Goal: Task Accomplishment & Management: Manage account settings

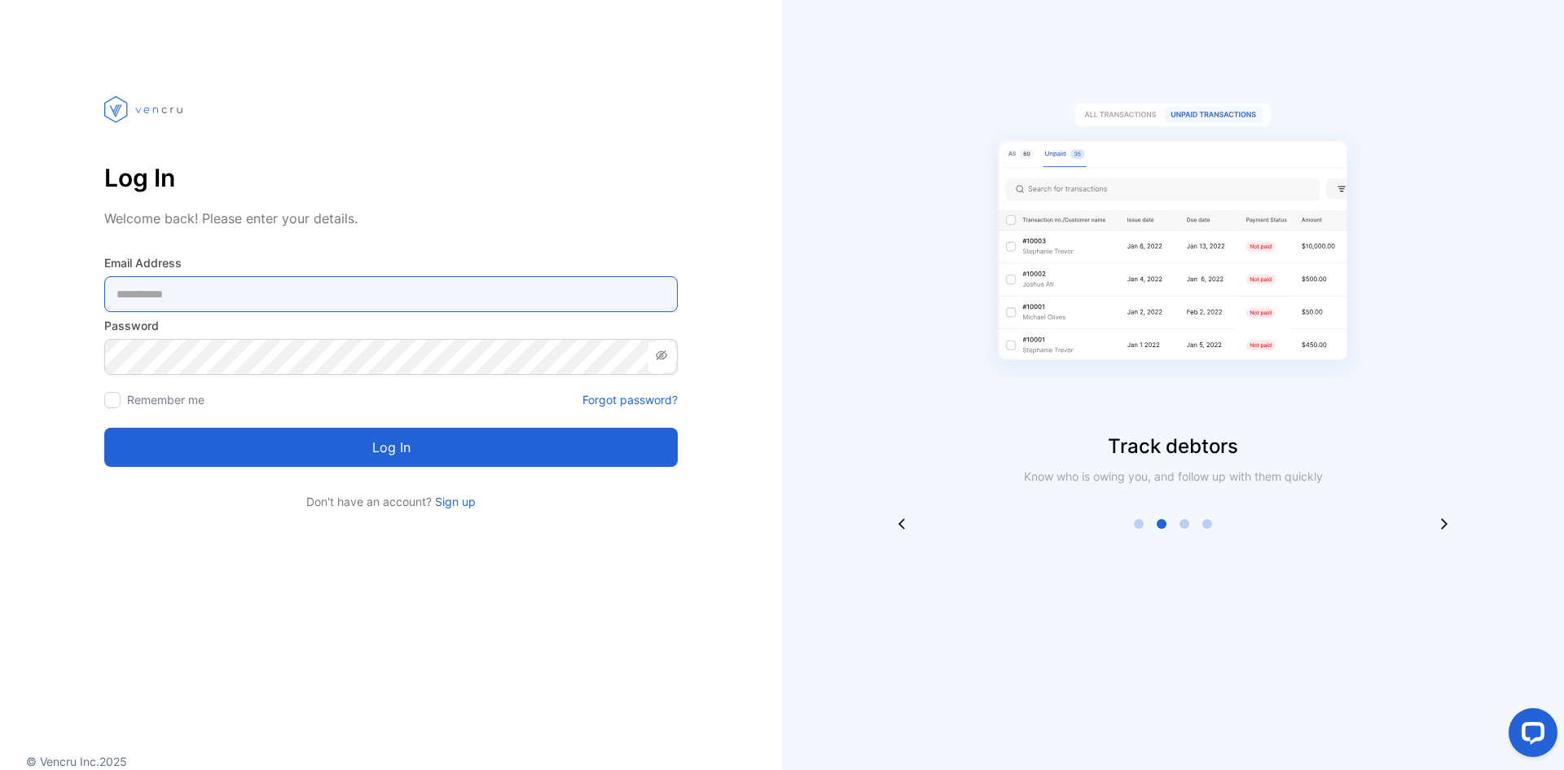
click at [349, 298] on Address-inputemail "email" at bounding box center [390, 294] width 573 height 36
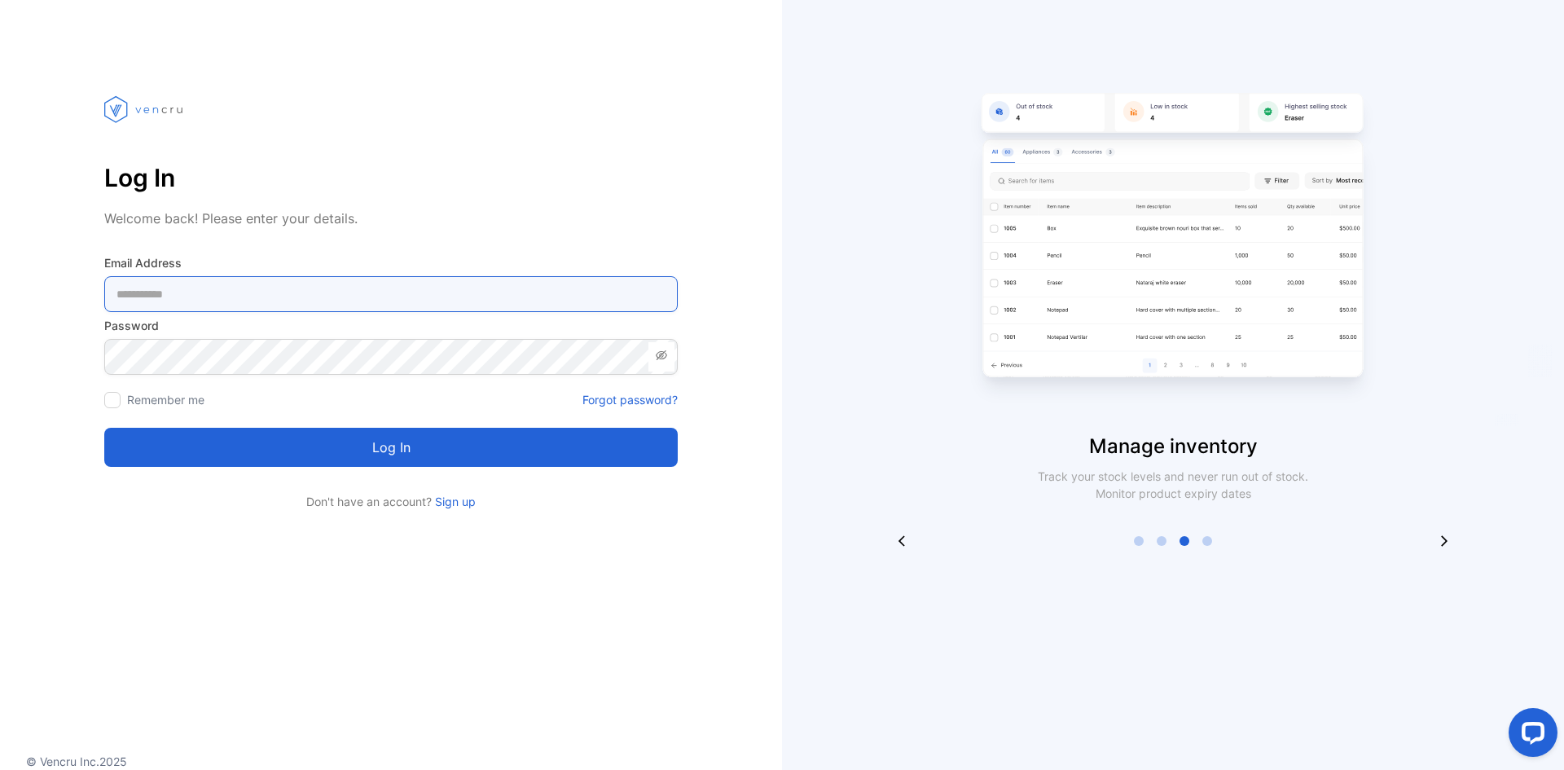
type Address-inputemail "**********"
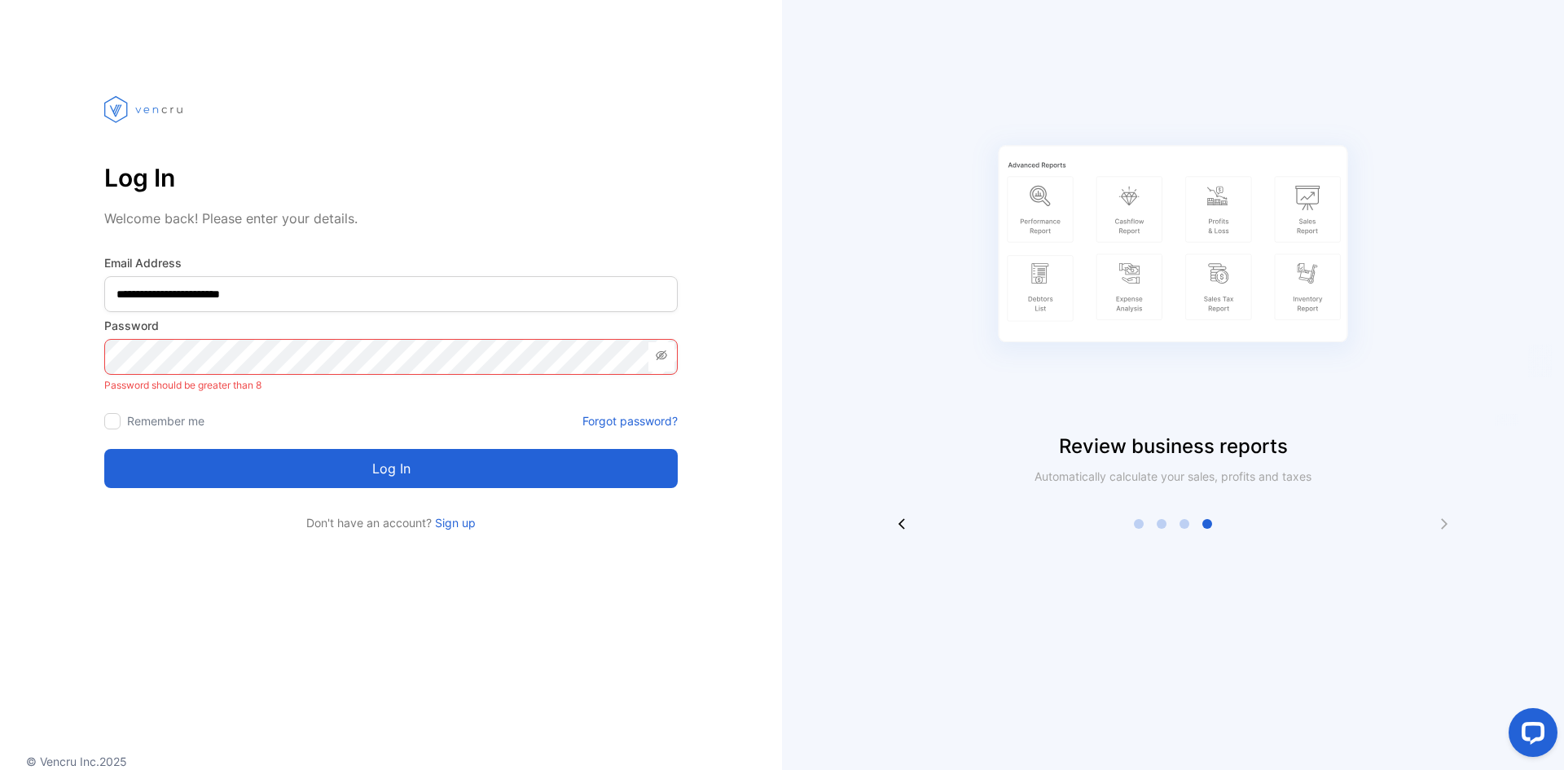
click at [661, 360] on icon at bounding box center [661, 355] width 13 height 13
click at [663, 356] on icon at bounding box center [661, 355] width 11 height 8
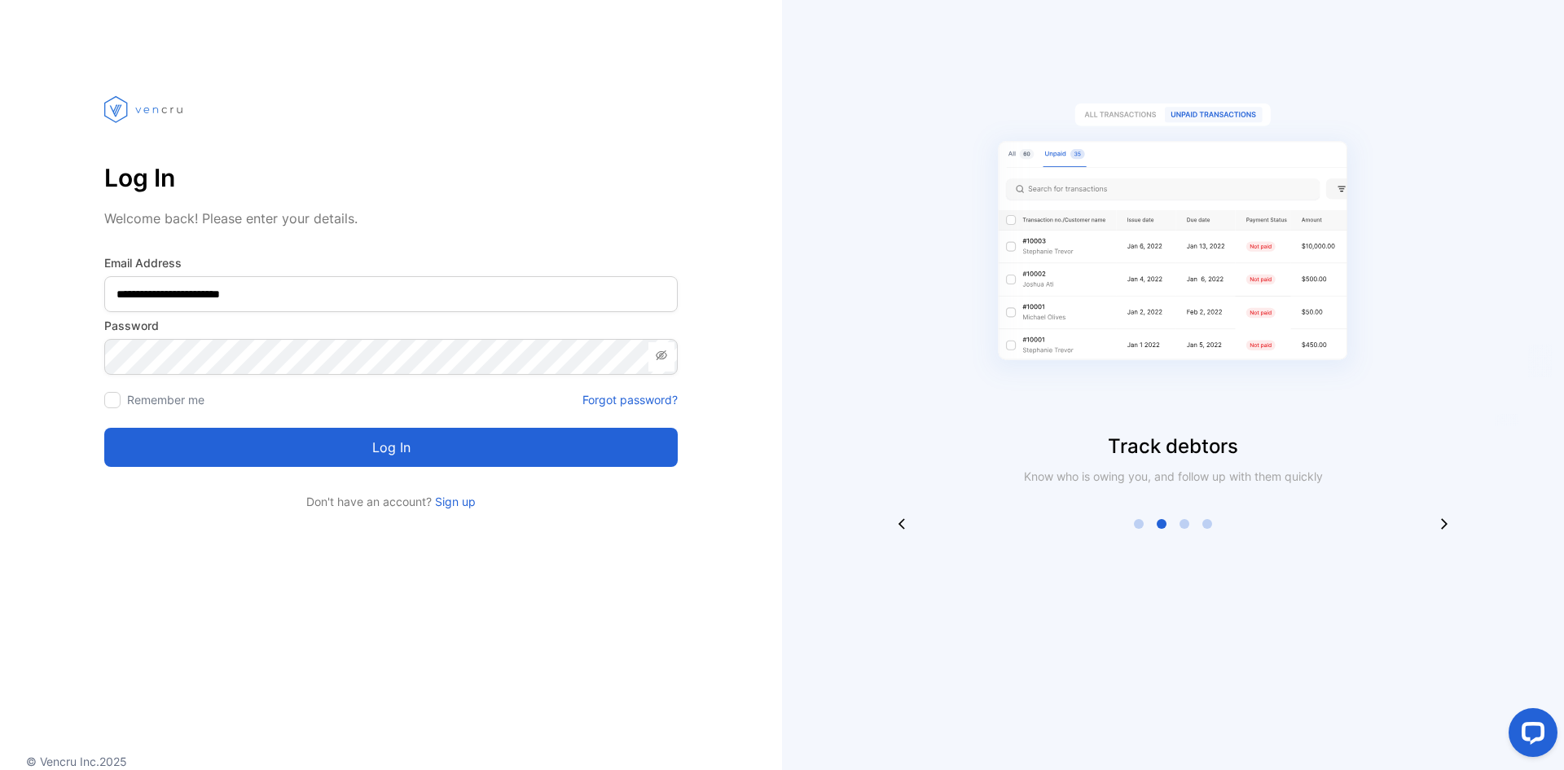
click at [382, 439] on button "Log in" at bounding box center [390, 447] width 573 height 39
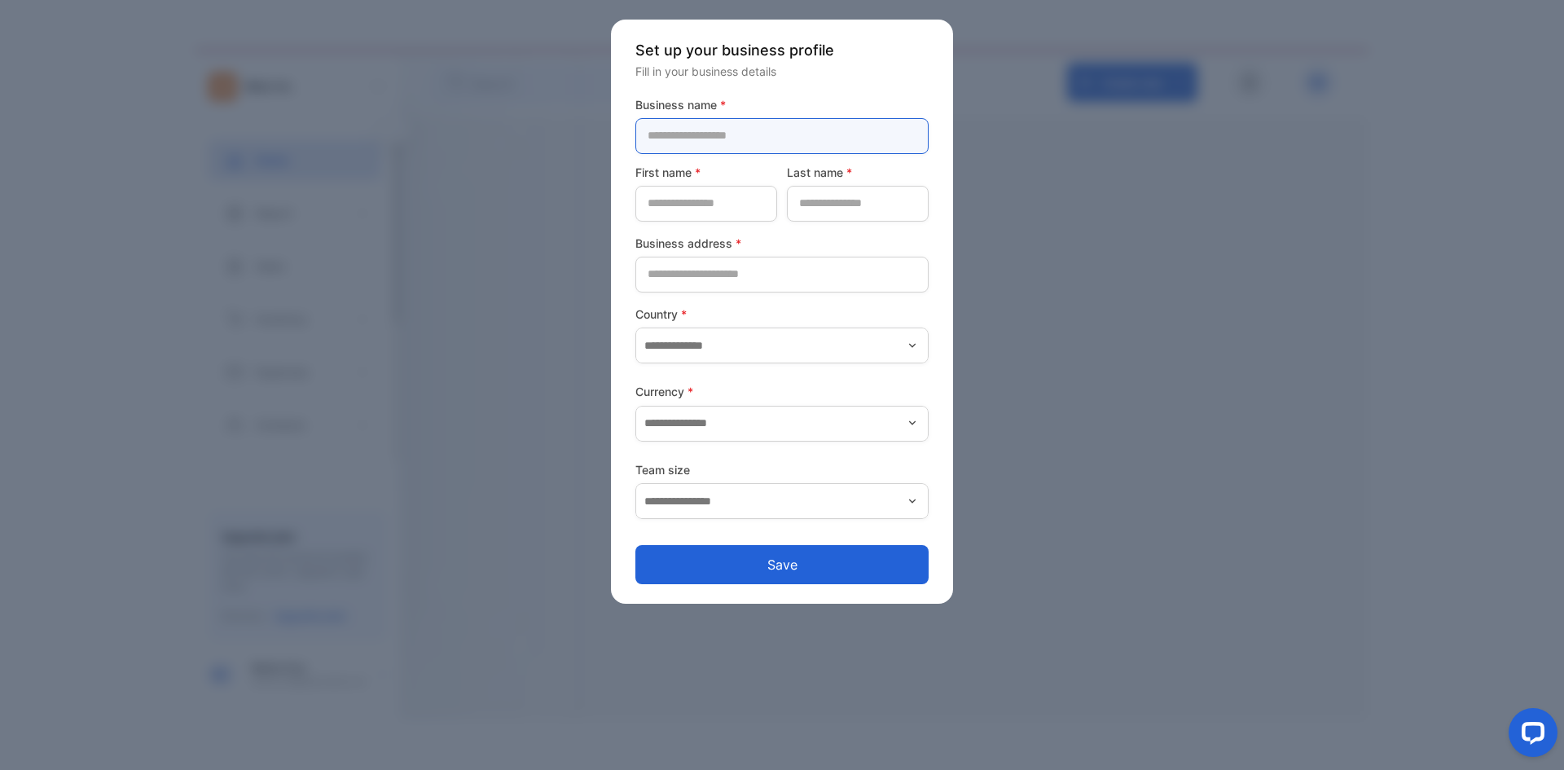
click at [686, 134] on name-inputcompanyname "text" at bounding box center [781, 136] width 293 height 36
click at [694, 132] on name-inputcompanyname "text" at bounding box center [781, 136] width 293 height 36
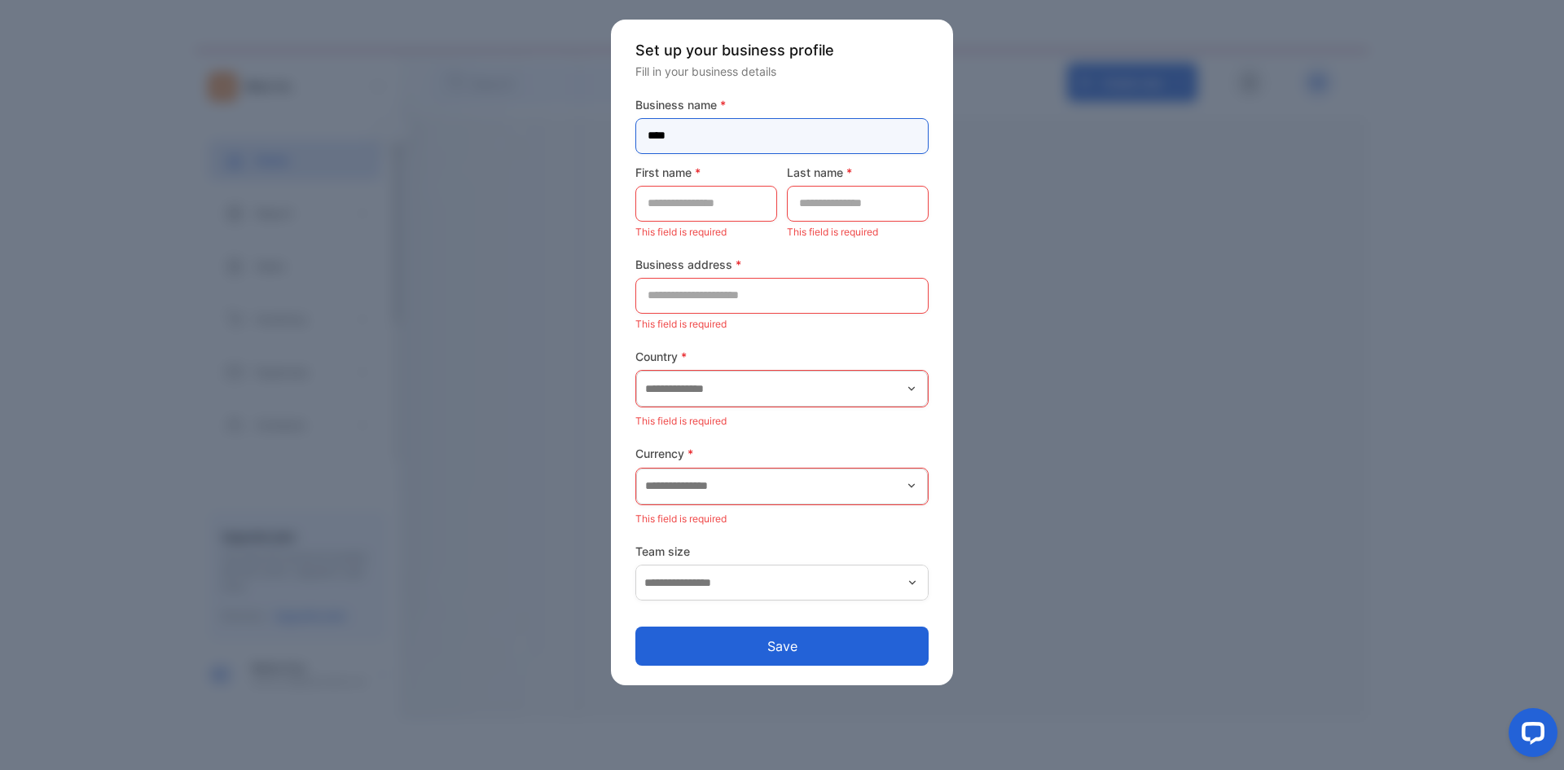
type name-inputcompanyname "****"
click at [711, 195] on name-inputfirstname "text" at bounding box center [706, 204] width 142 height 36
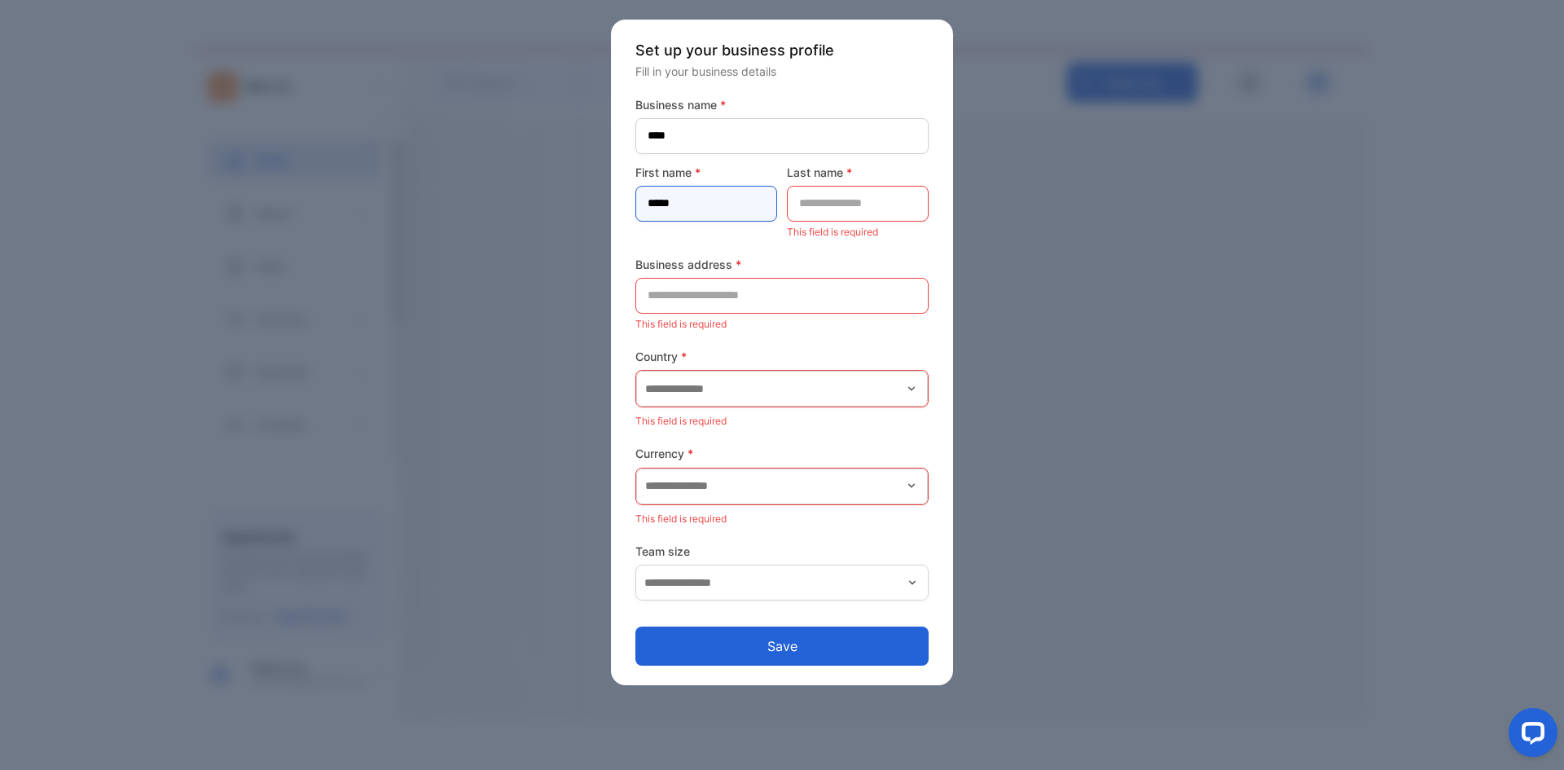
type name-inputfirstname "*****"
click at [799, 206] on name-inputlastname "text" at bounding box center [858, 204] width 142 height 36
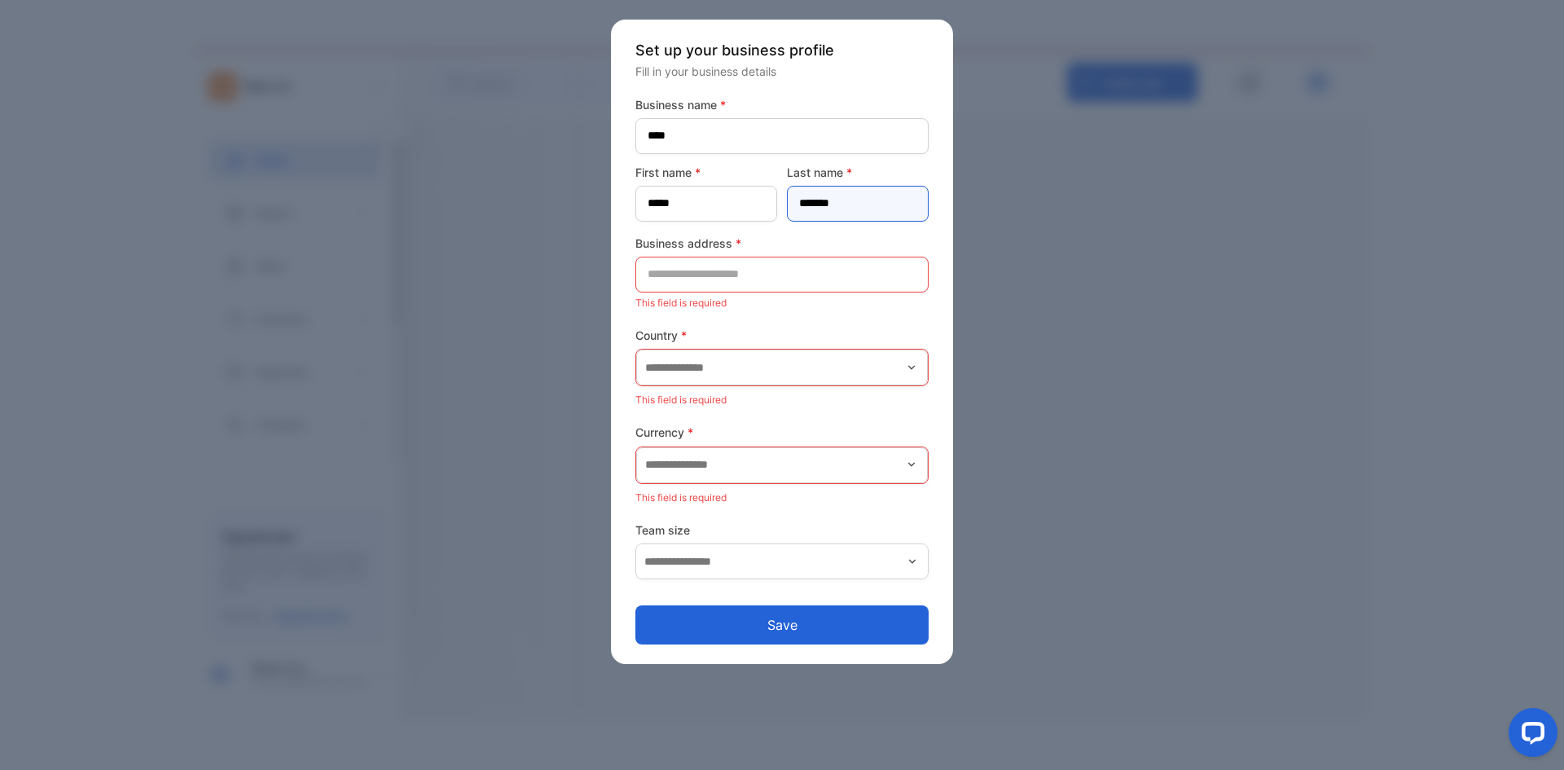
type name-inputlastname "*******"
click at [780, 270] on address-inputaddress "text" at bounding box center [781, 275] width 293 height 36
click at [696, 274] on address-inputaddress "text" at bounding box center [781, 275] width 293 height 36
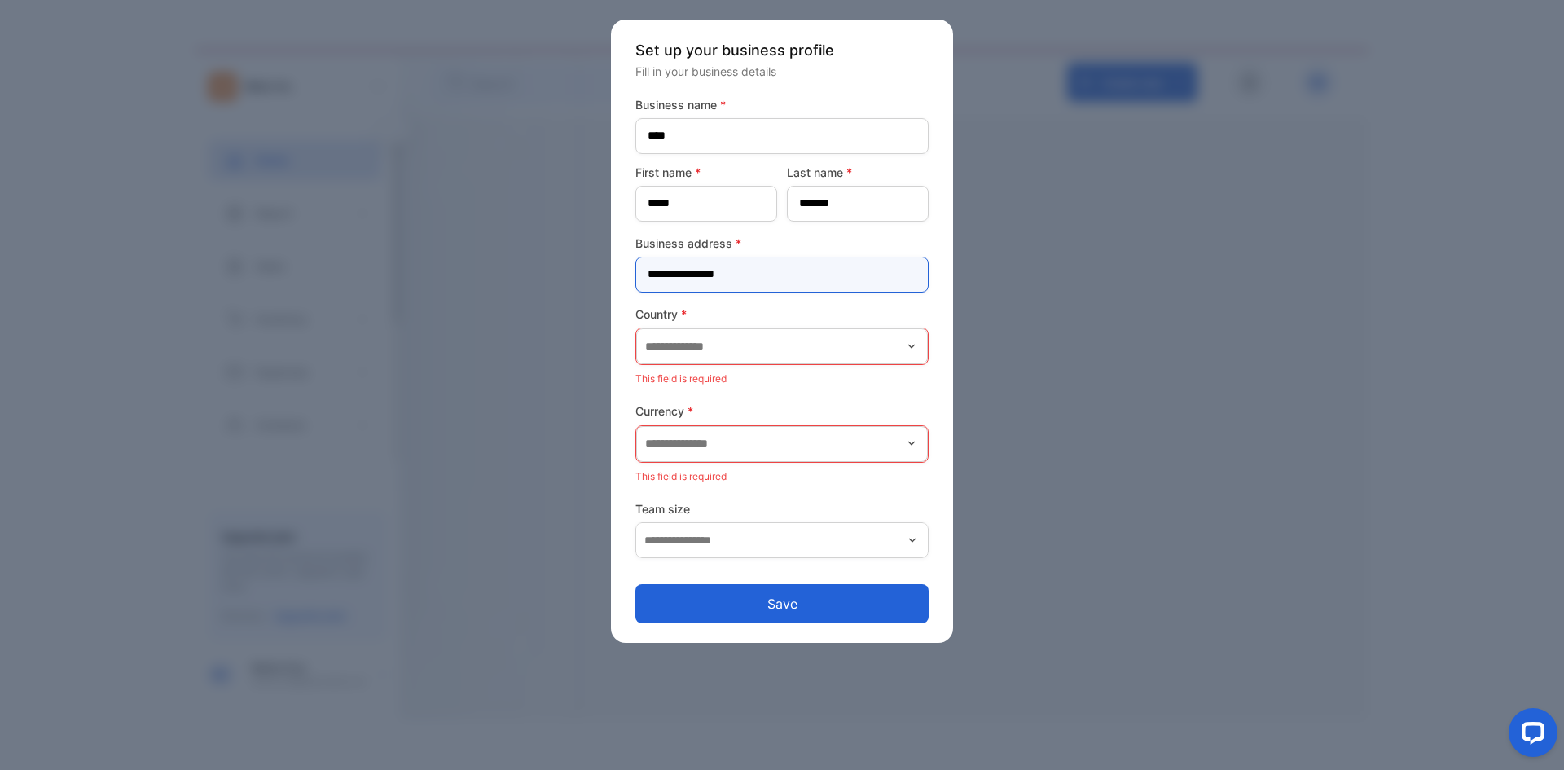
type address-inputaddress "**********"
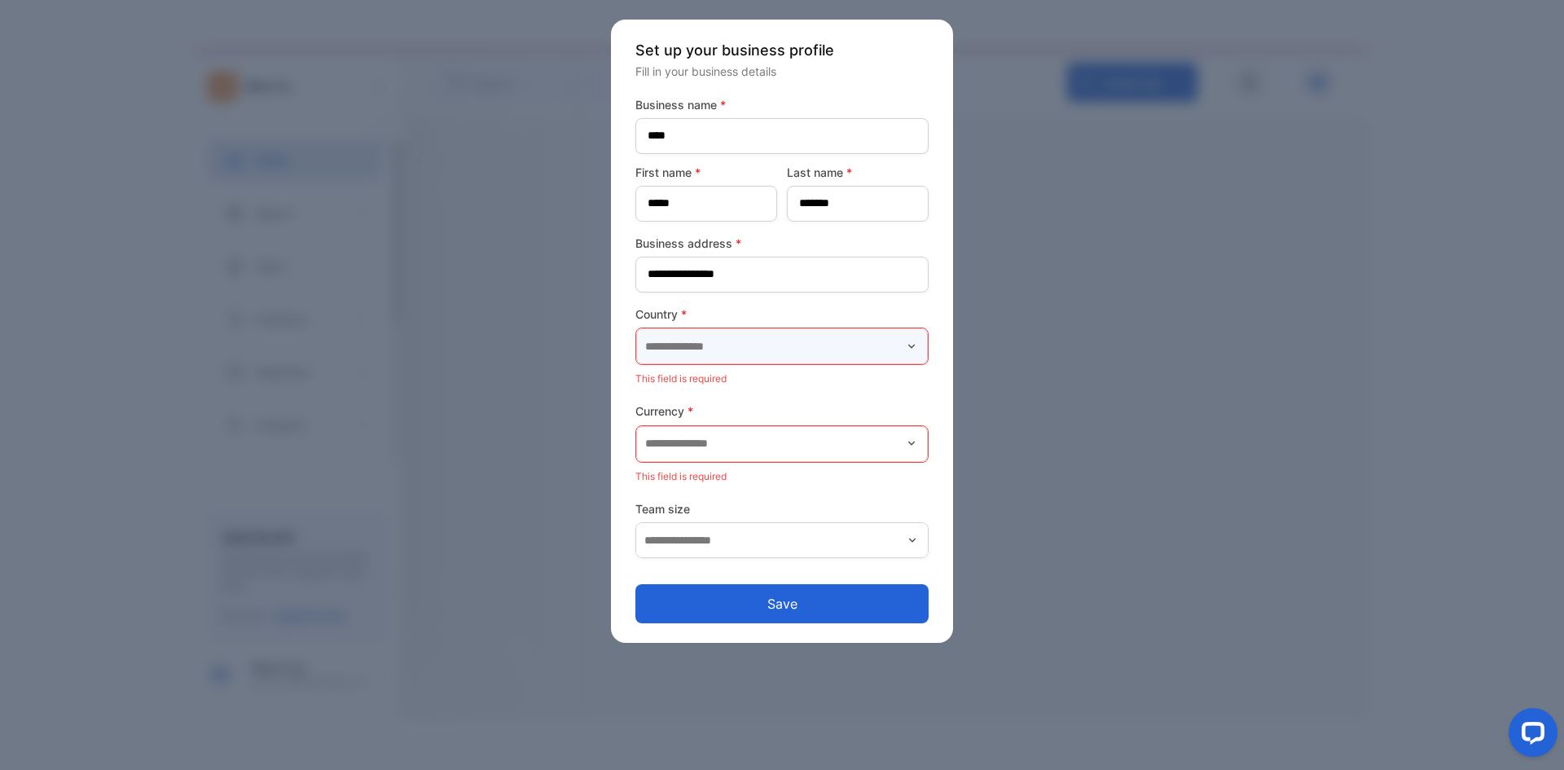
click at [718, 345] on input "text" at bounding box center [782, 346] width 292 height 36
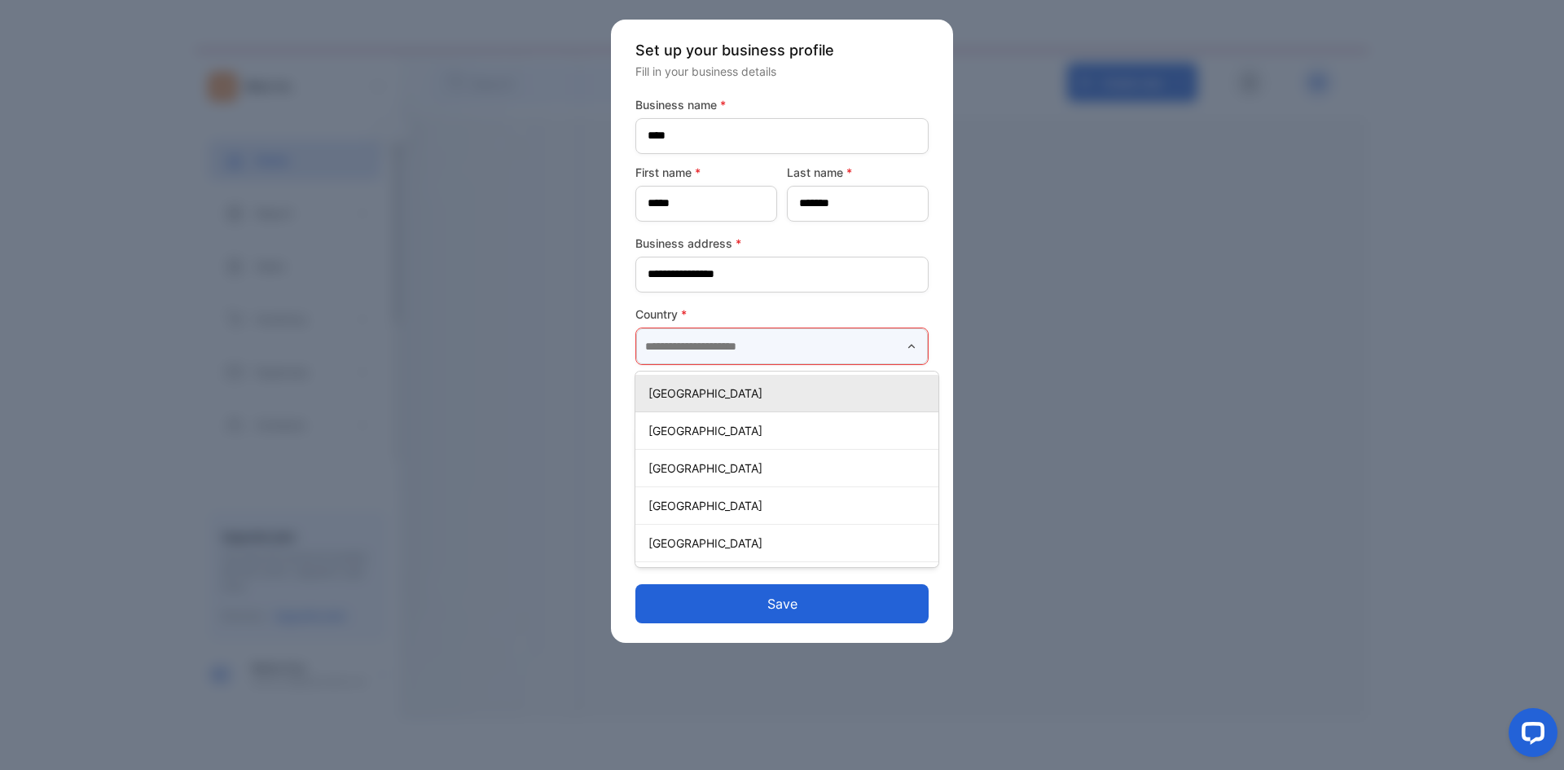
type input "********"
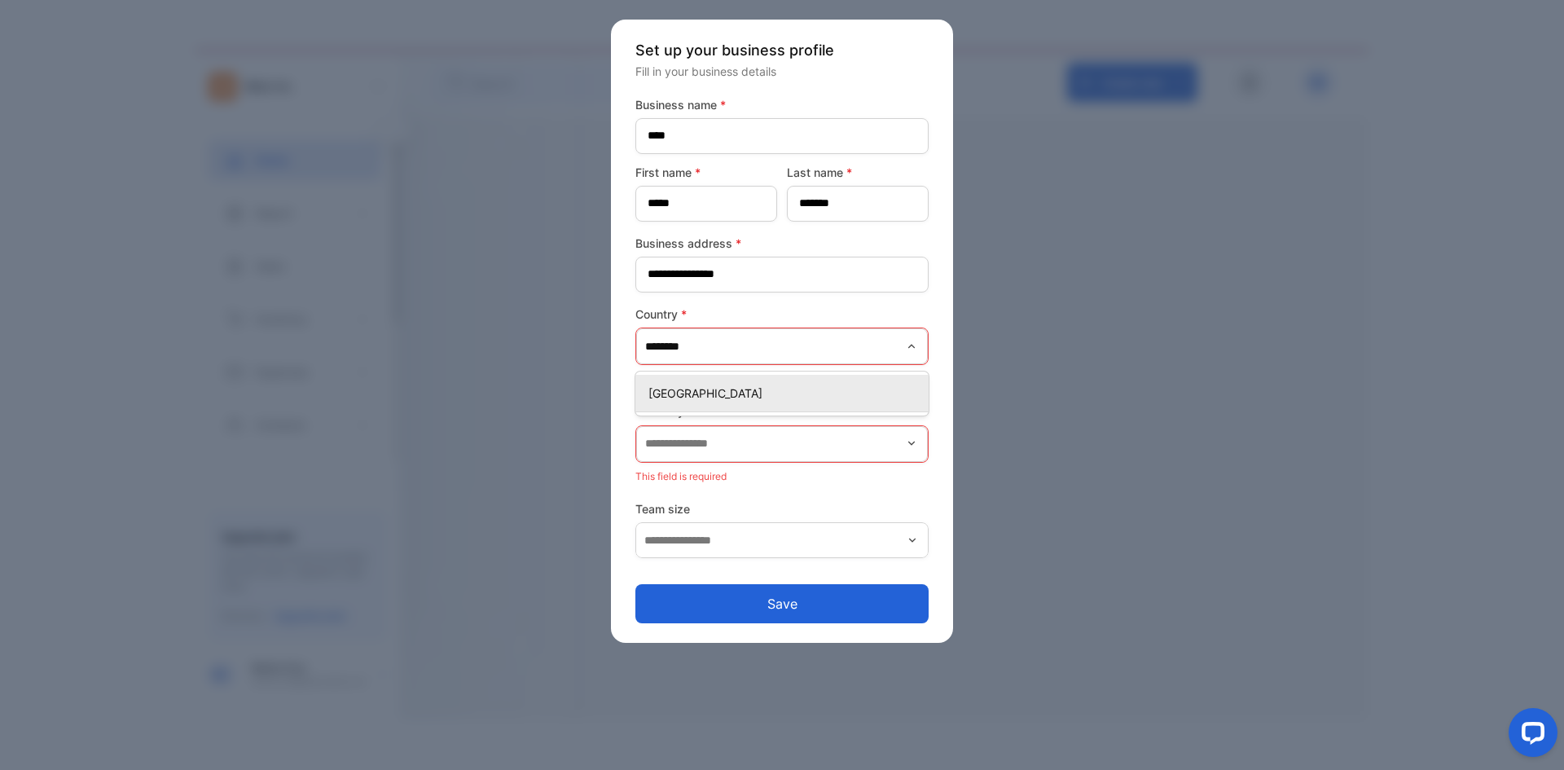
click at [747, 406] on li "[GEOGRAPHIC_DATA]" at bounding box center [781, 393] width 293 height 37
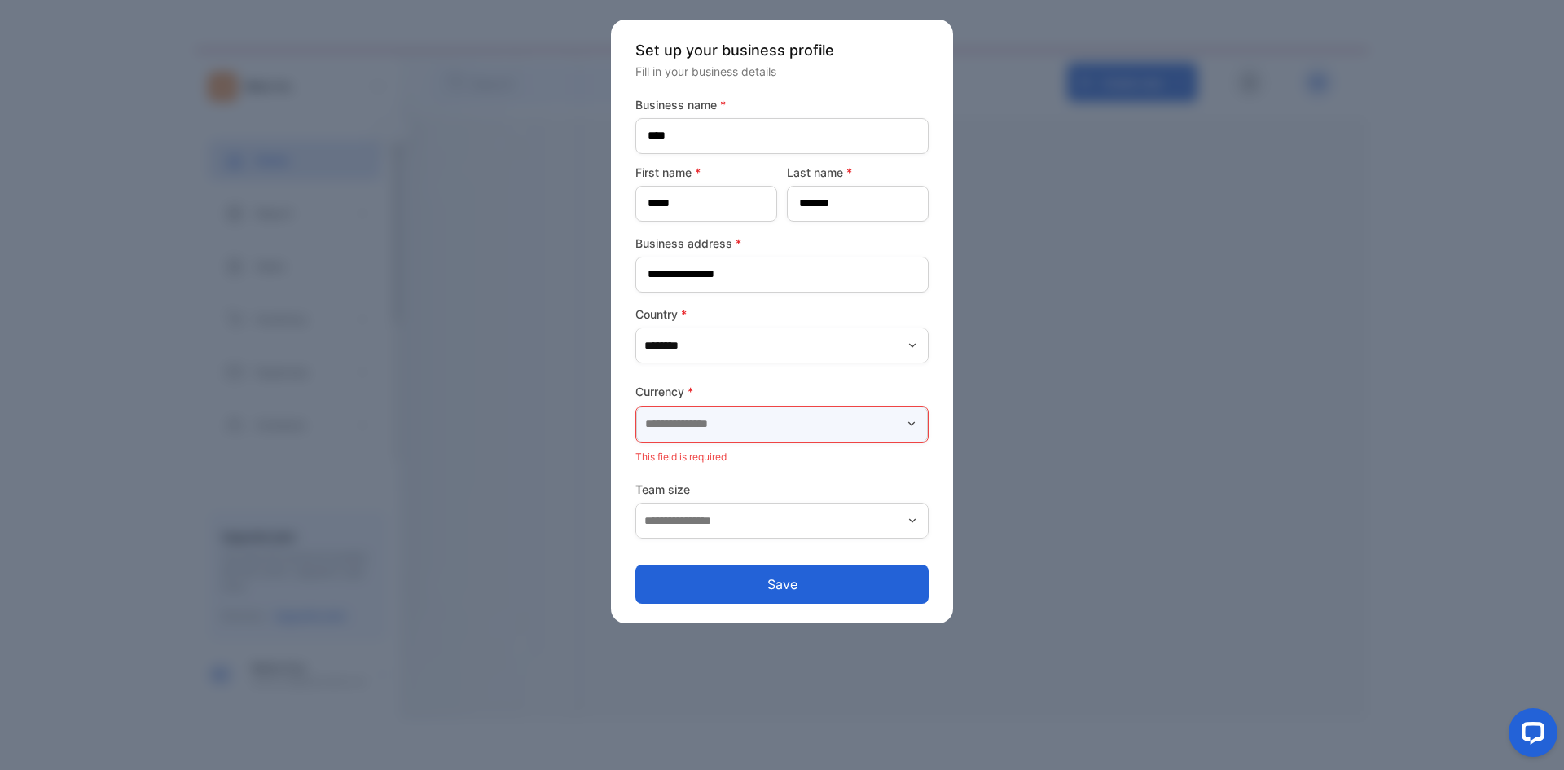
click at [750, 422] on input "text" at bounding box center [782, 424] width 292 height 36
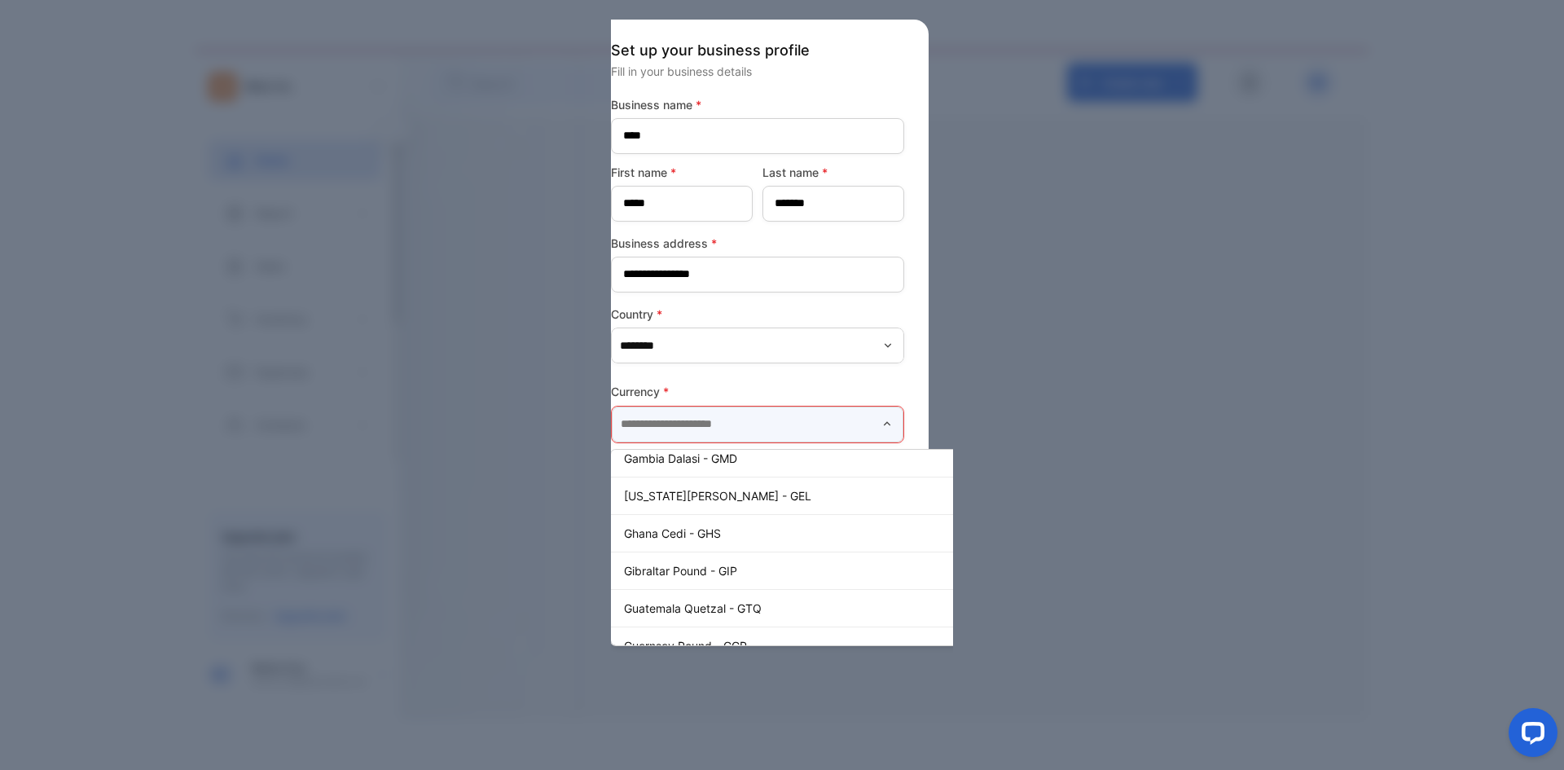
scroll to position [1873, 0]
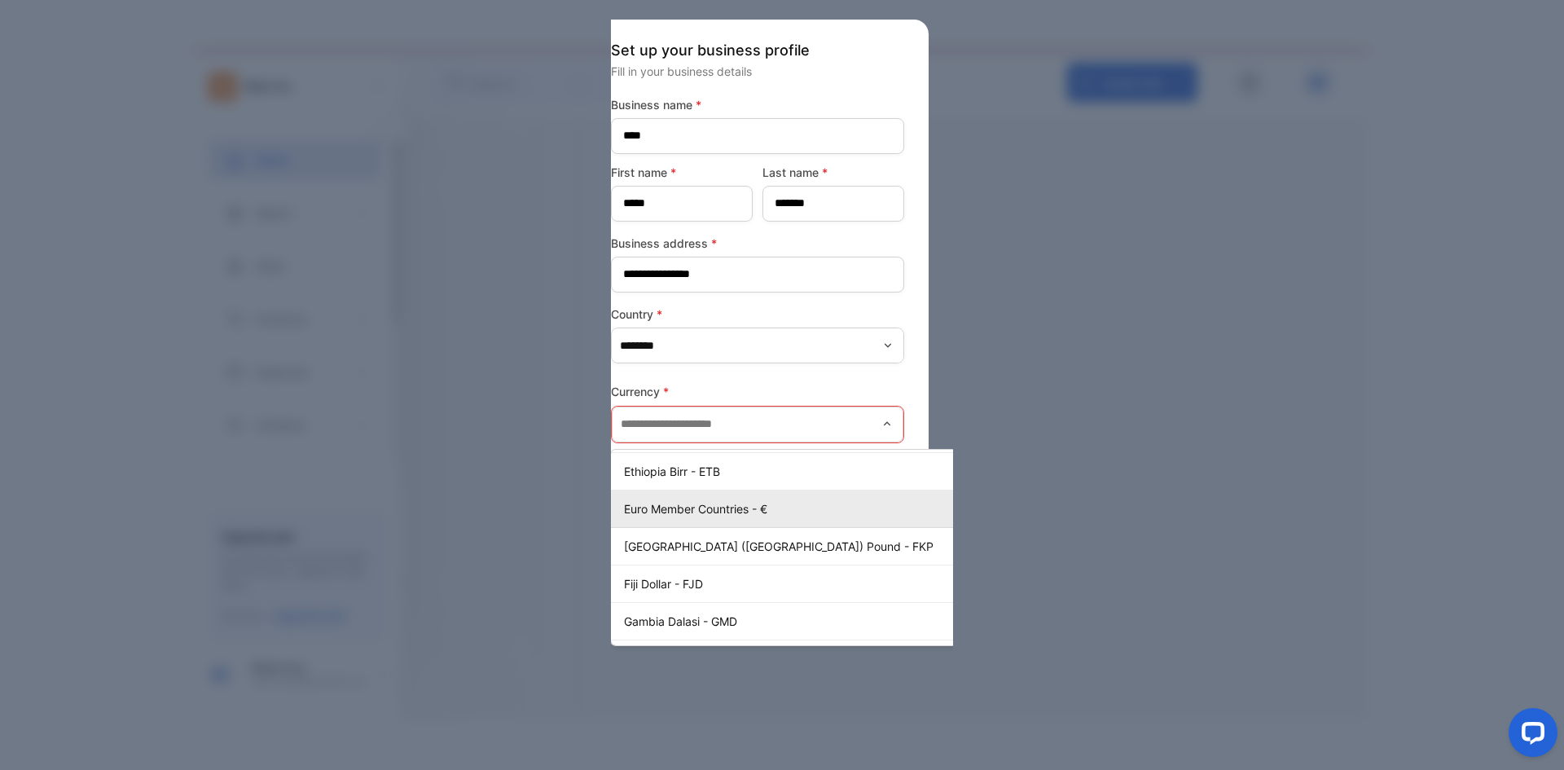
click at [741, 512] on p "Euro Member Countries - €" at bounding box center [820, 508] width 393 height 17
type input "**********"
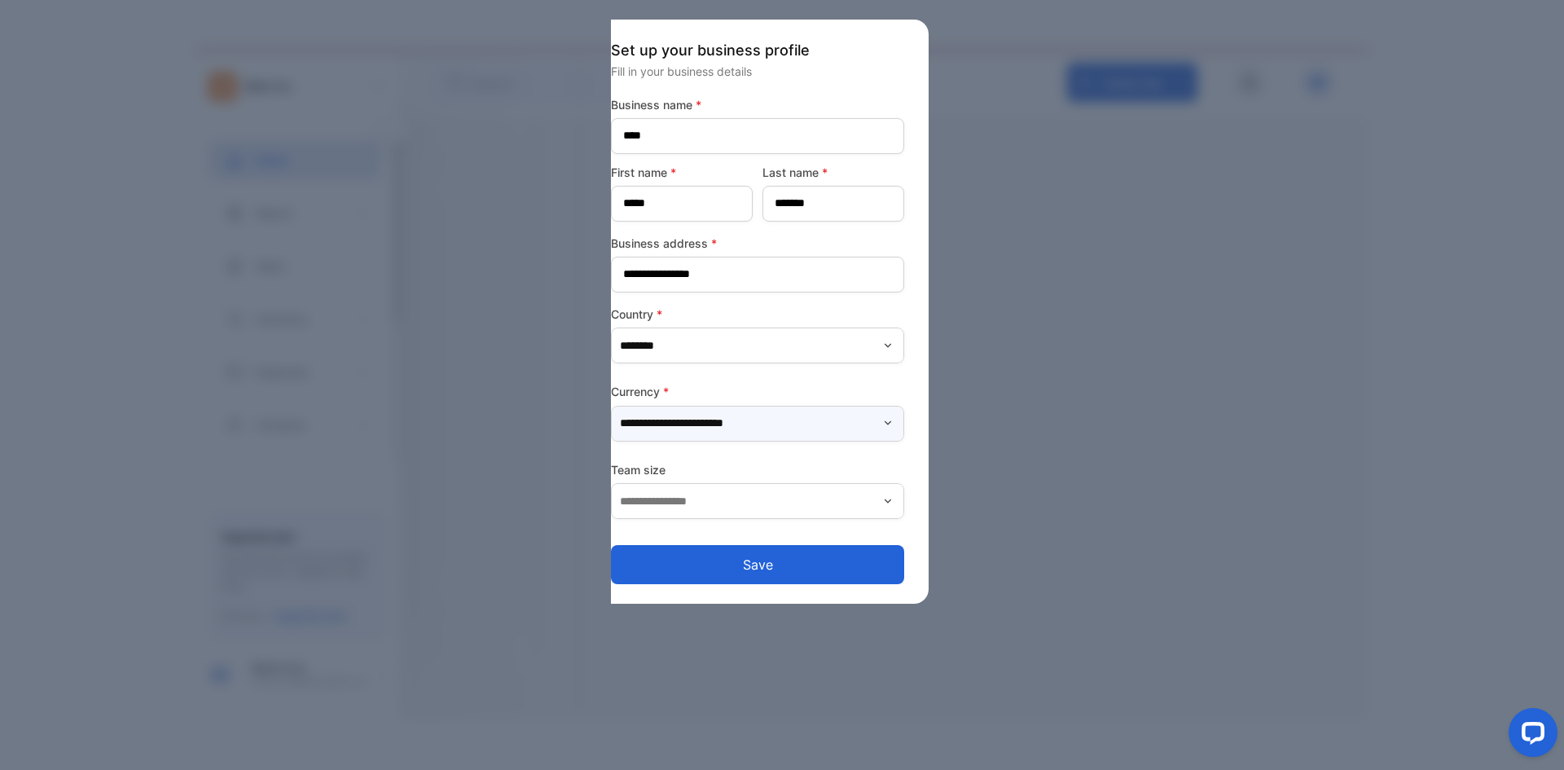
scroll to position [0, 0]
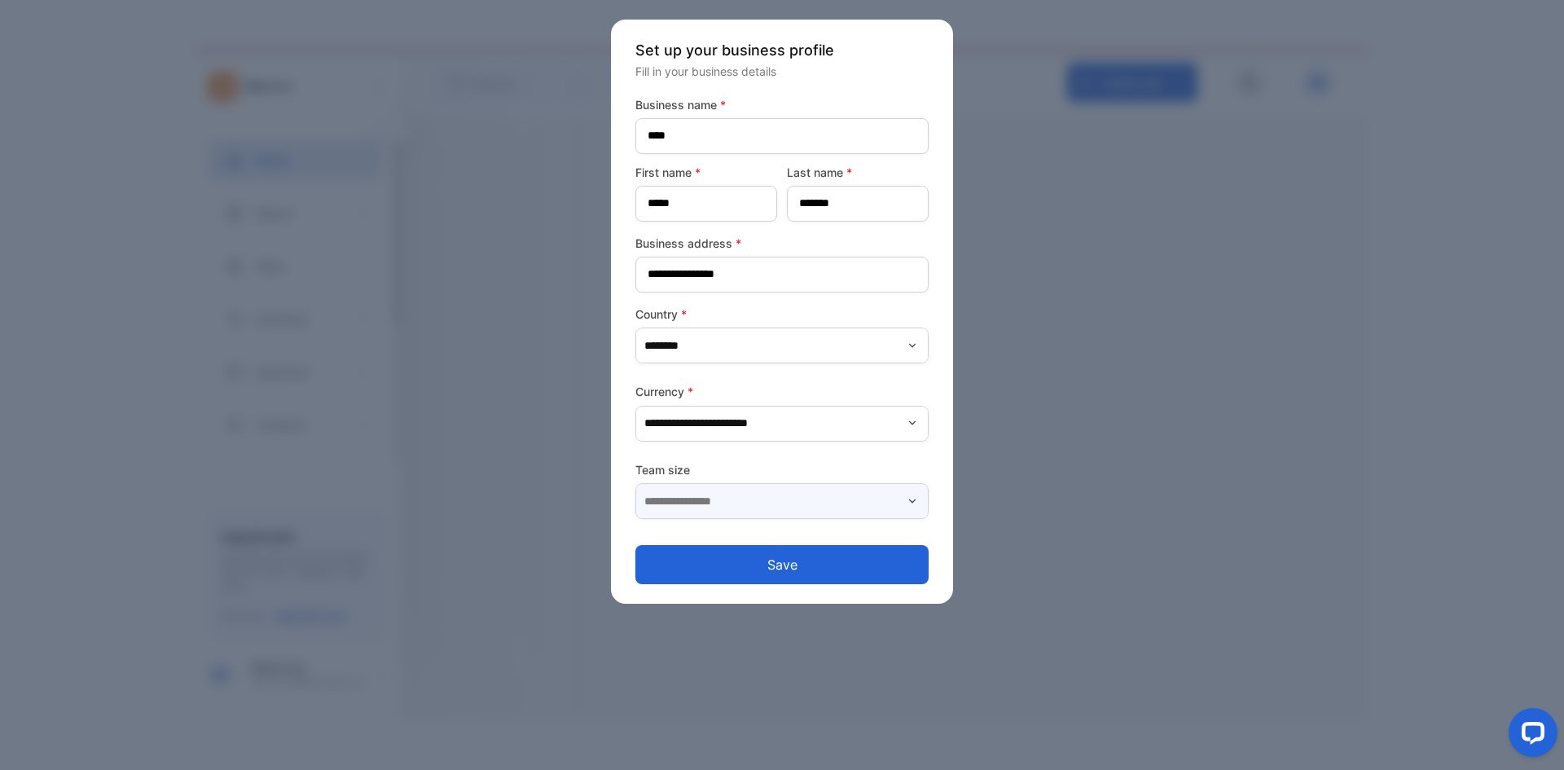
click at [744, 507] on input "text" at bounding box center [781, 501] width 293 height 36
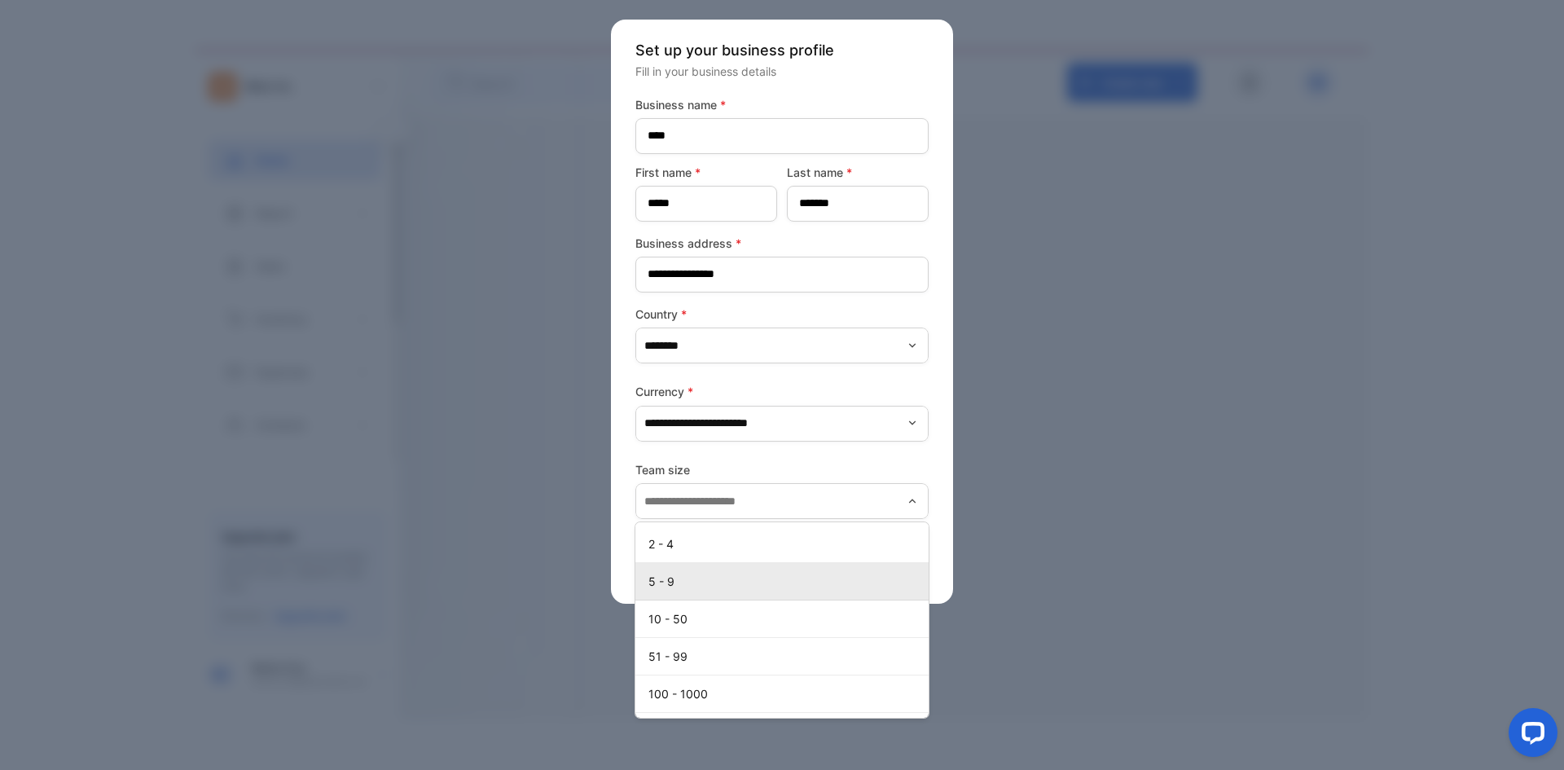
click at [685, 583] on p "5 - 9" at bounding box center [785, 581] width 274 height 17
type input "*****"
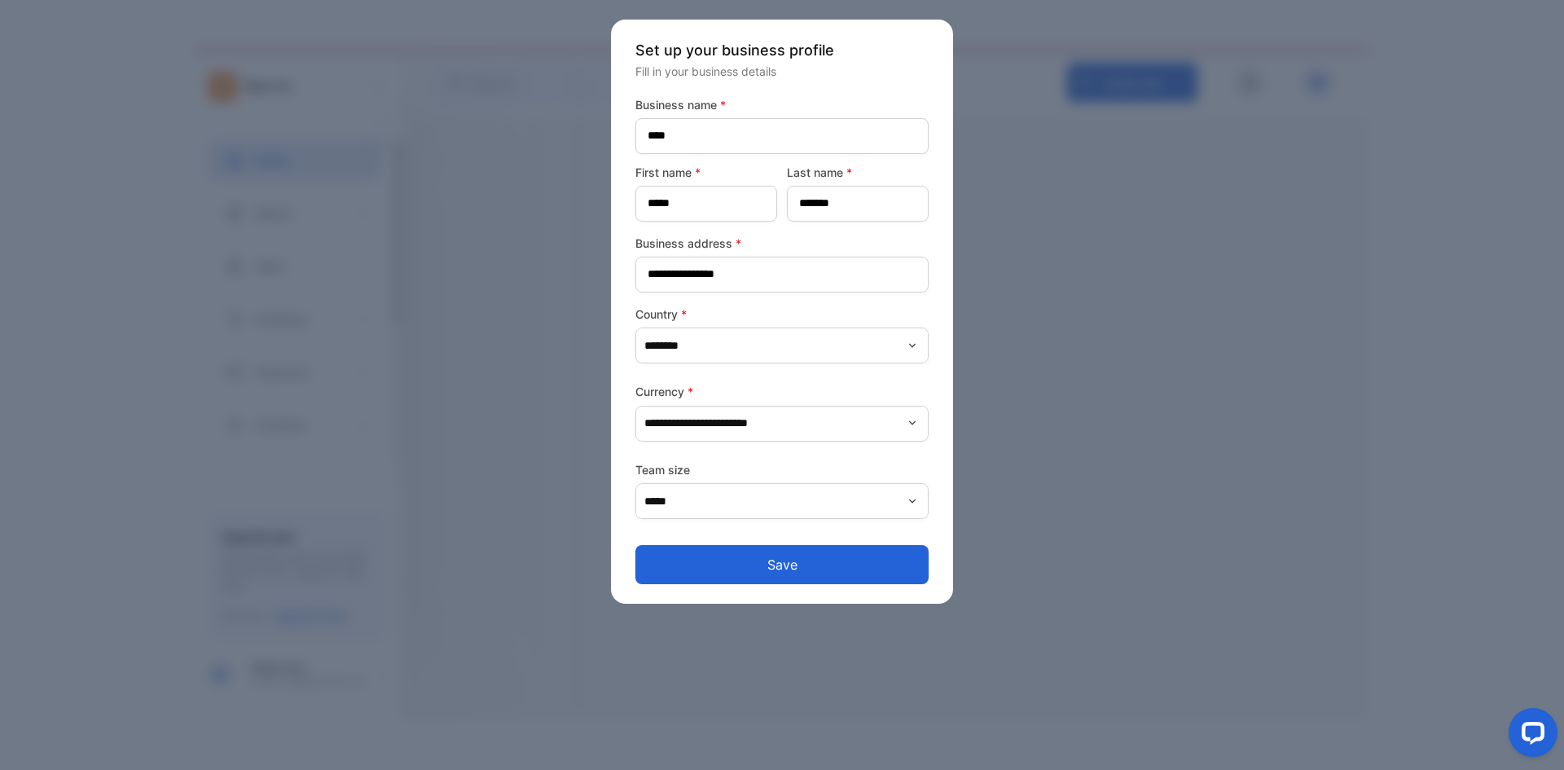
click at [753, 569] on button "Save" at bounding box center [781, 564] width 293 height 39
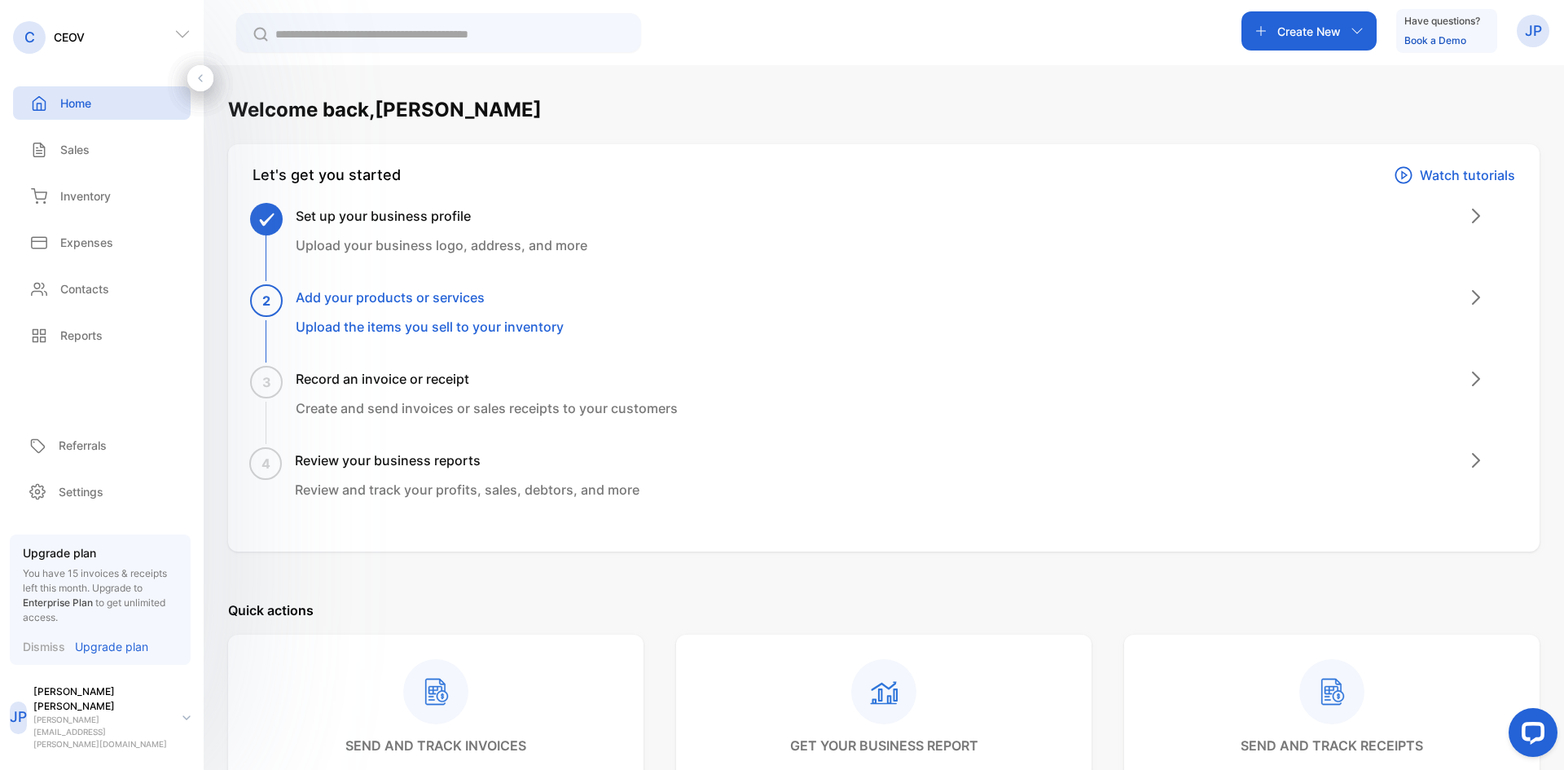
click at [323, 305] on h3 "Add your products or services" at bounding box center [430, 298] width 268 height 20
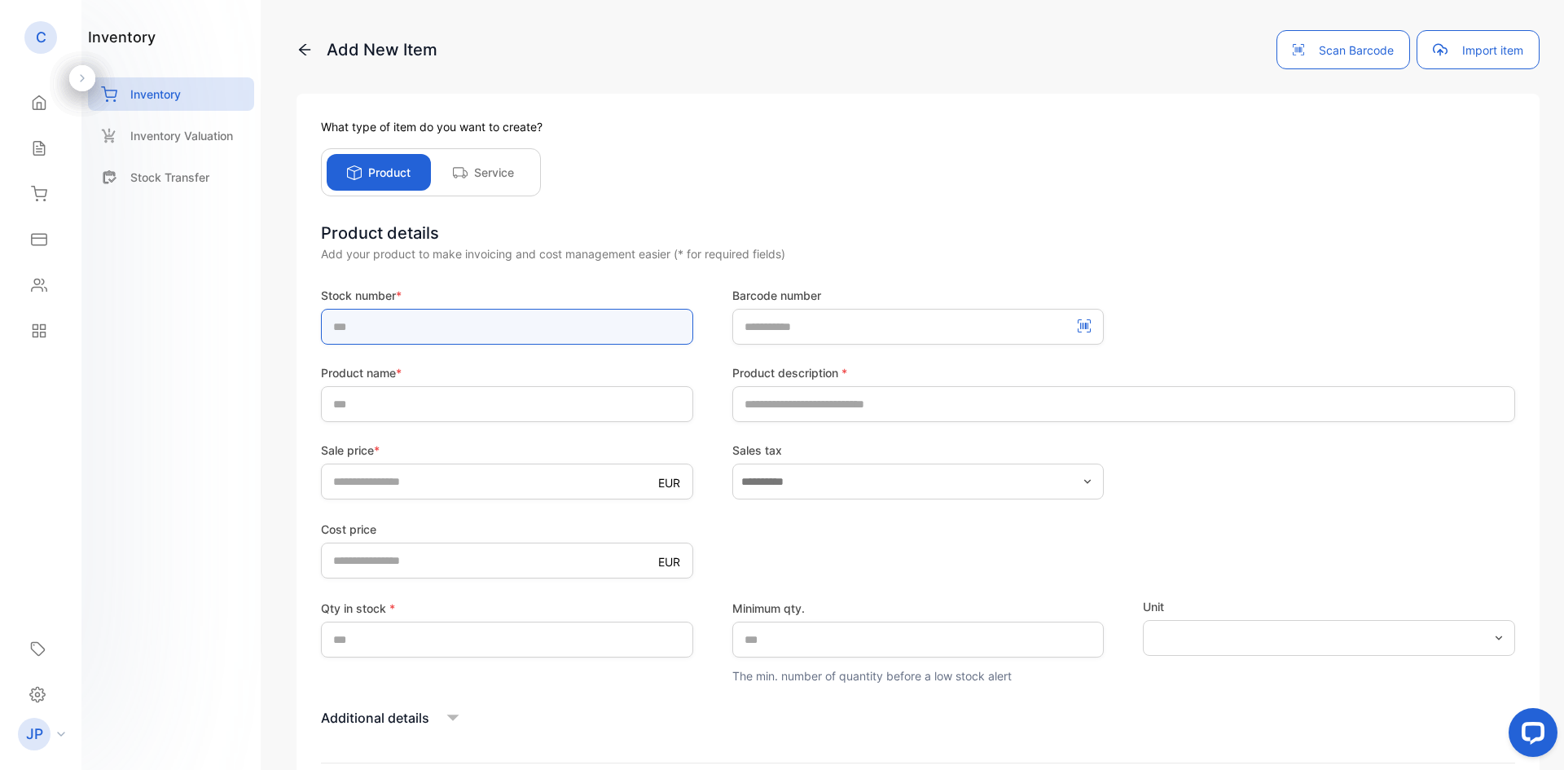
click at [417, 323] on input "text" at bounding box center [507, 327] width 372 height 36
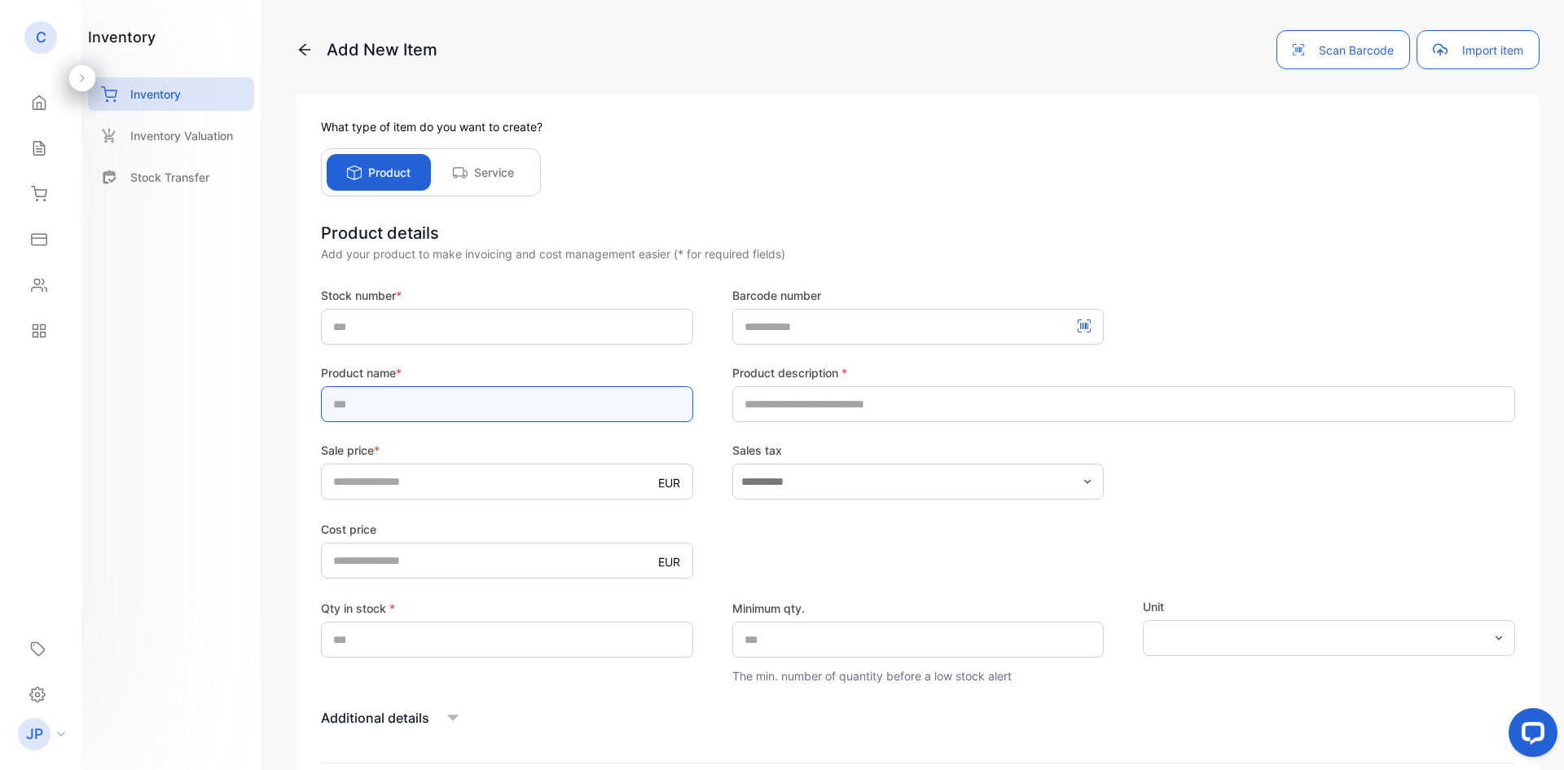
click at [392, 396] on div "Product name *" at bounding box center [507, 393] width 372 height 58
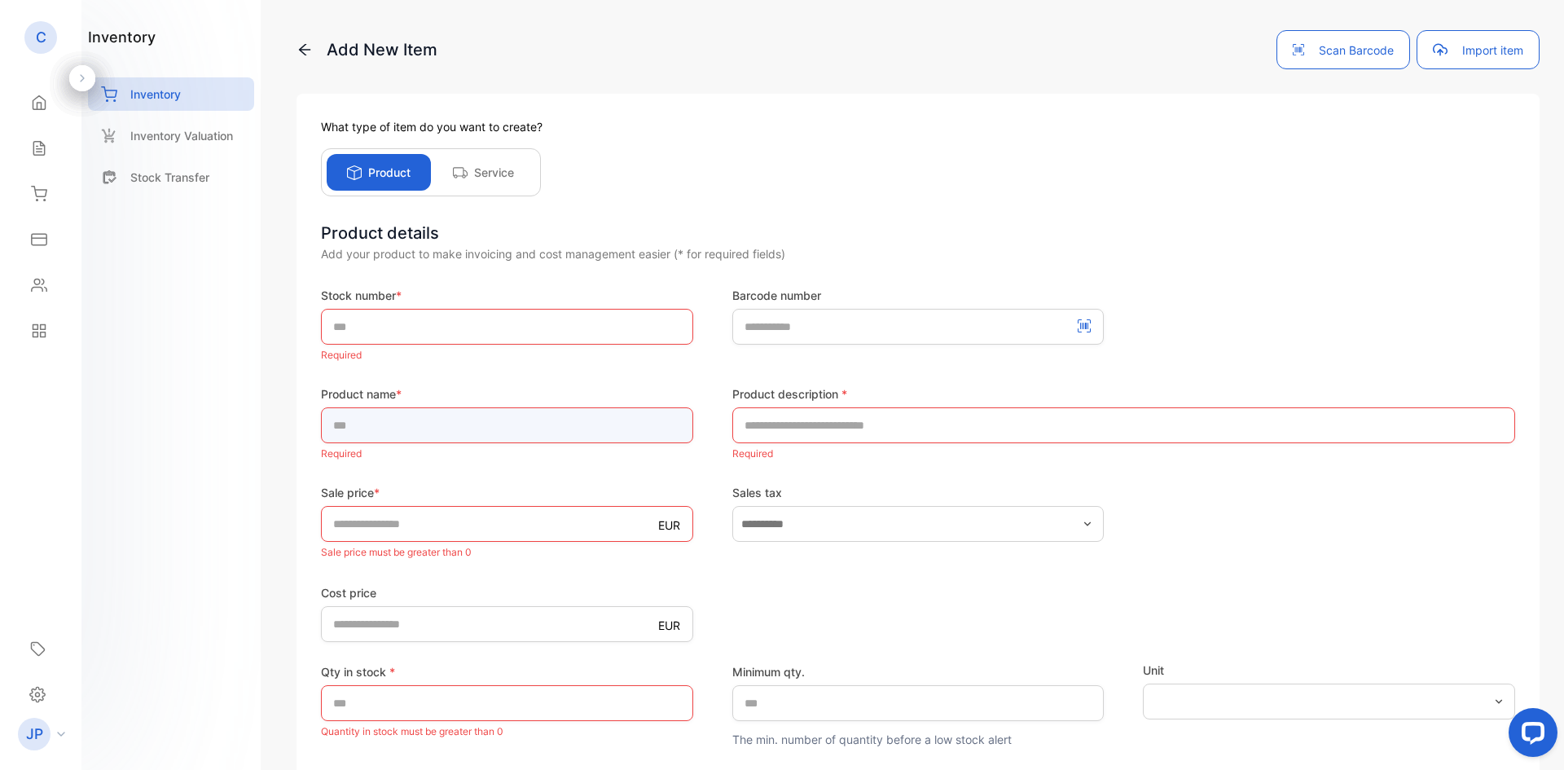
click at [377, 417] on input "text" at bounding box center [507, 425] width 372 height 36
click at [371, 427] on input "text" at bounding box center [507, 425] width 372 height 36
click at [401, 442] on input "text" at bounding box center [507, 425] width 372 height 36
paste input "**********"
type input "**********"
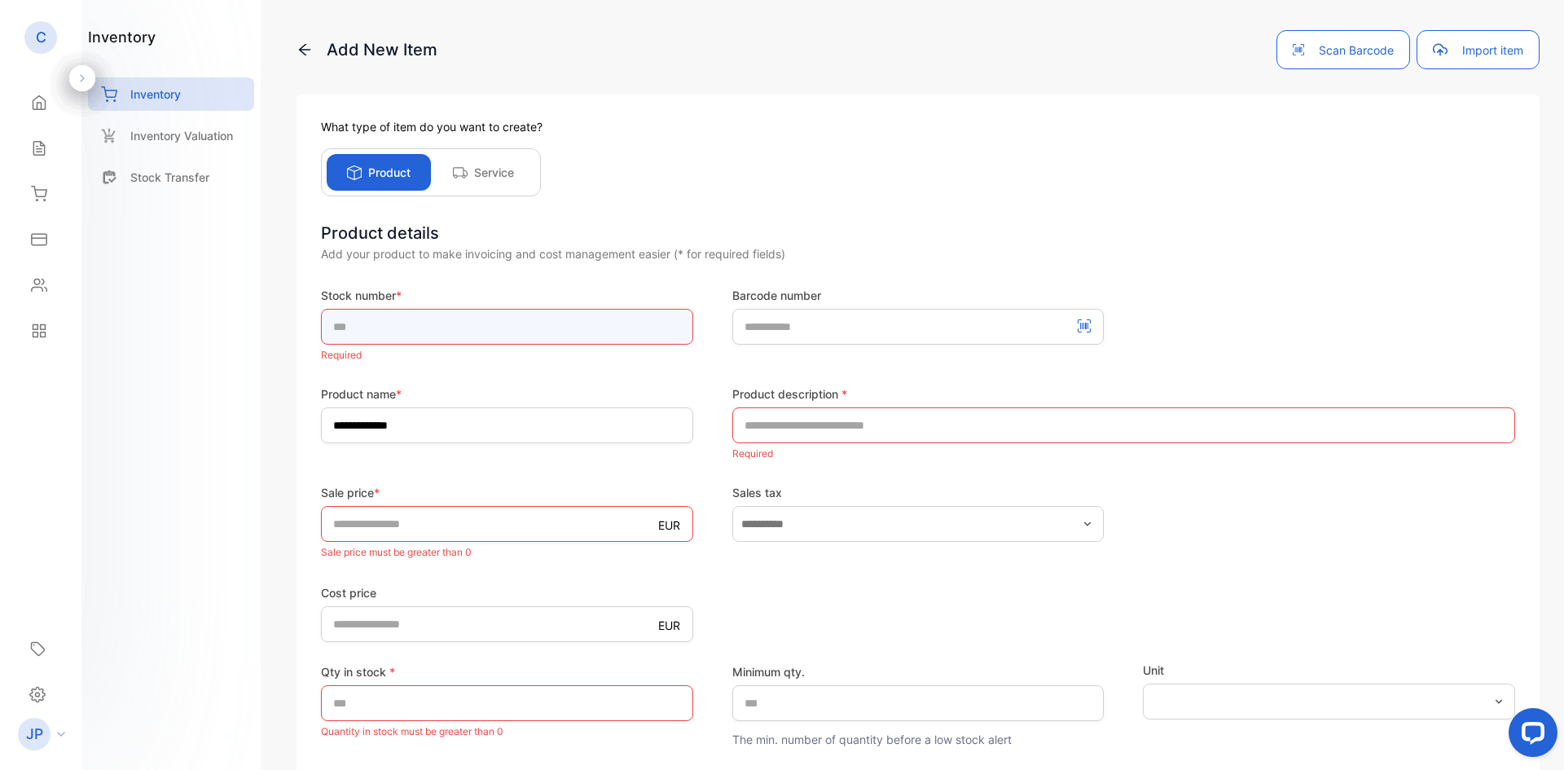
click at [436, 325] on input "text" at bounding box center [507, 327] width 372 height 36
type input "*"
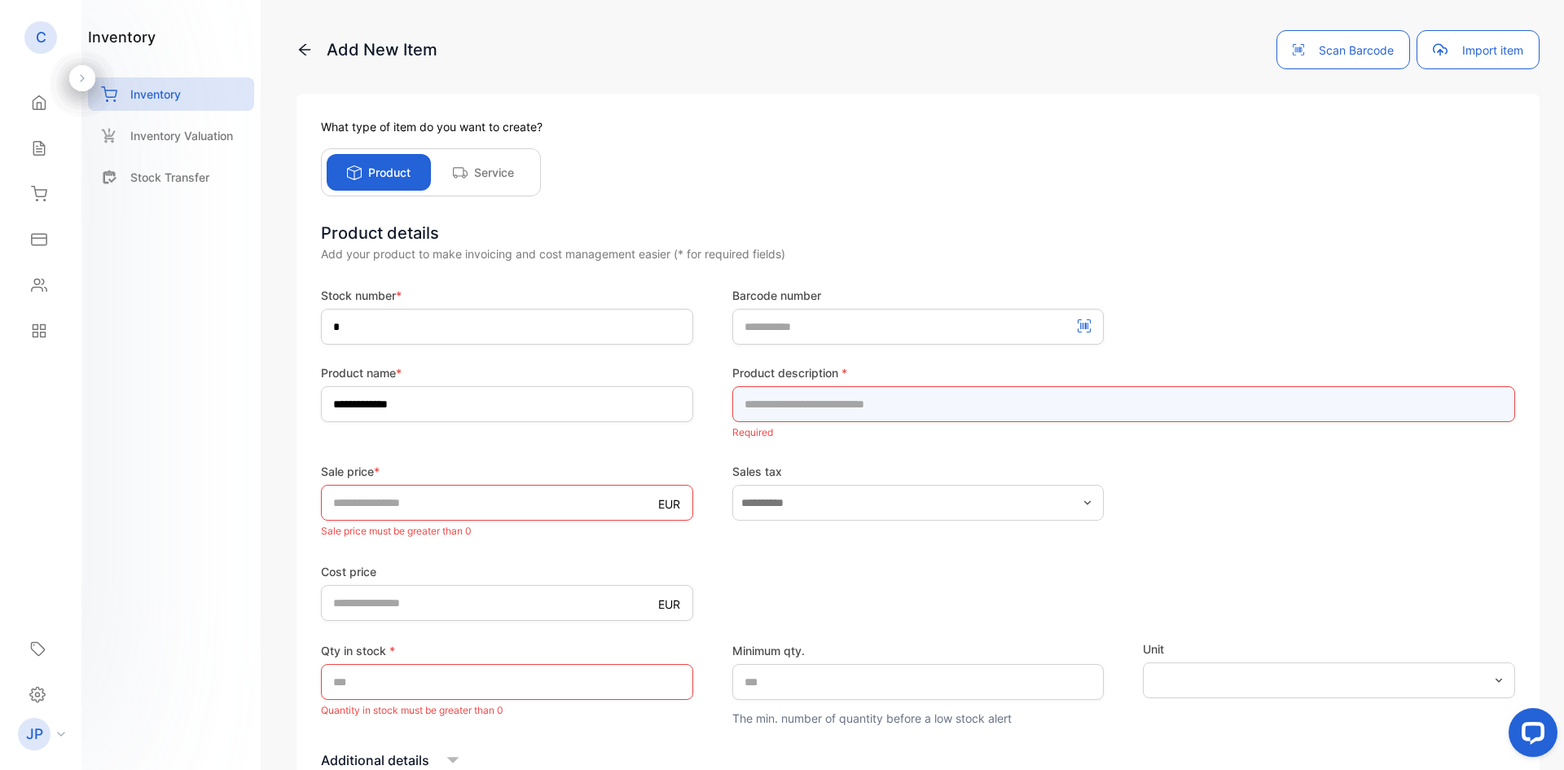
click at [771, 424] on div "Product description * Required" at bounding box center [1123, 403] width 783 height 79
type input "*"
type input "***"
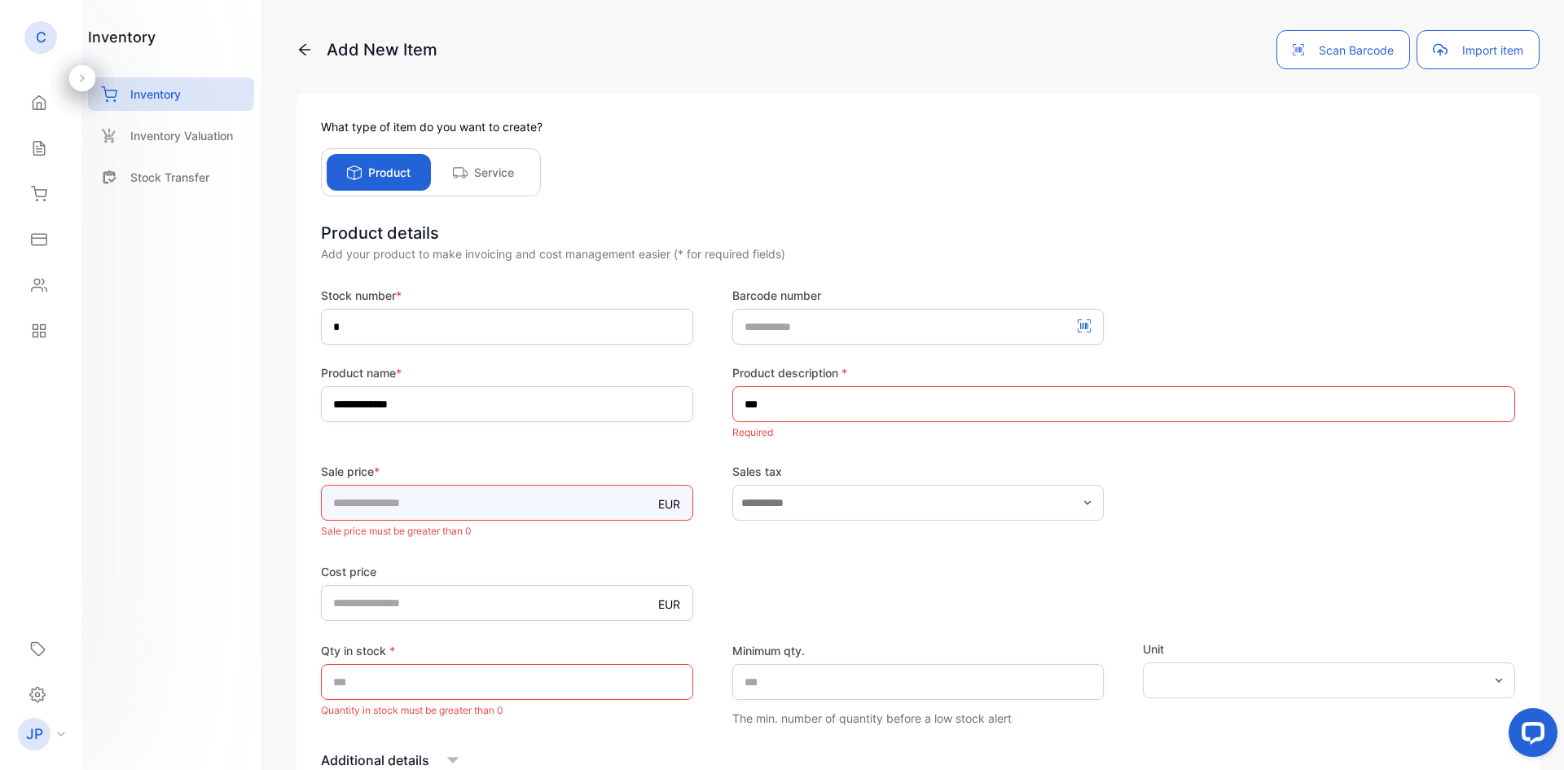
click at [458, 505] on div "Sale price * EUR * Sale price must be greater than 0" at bounding box center [507, 502] width 372 height 79
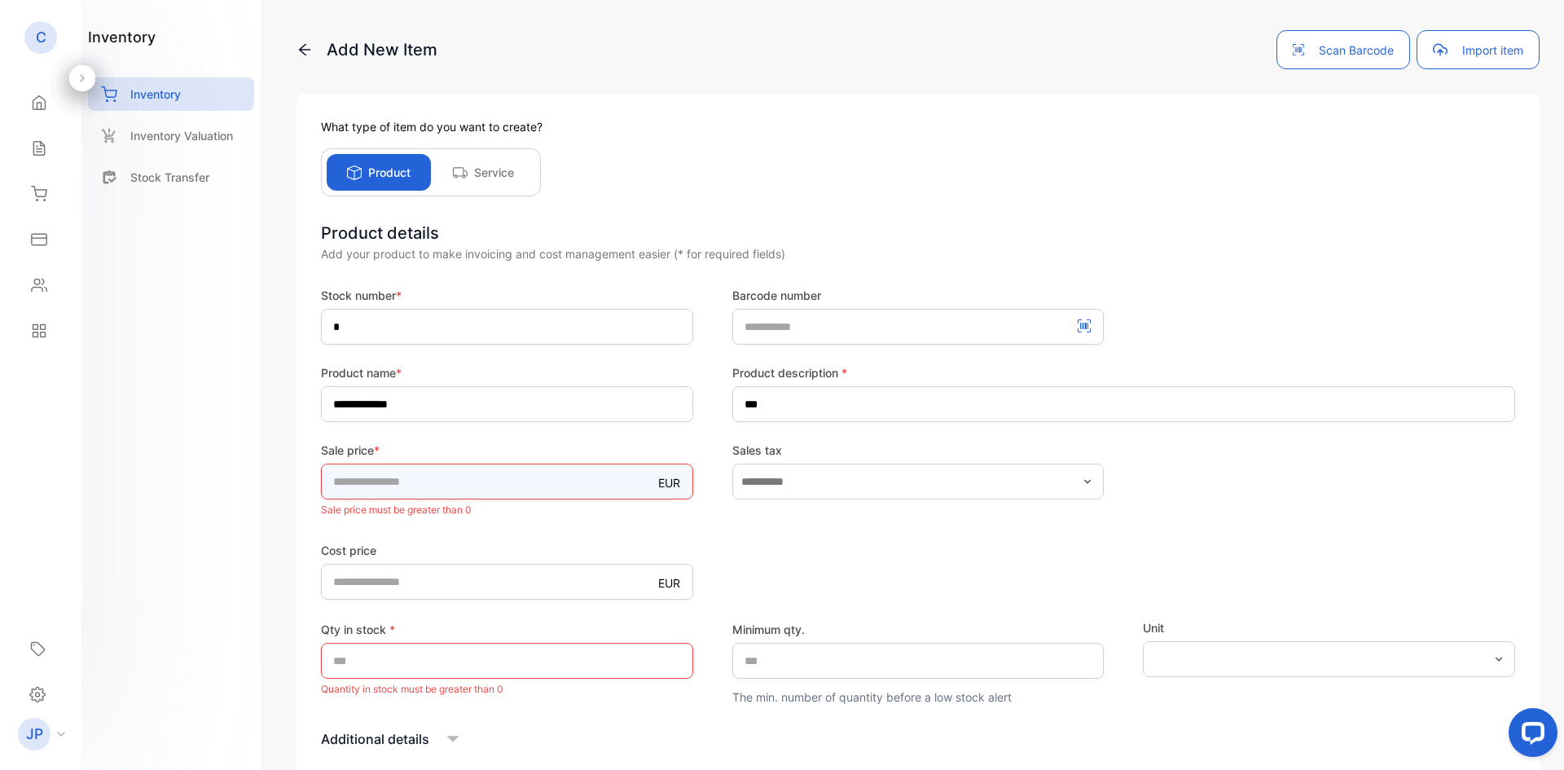
type input "*"
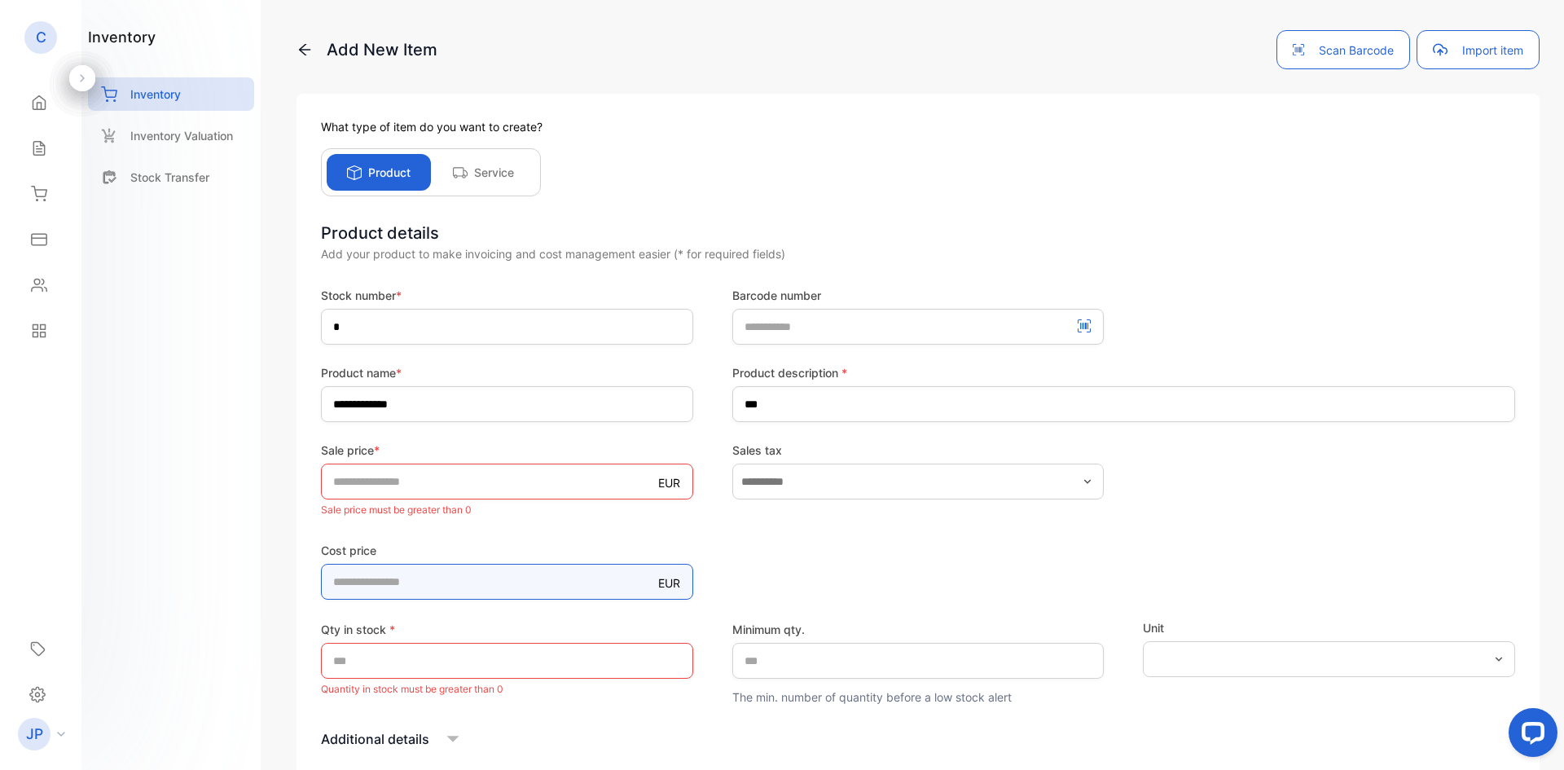
click at [376, 583] on price-inputcostofitem "*" at bounding box center [507, 582] width 372 height 36
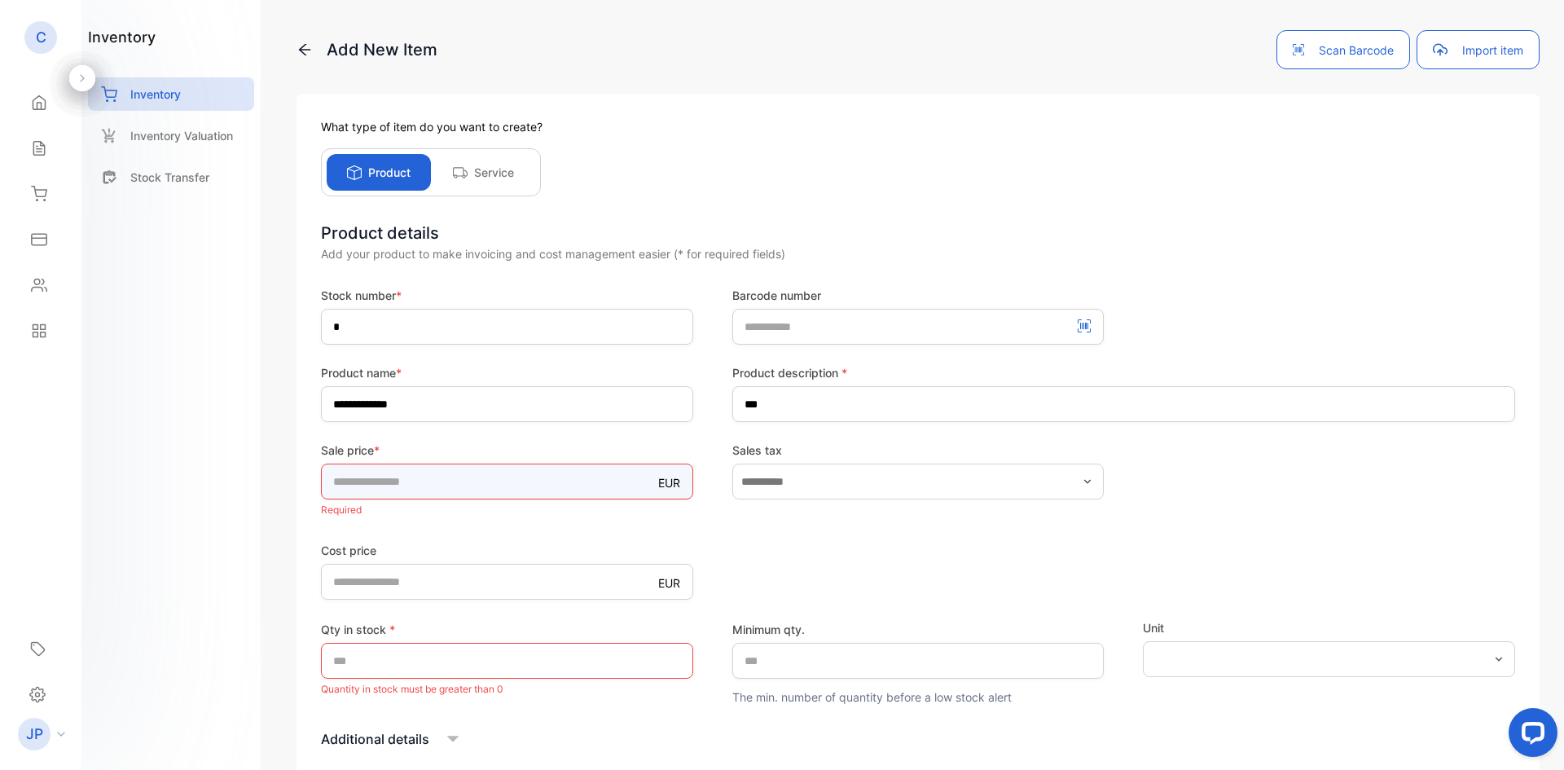
click at [407, 488] on input "number" at bounding box center [507, 481] width 372 height 36
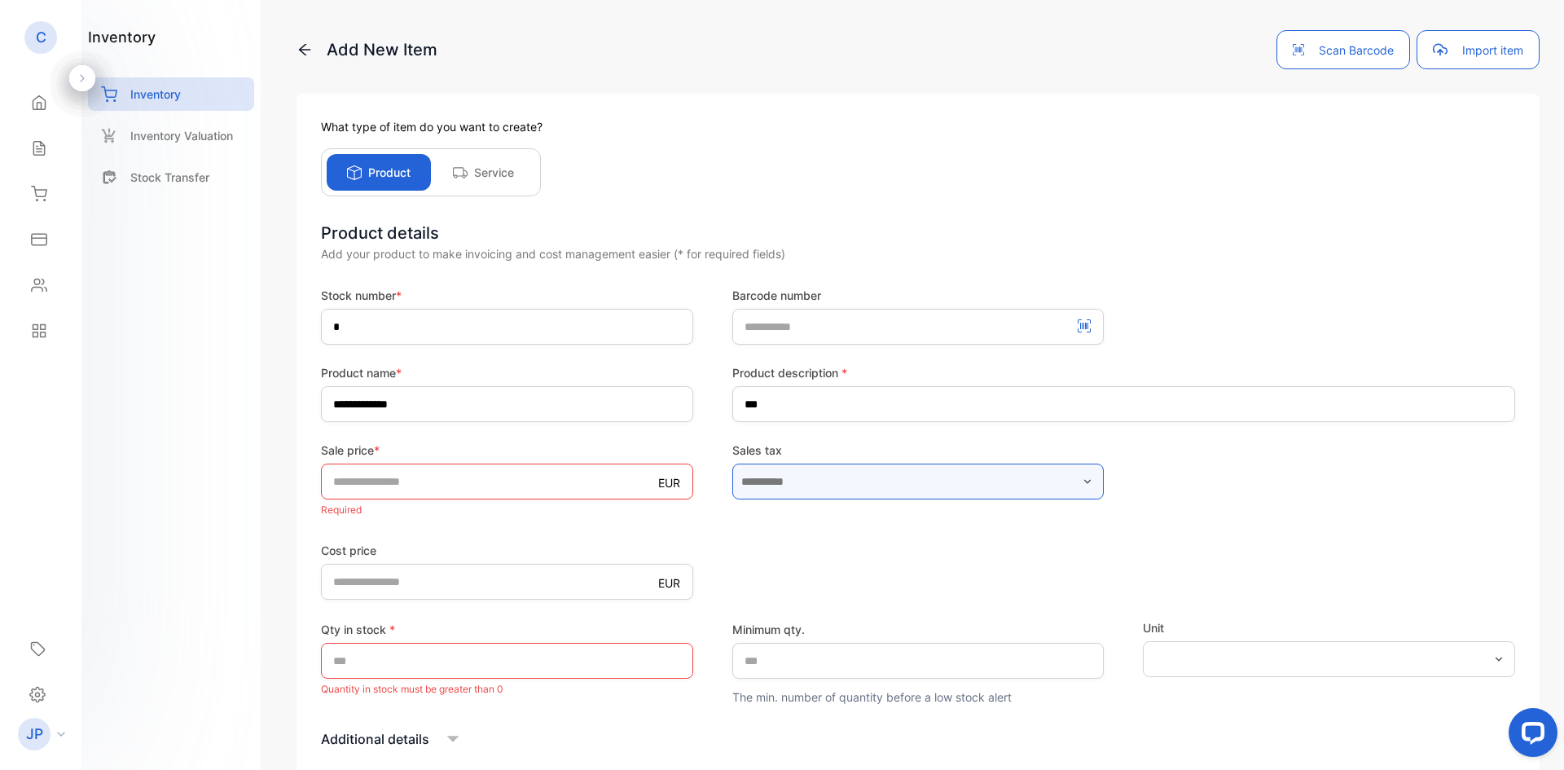
click at [809, 485] on input "text" at bounding box center [918, 481] width 372 height 36
click at [700, 526] on form "**********" at bounding box center [918, 565] width 1194 height 556
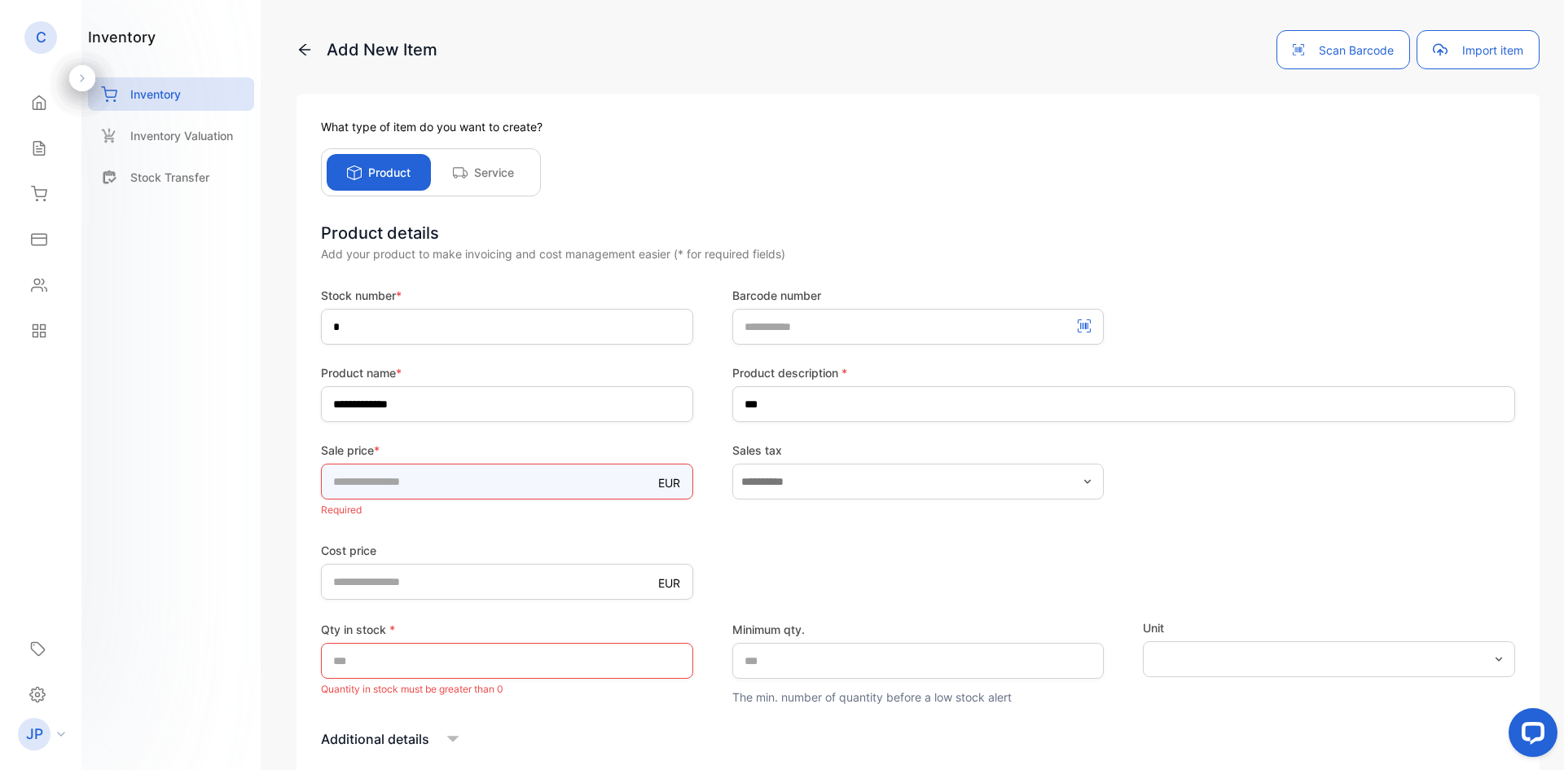
click at [359, 483] on input "number" at bounding box center [507, 481] width 372 height 36
type input "*"
click at [367, 658] on div "Qty in stock * * Quantity in stock must be greater than 0" at bounding box center [507, 660] width 372 height 79
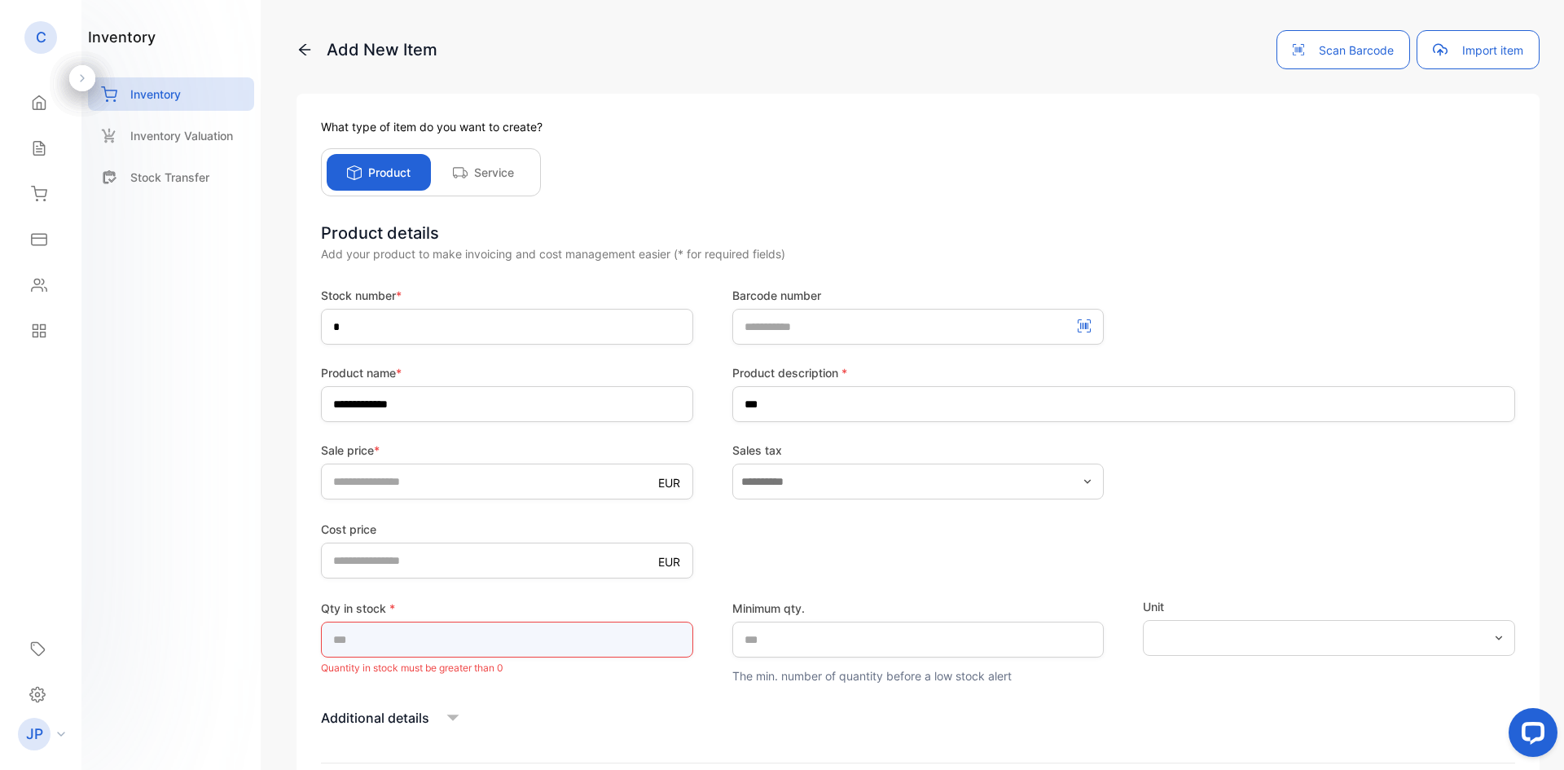
type input "*"
click at [387, 353] on form "**********" at bounding box center [918, 554] width 1194 height 535
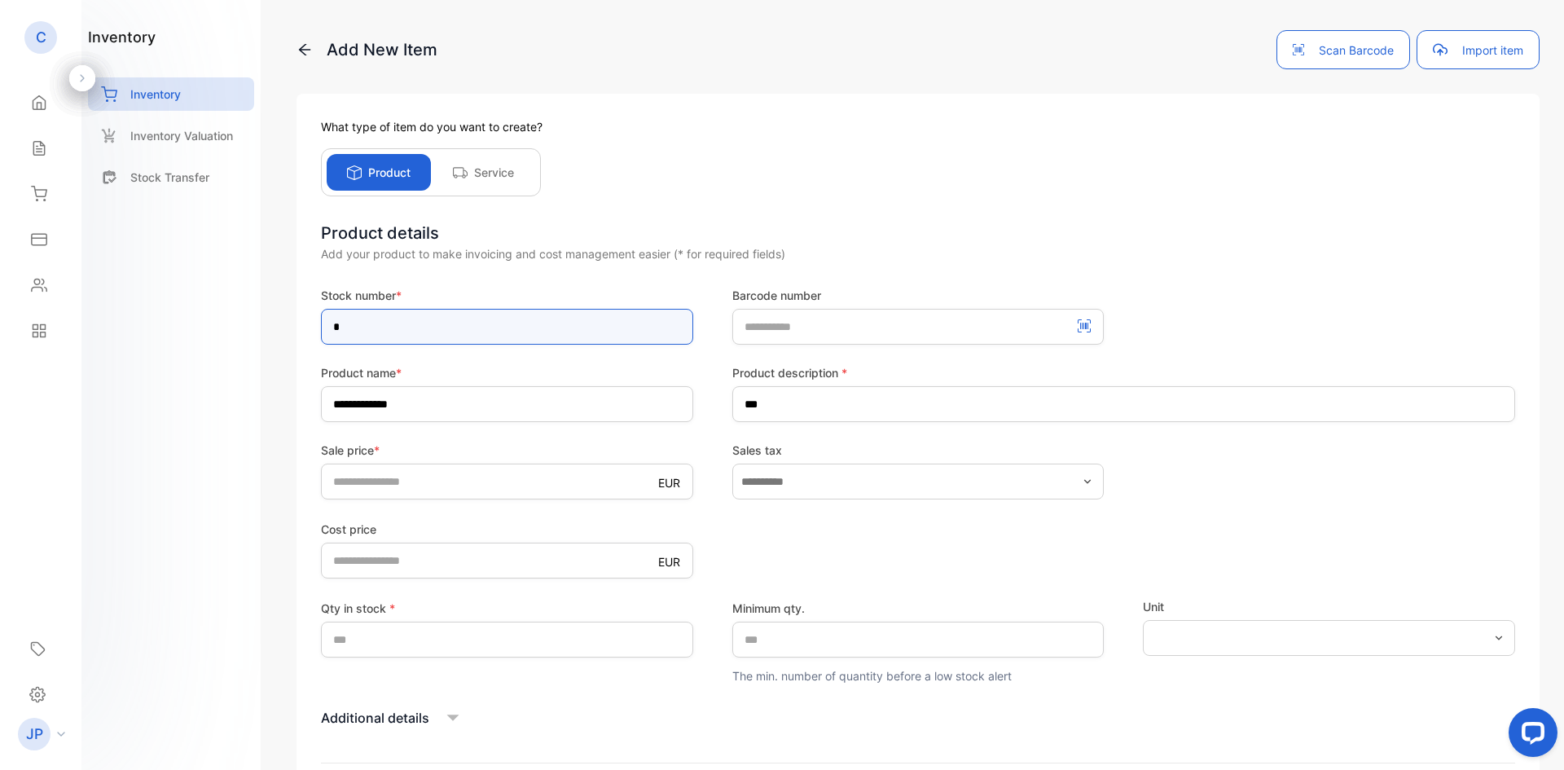
click at [390, 329] on input "*" at bounding box center [507, 327] width 372 height 36
drag, startPoint x: 374, startPoint y: 324, endPoint x: 329, endPoint y: 322, distance: 44.9
click at [329, 322] on input "*" at bounding box center [507, 327] width 372 height 36
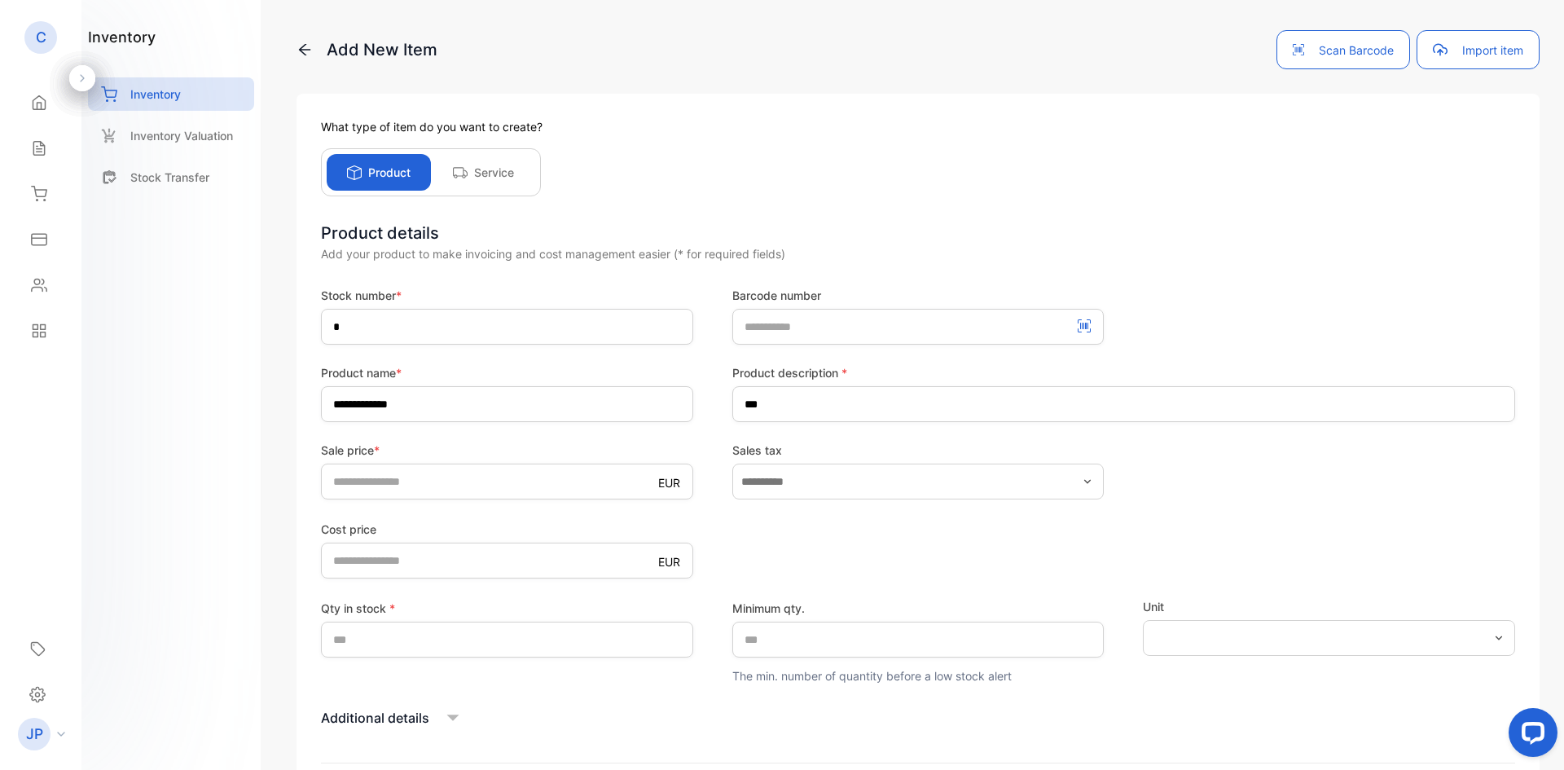
click at [446, 719] on icon at bounding box center [453, 717] width 24 height 24
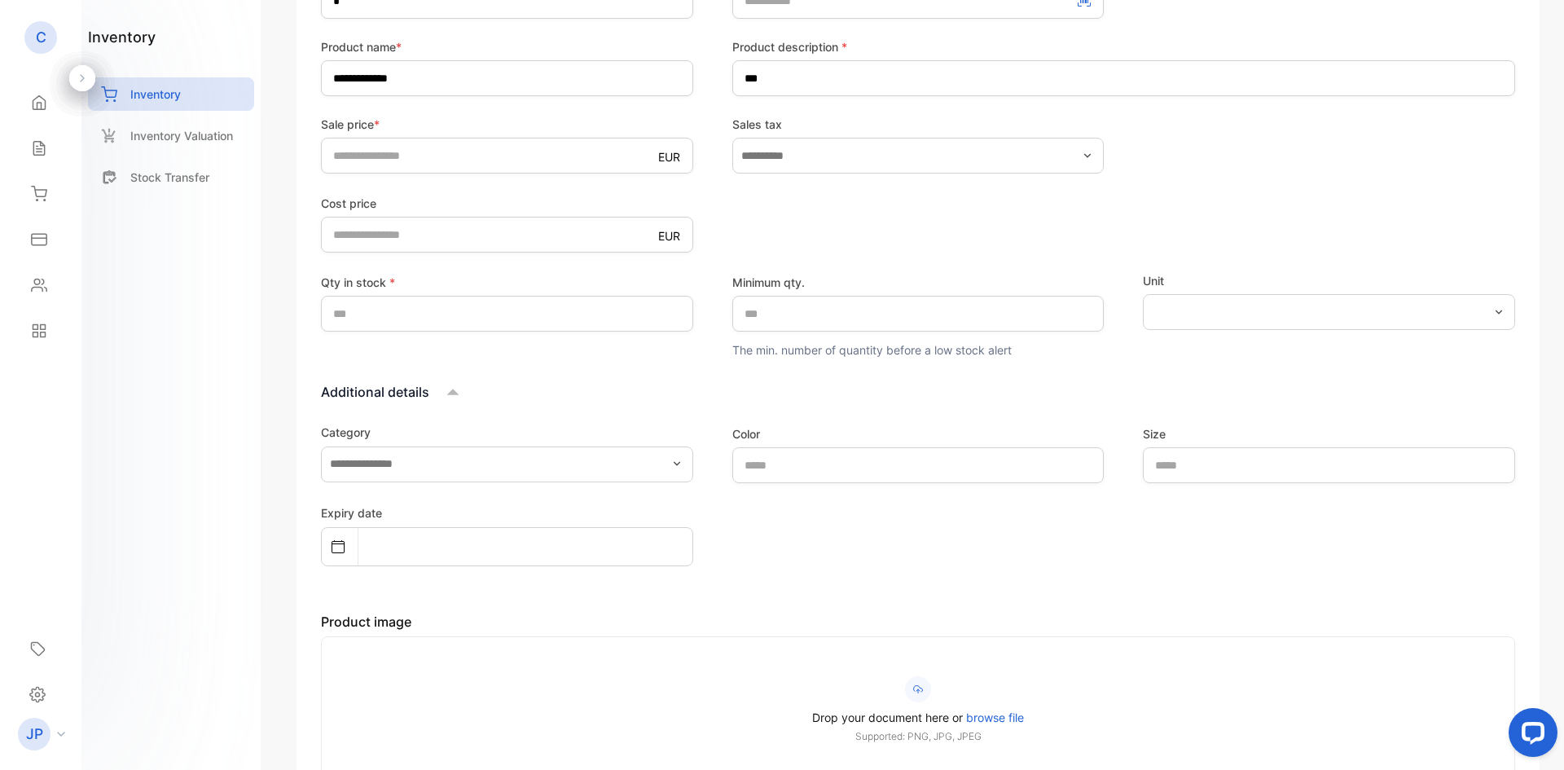
click at [453, 391] on icon at bounding box center [453, 392] width 12 height 7
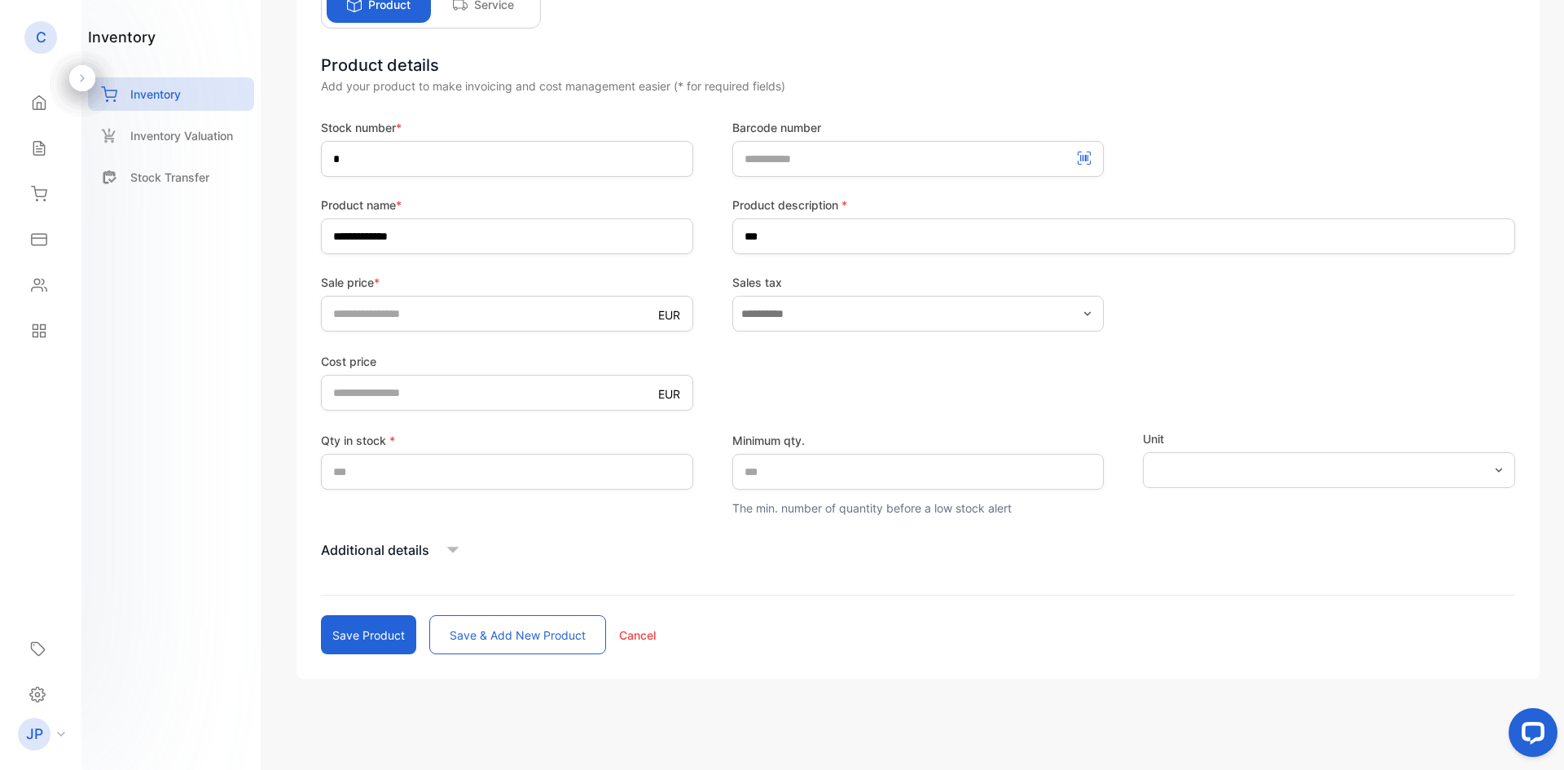
scroll to position [168, 0]
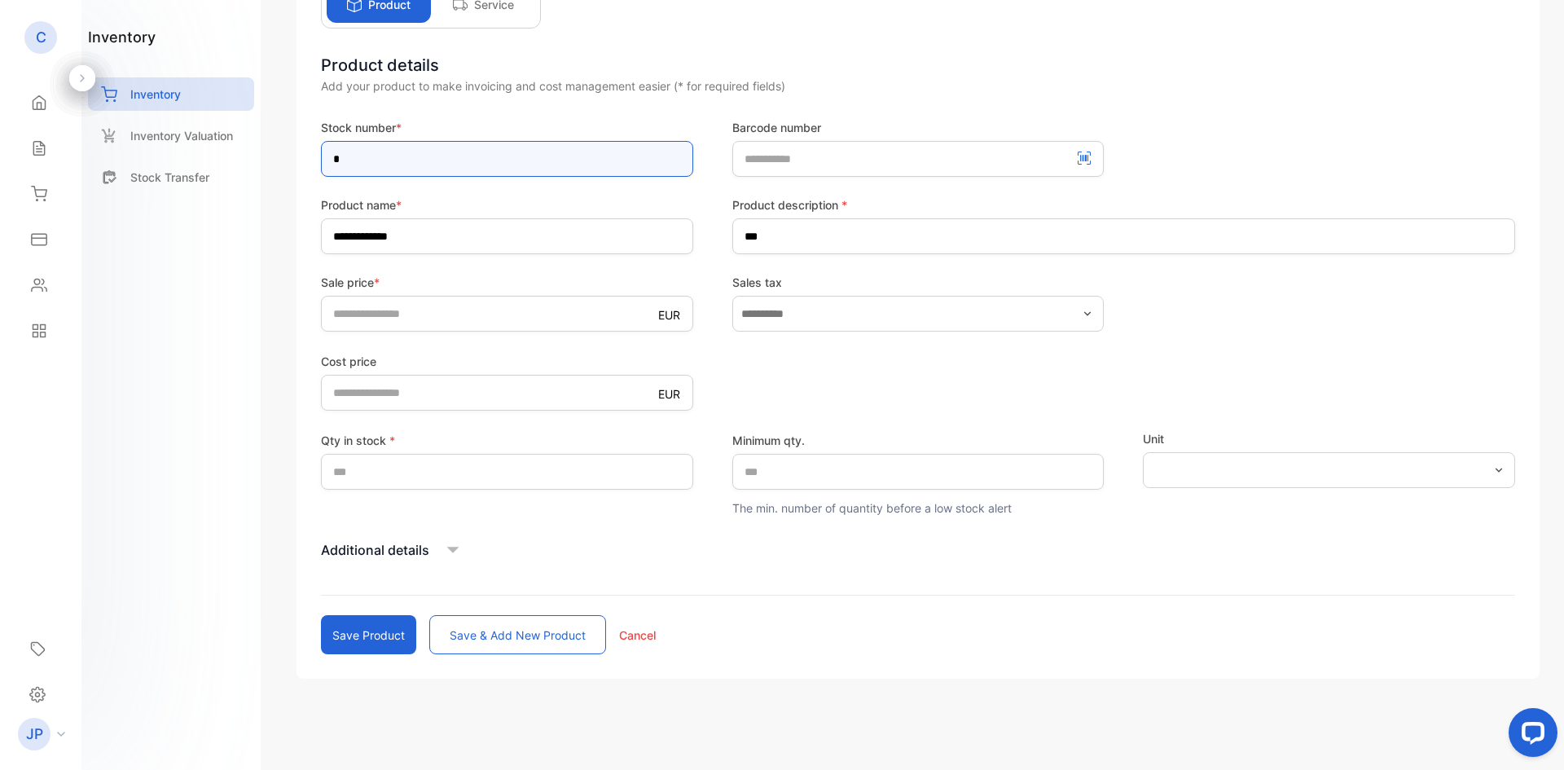
click at [369, 160] on input "*" at bounding box center [507, 159] width 372 height 36
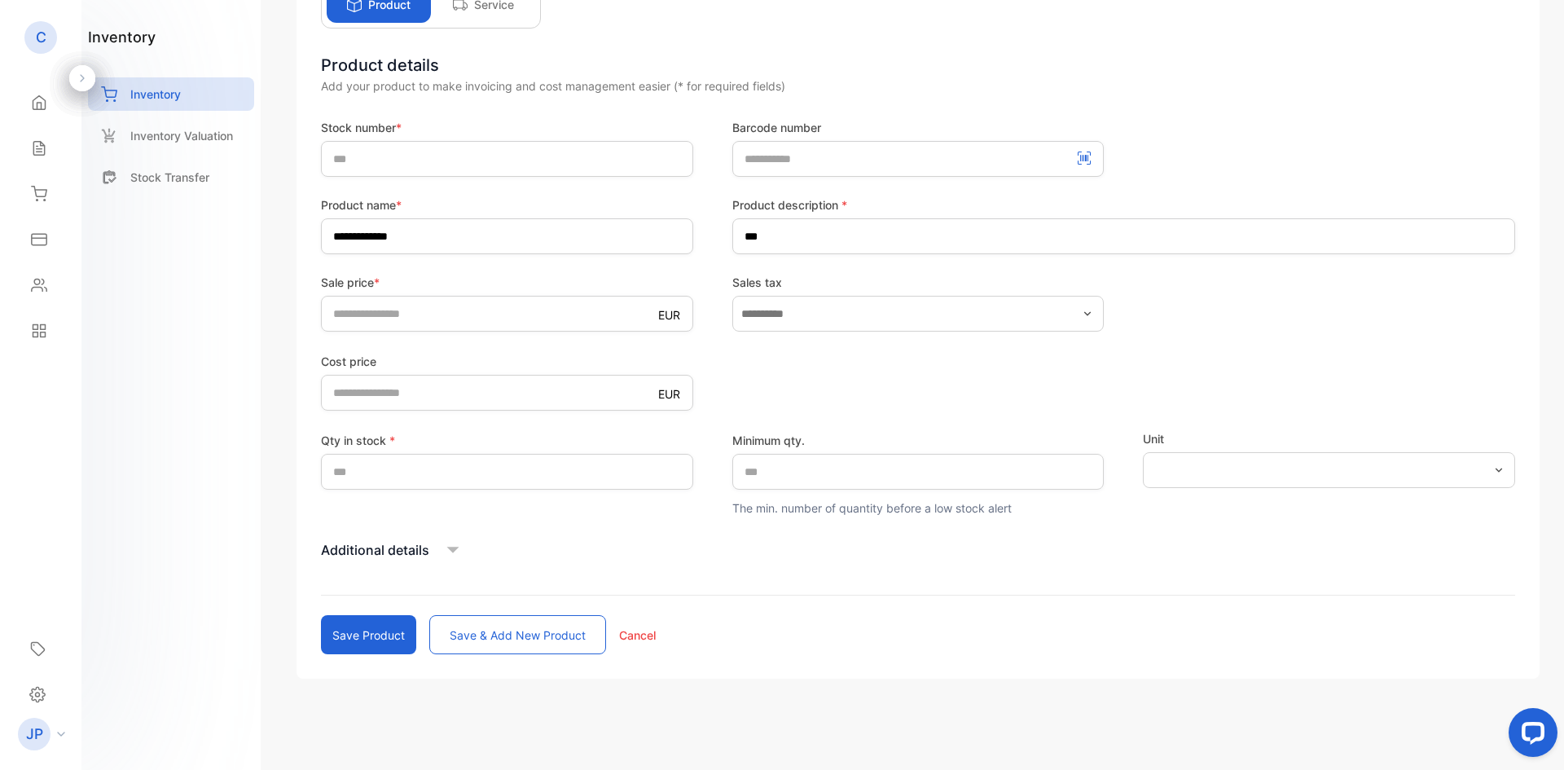
click at [449, 122] on label "Stock number *" at bounding box center [507, 127] width 372 height 17
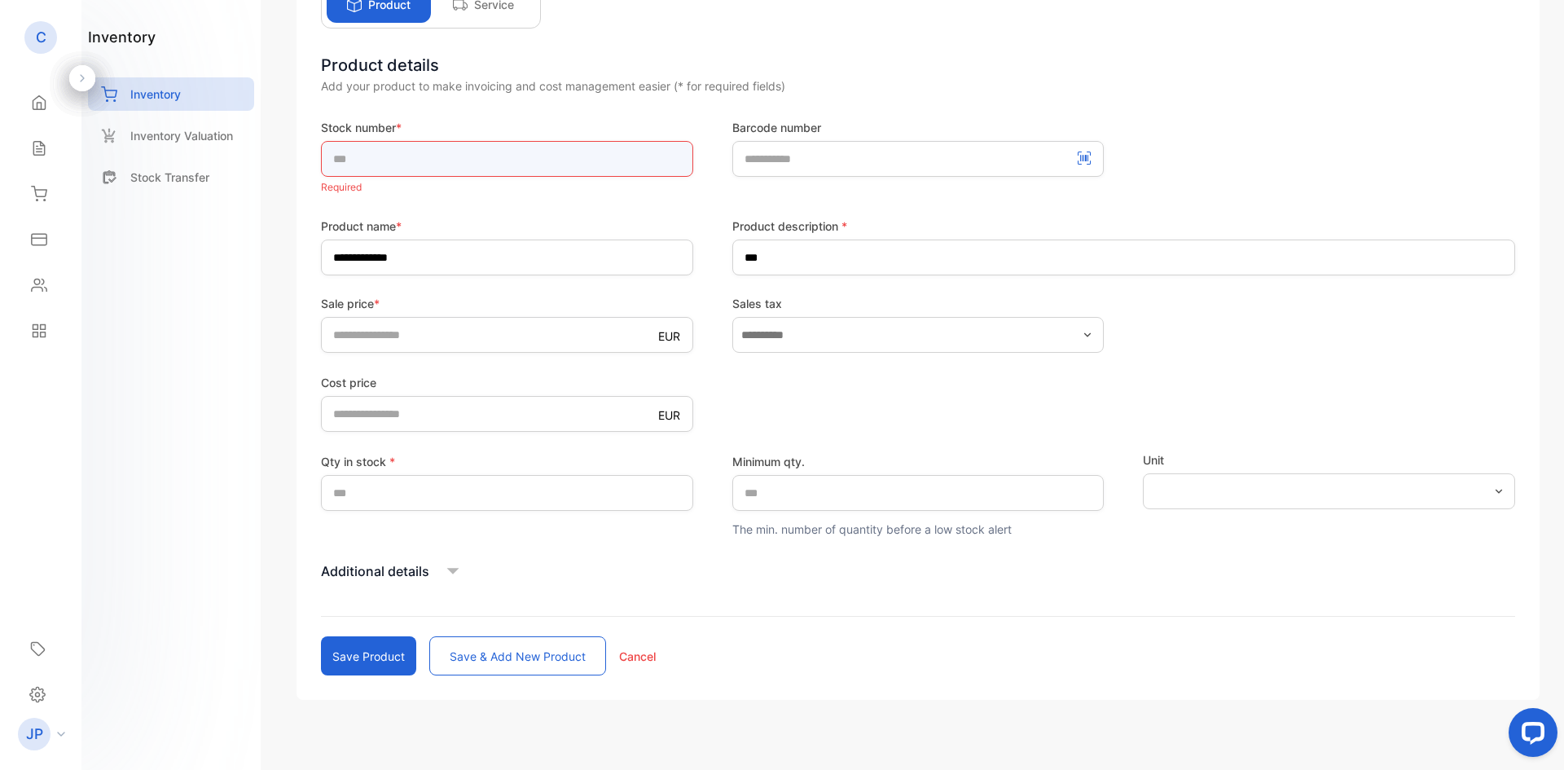
click at [363, 168] on input "text" at bounding box center [507, 159] width 372 height 36
click at [370, 152] on input "text" at bounding box center [507, 159] width 372 height 36
type input "****"
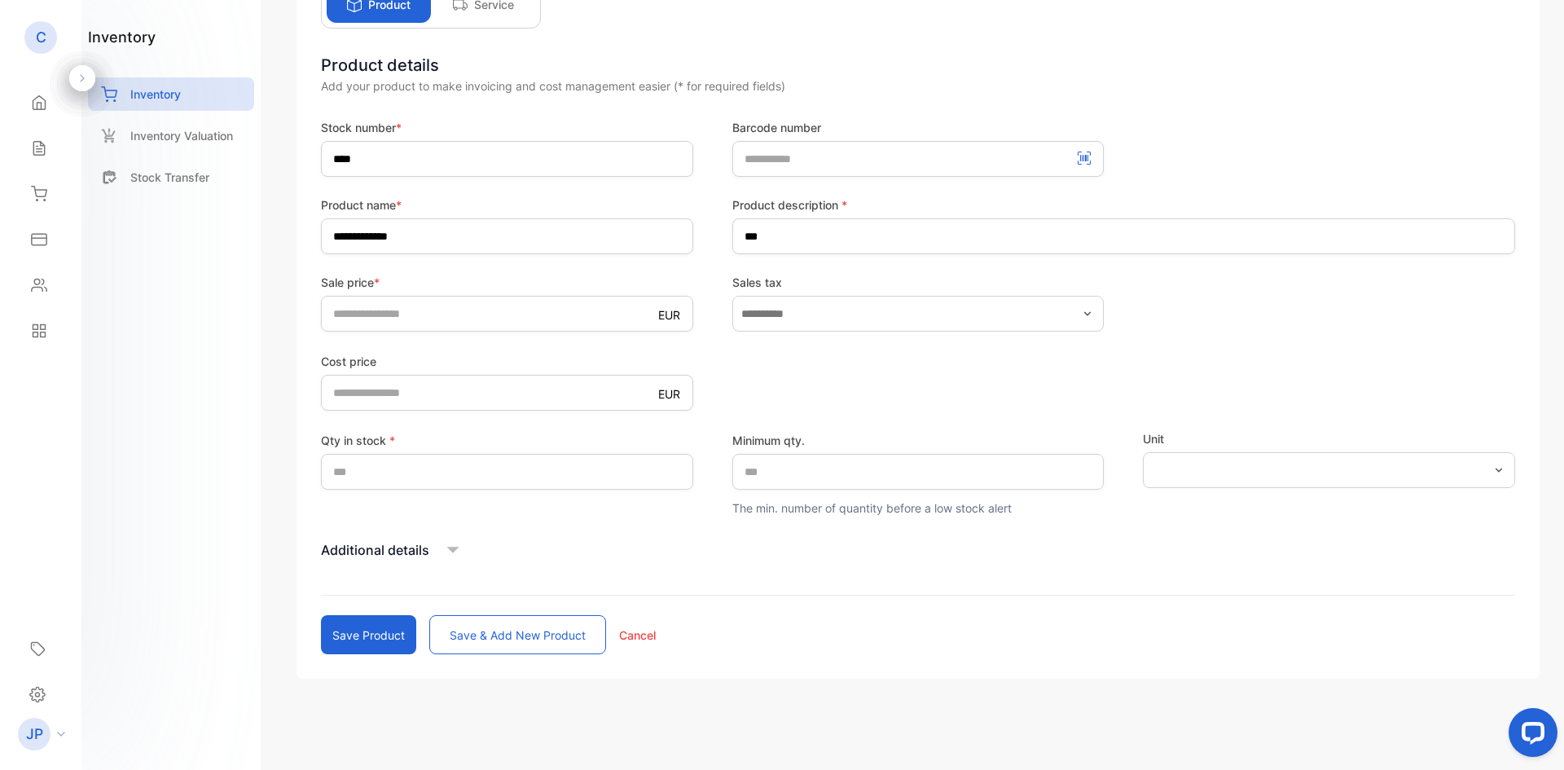
click at [392, 629] on button "Save product" at bounding box center [368, 634] width 95 height 39
type input "*"
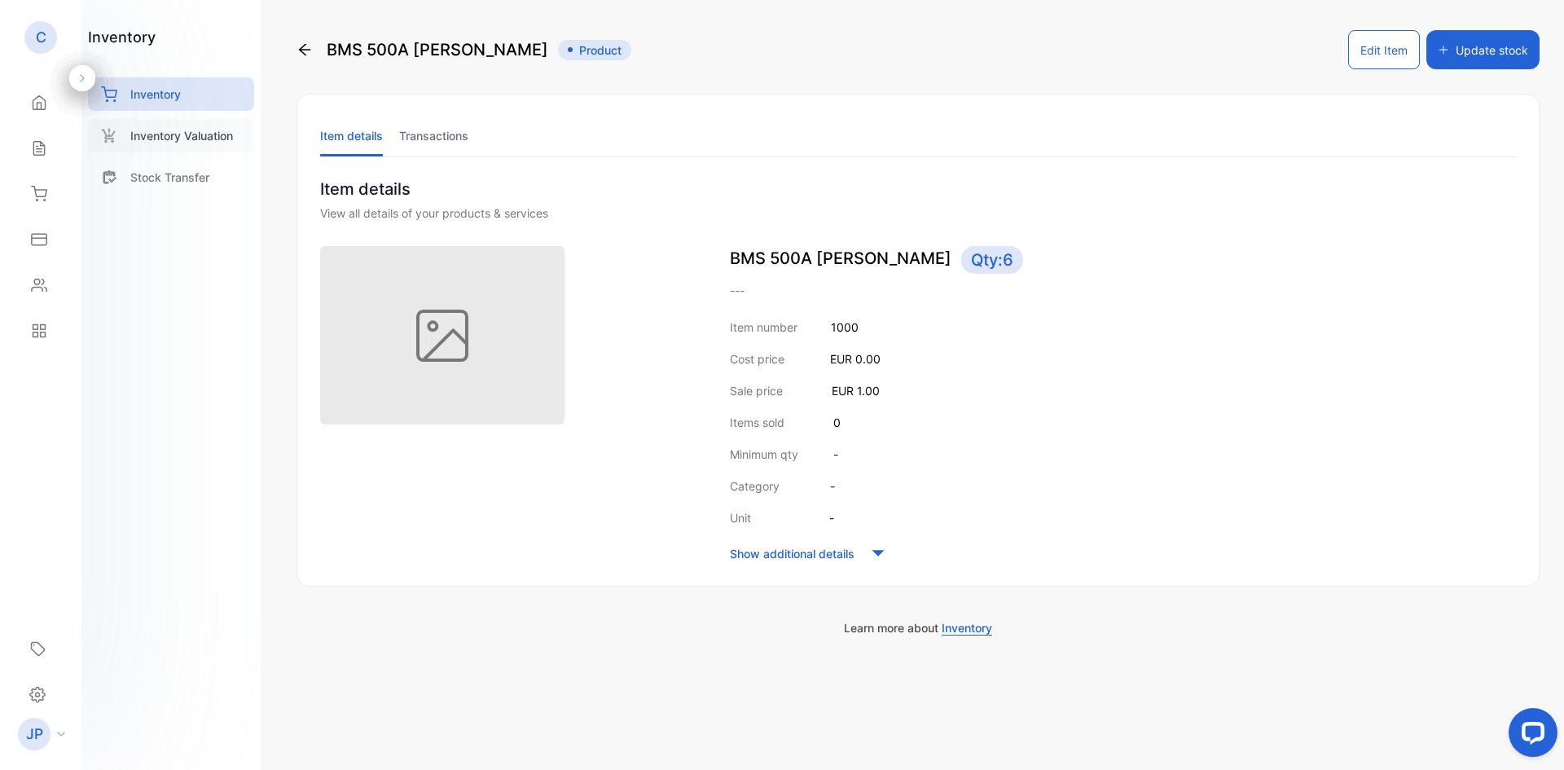
click at [185, 142] on p "Inventory Valuation" at bounding box center [181, 135] width 103 height 17
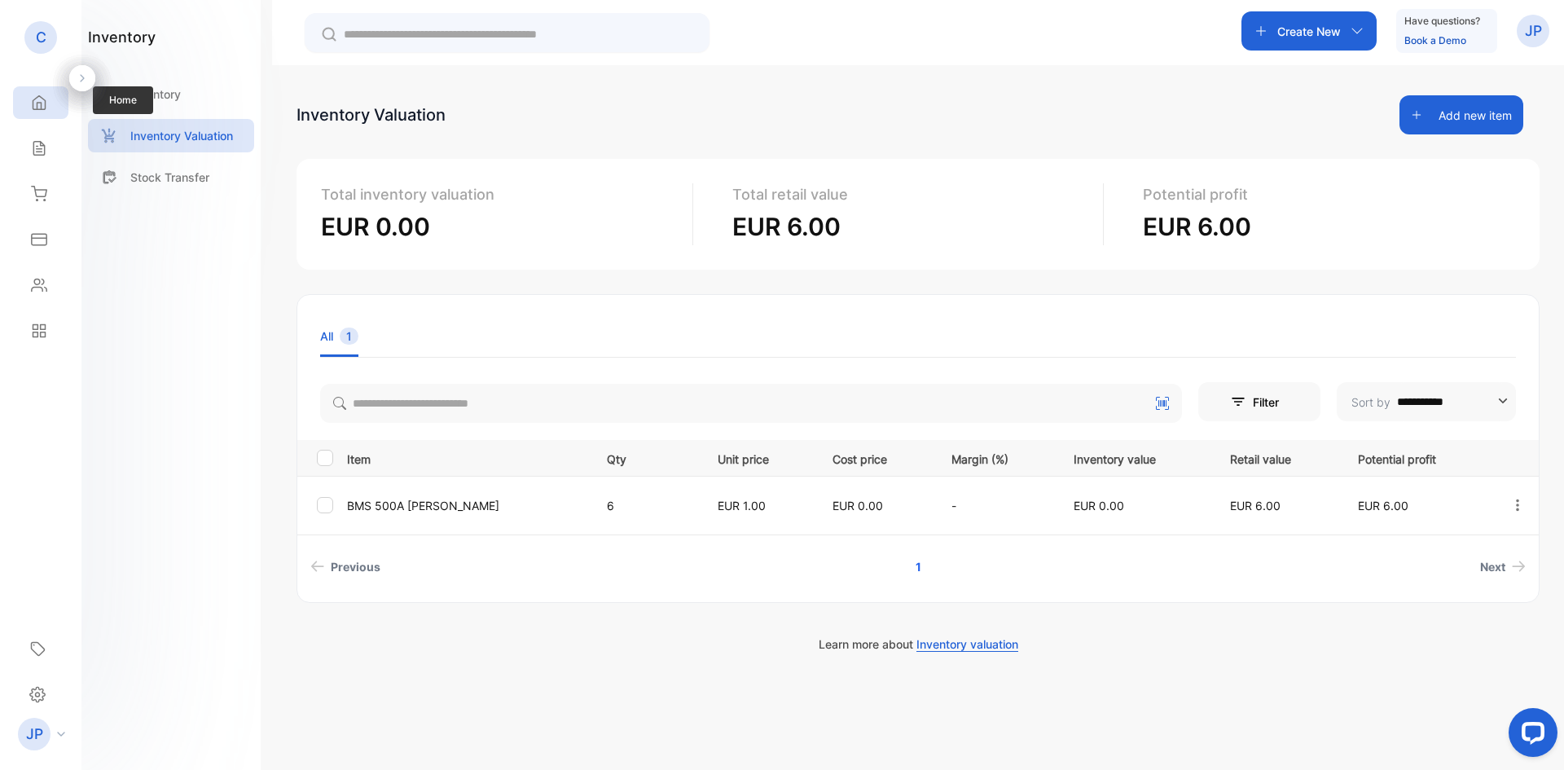
click at [32, 101] on icon at bounding box center [39, 102] width 16 height 16
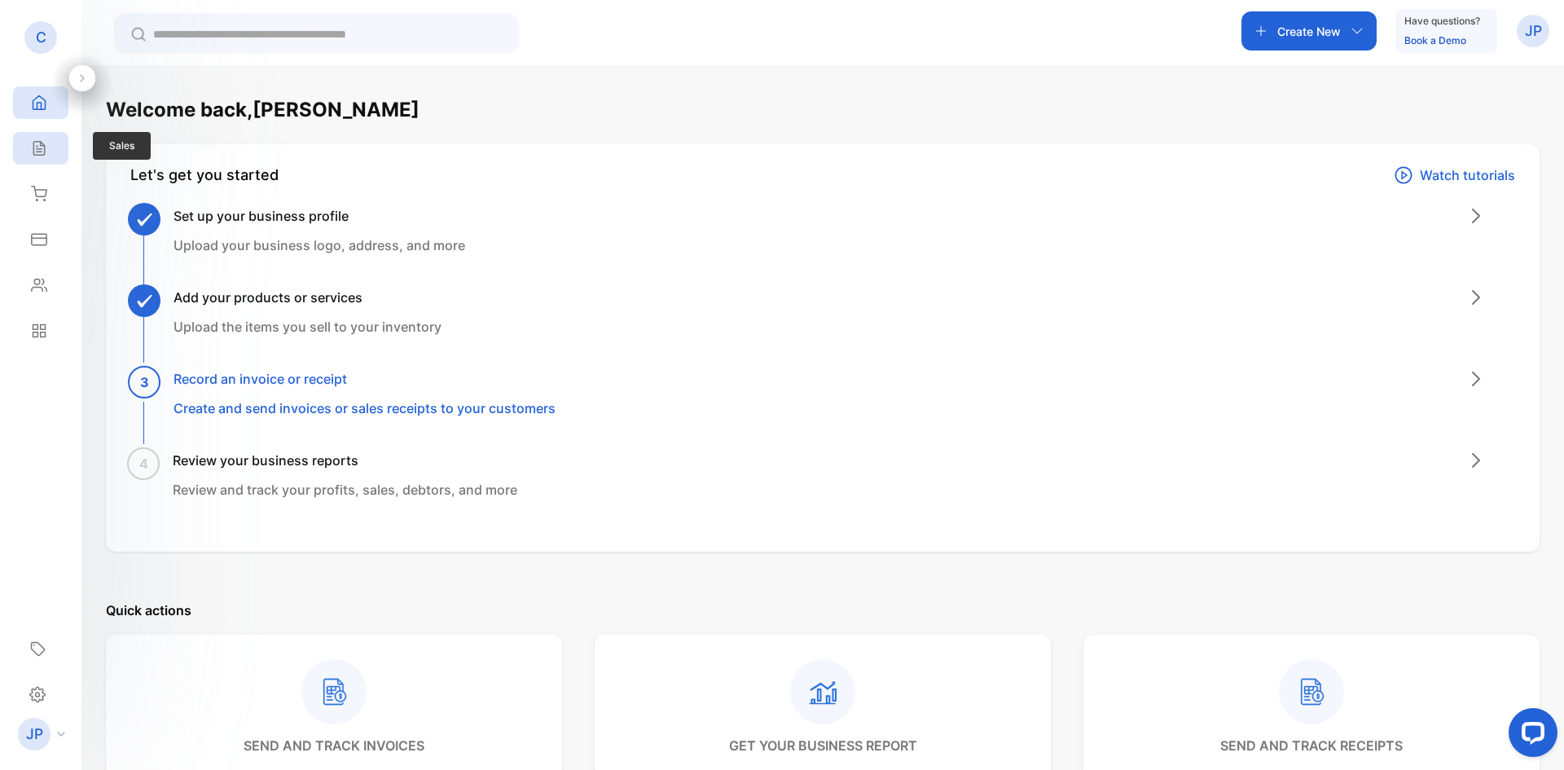
click at [39, 144] on icon at bounding box center [39, 148] width 16 height 16
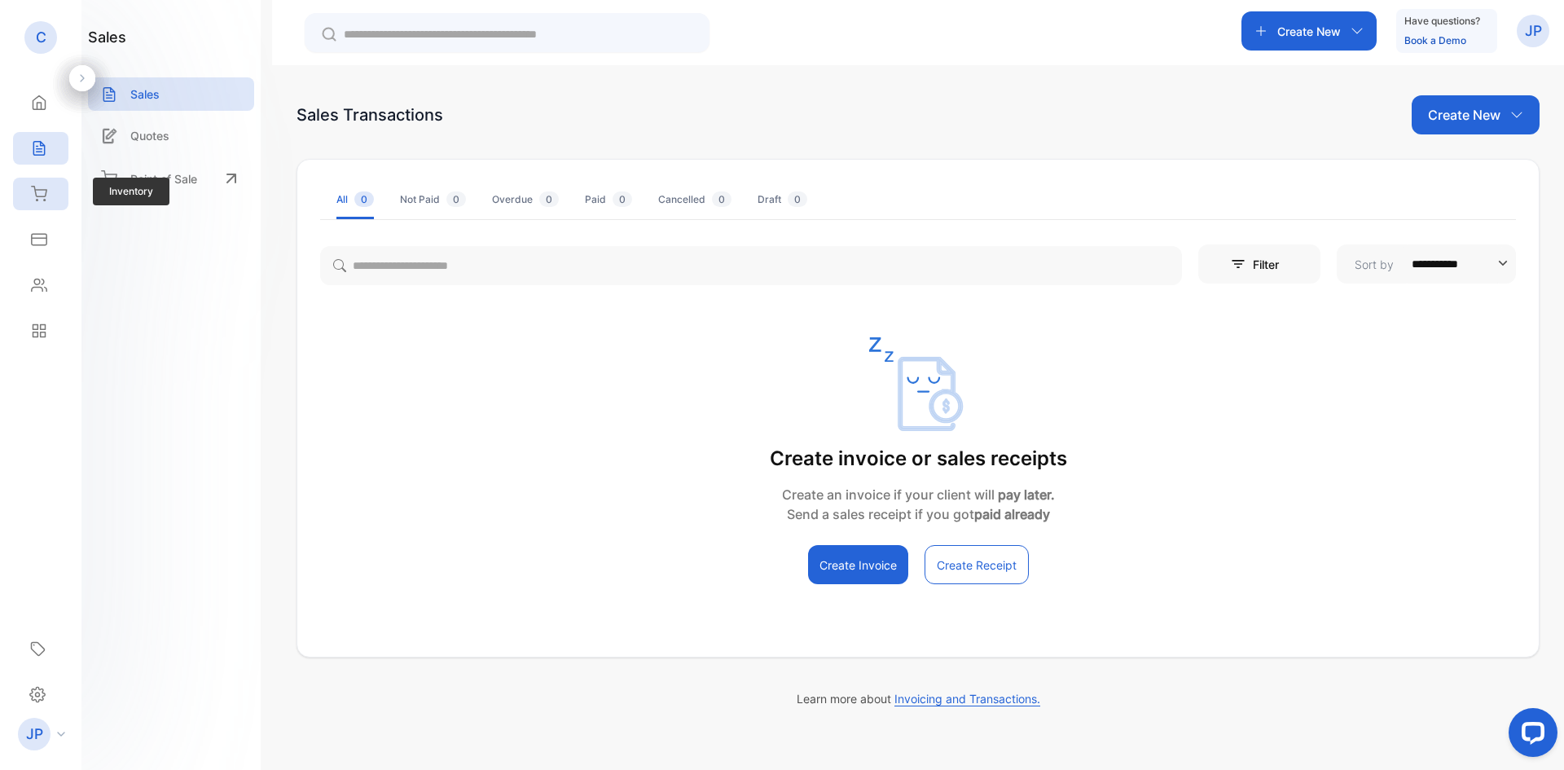
click at [39, 191] on icon at bounding box center [39, 194] width 16 height 16
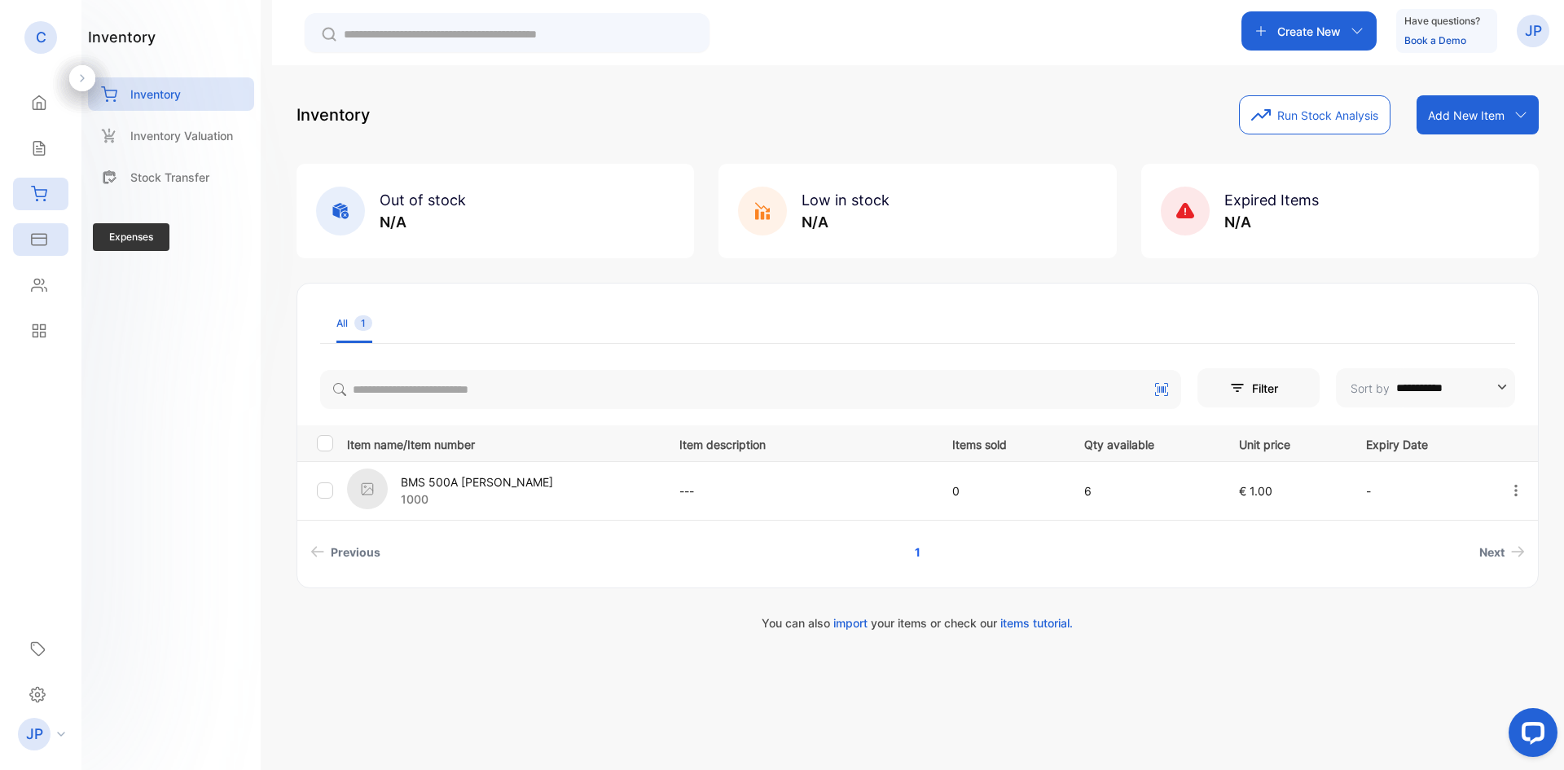
click at [43, 234] on icon at bounding box center [39, 239] width 15 height 11
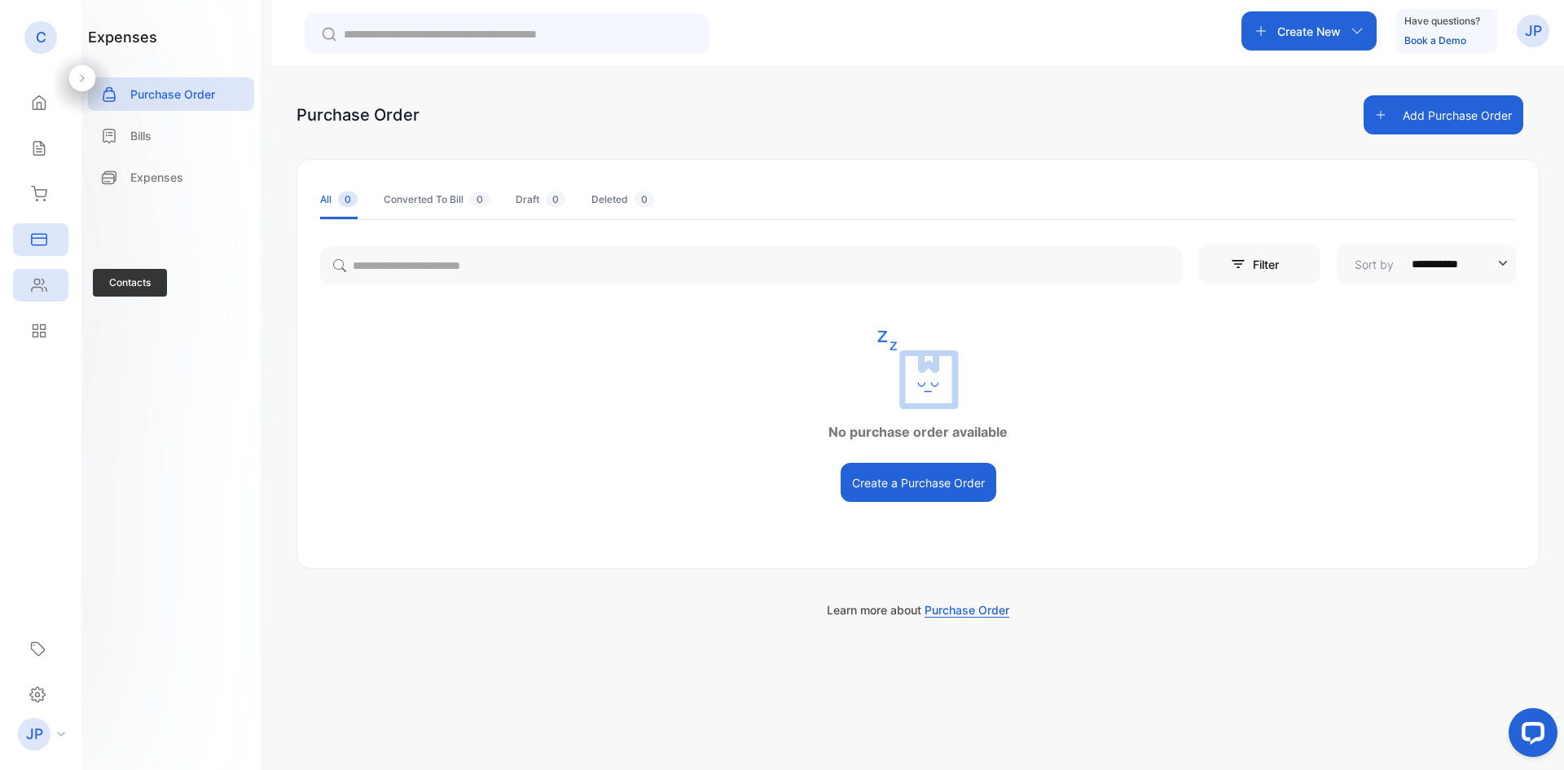
click at [34, 279] on icon at bounding box center [39, 285] width 16 height 16
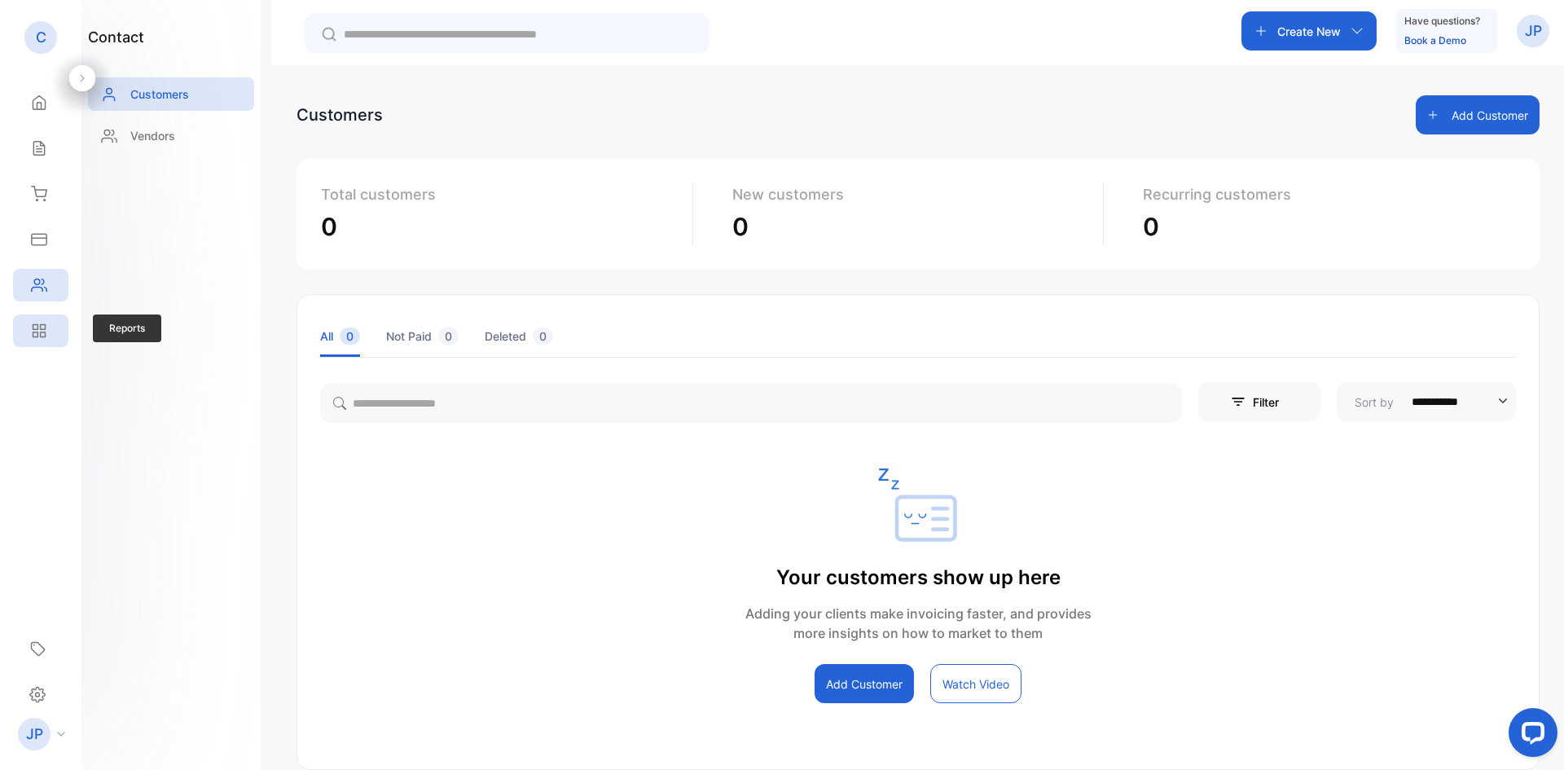
click at [43, 334] on icon at bounding box center [39, 331] width 16 height 16
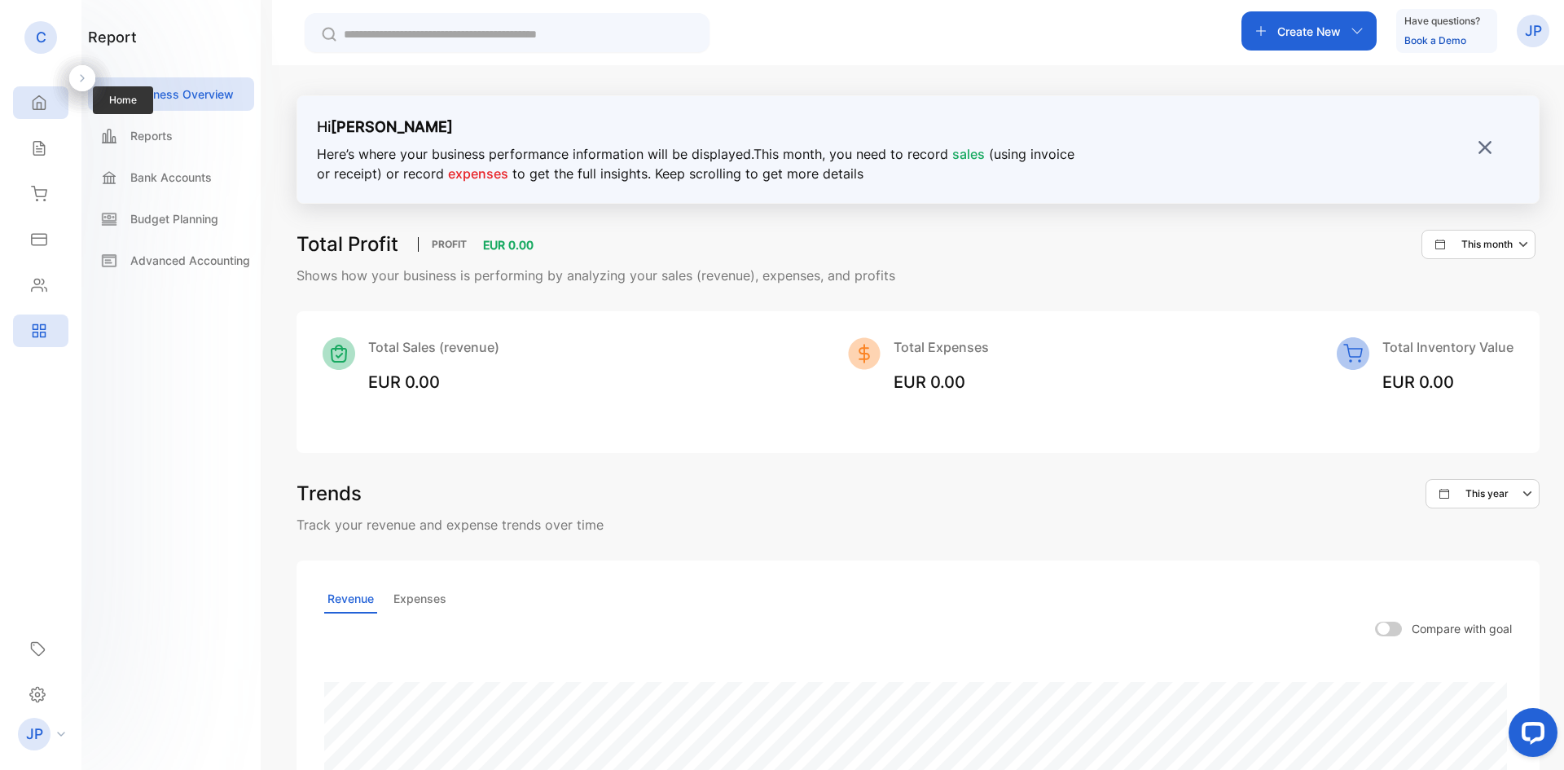
click at [27, 107] on div "Home" at bounding box center [36, 102] width 21 height 16
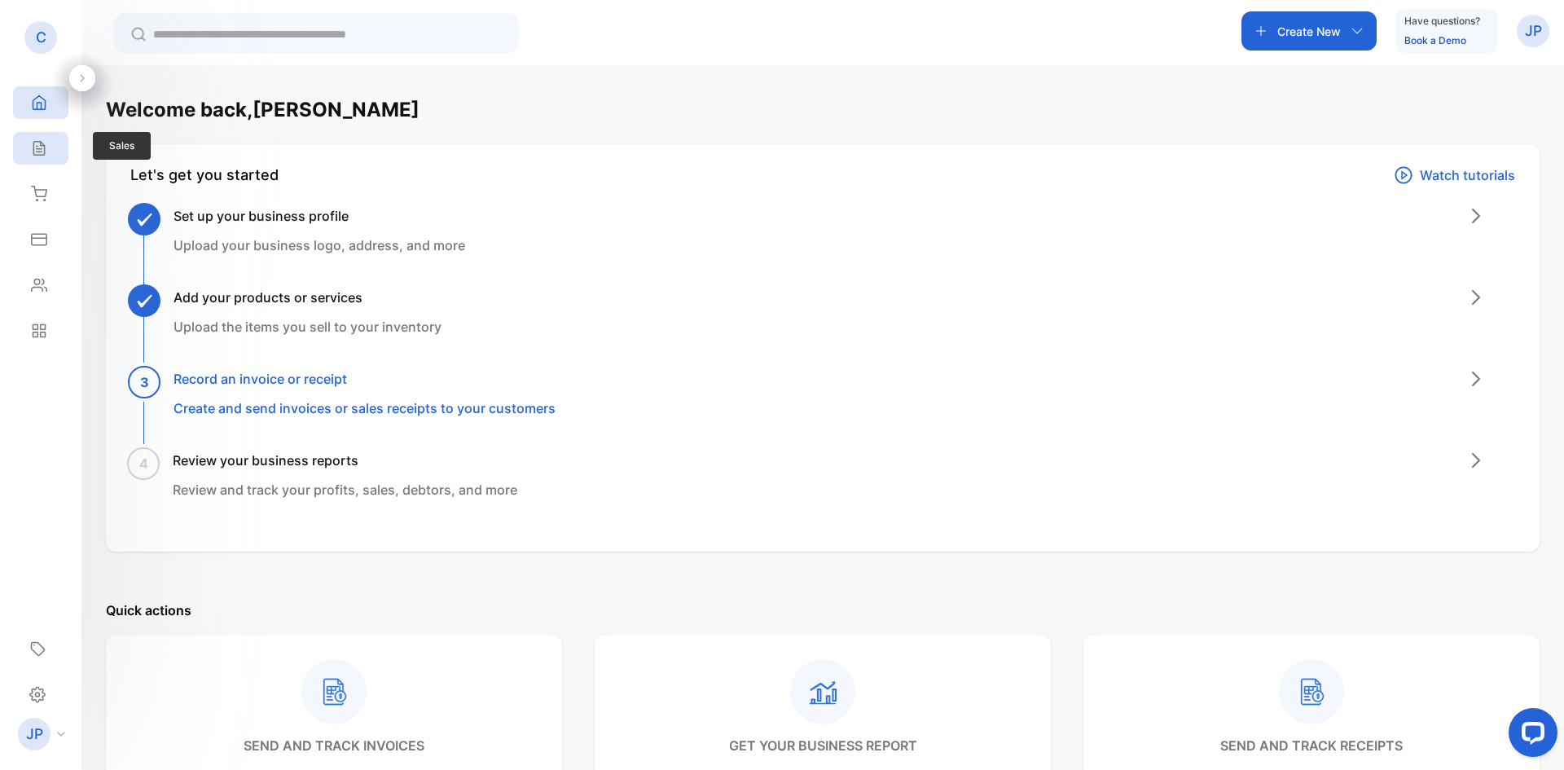
click at [33, 137] on div "Sales" at bounding box center [40, 148] width 55 height 33
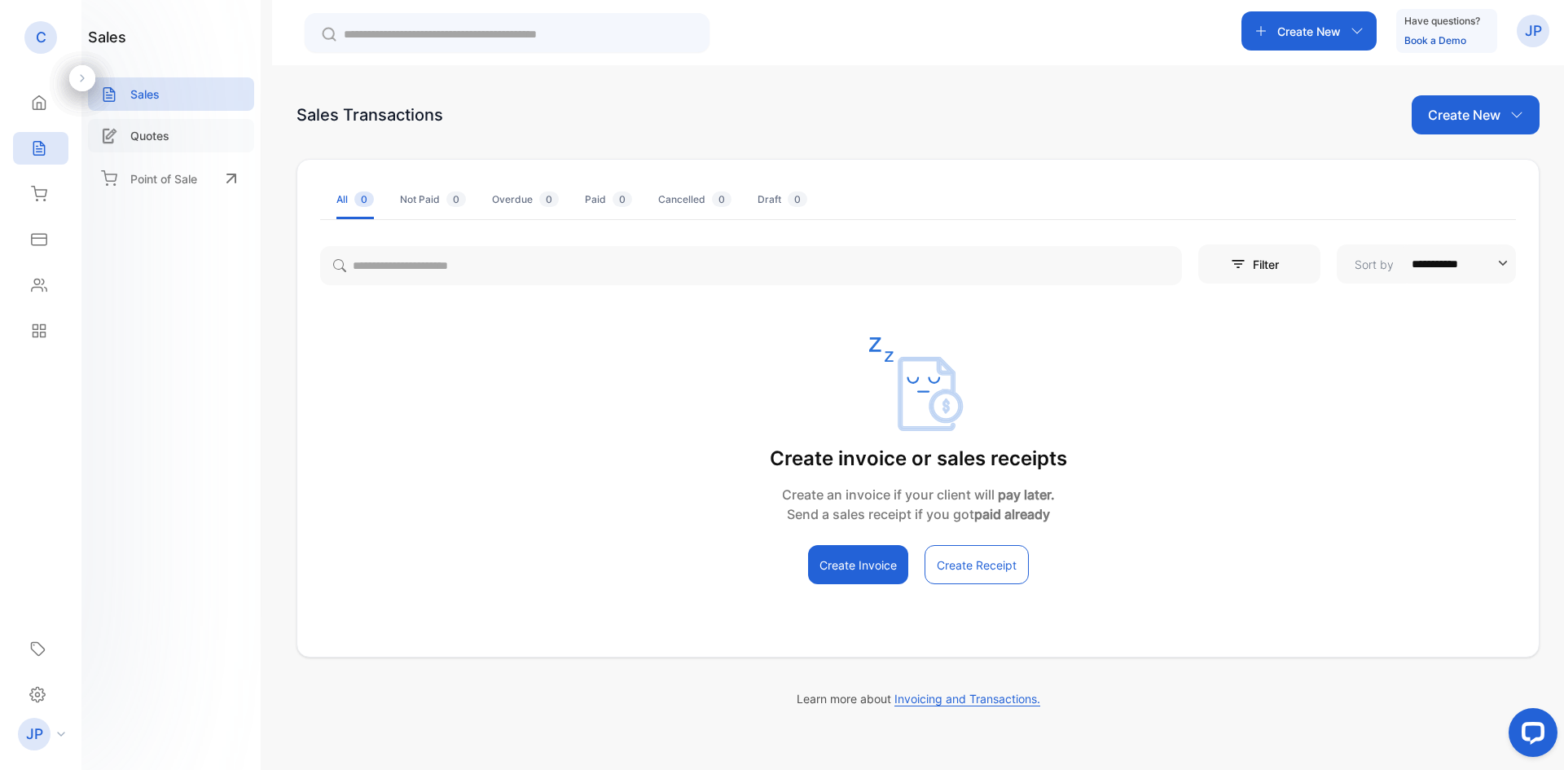
click at [165, 130] on p "Quotes" at bounding box center [149, 135] width 39 height 17
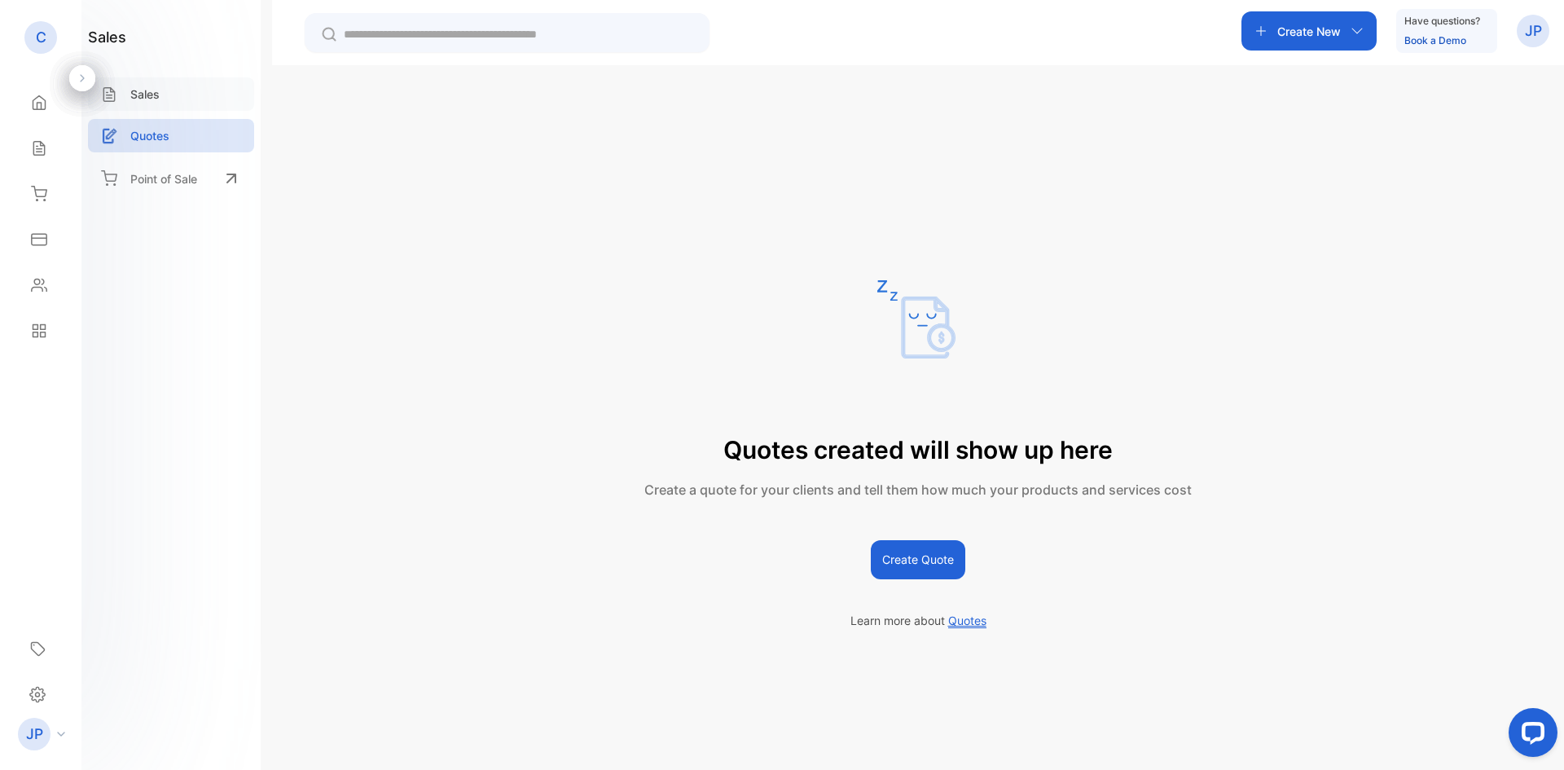
click at [156, 100] on p "Sales" at bounding box center [144, 94] width 29 height 17
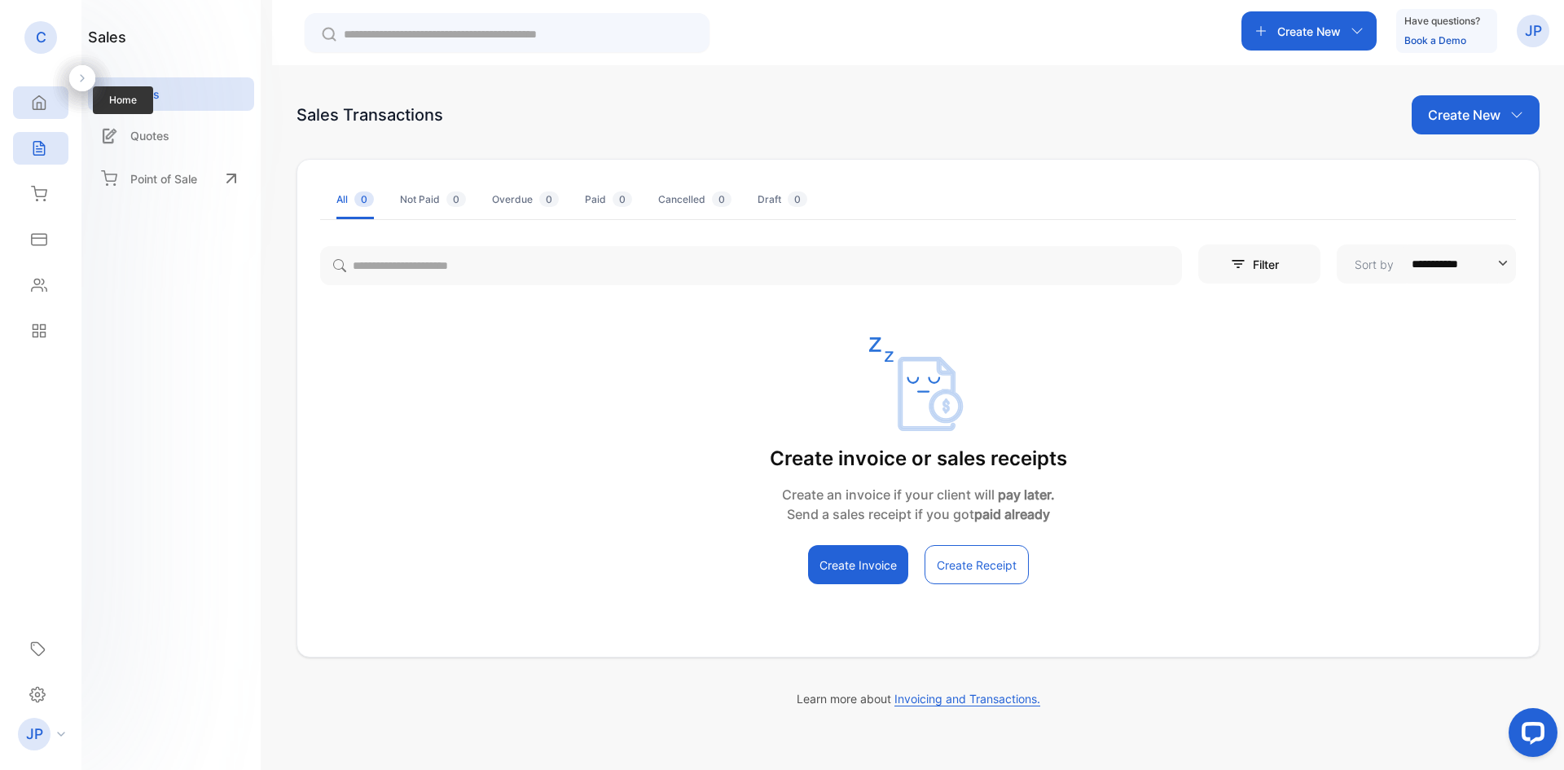
click at [36, 112] on div "Home" at bounding box center [40, 102] width 55 height 33
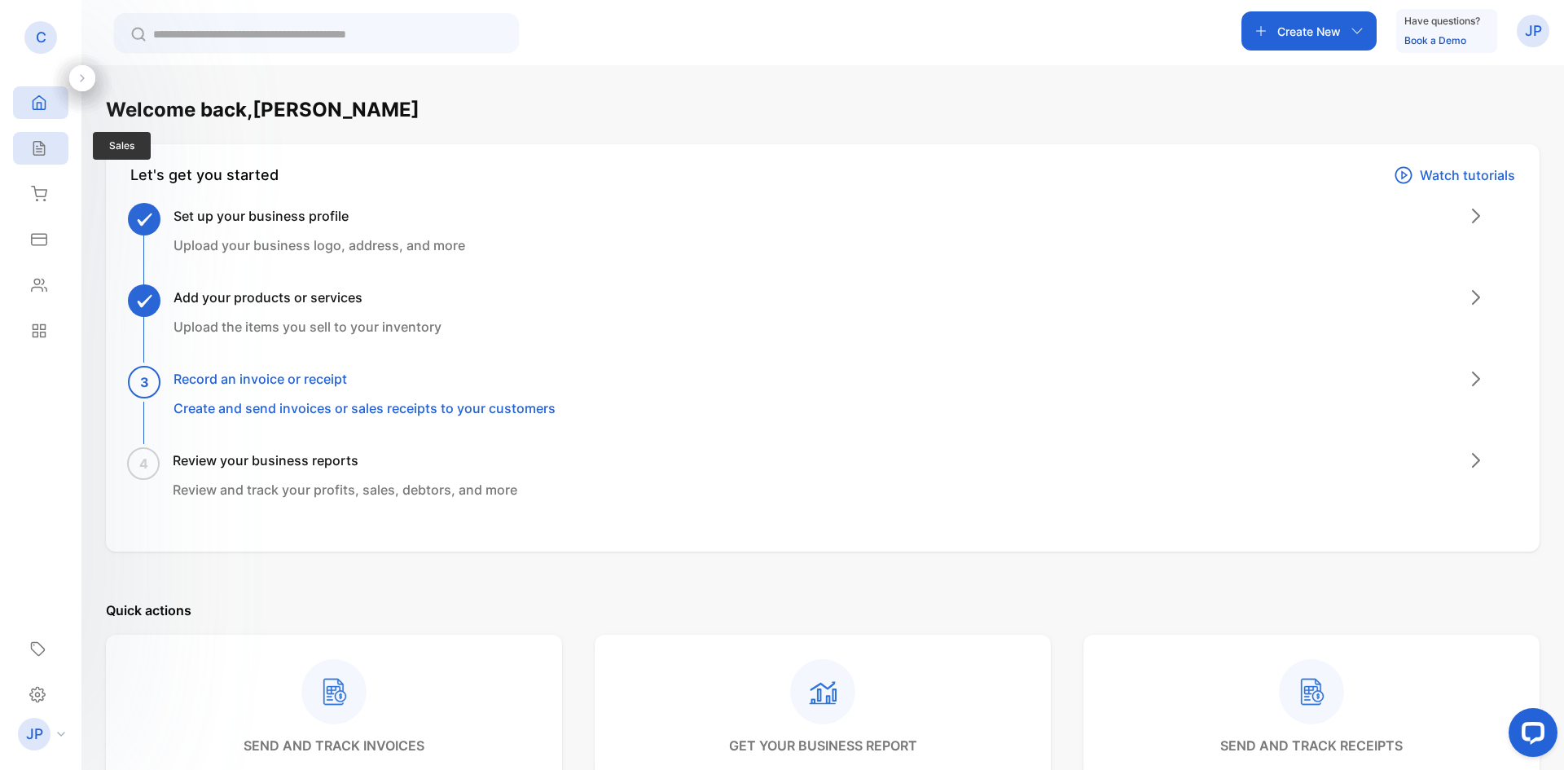
click at [44, 156] on icon at bounding box center [39, 148] width 16 height 16
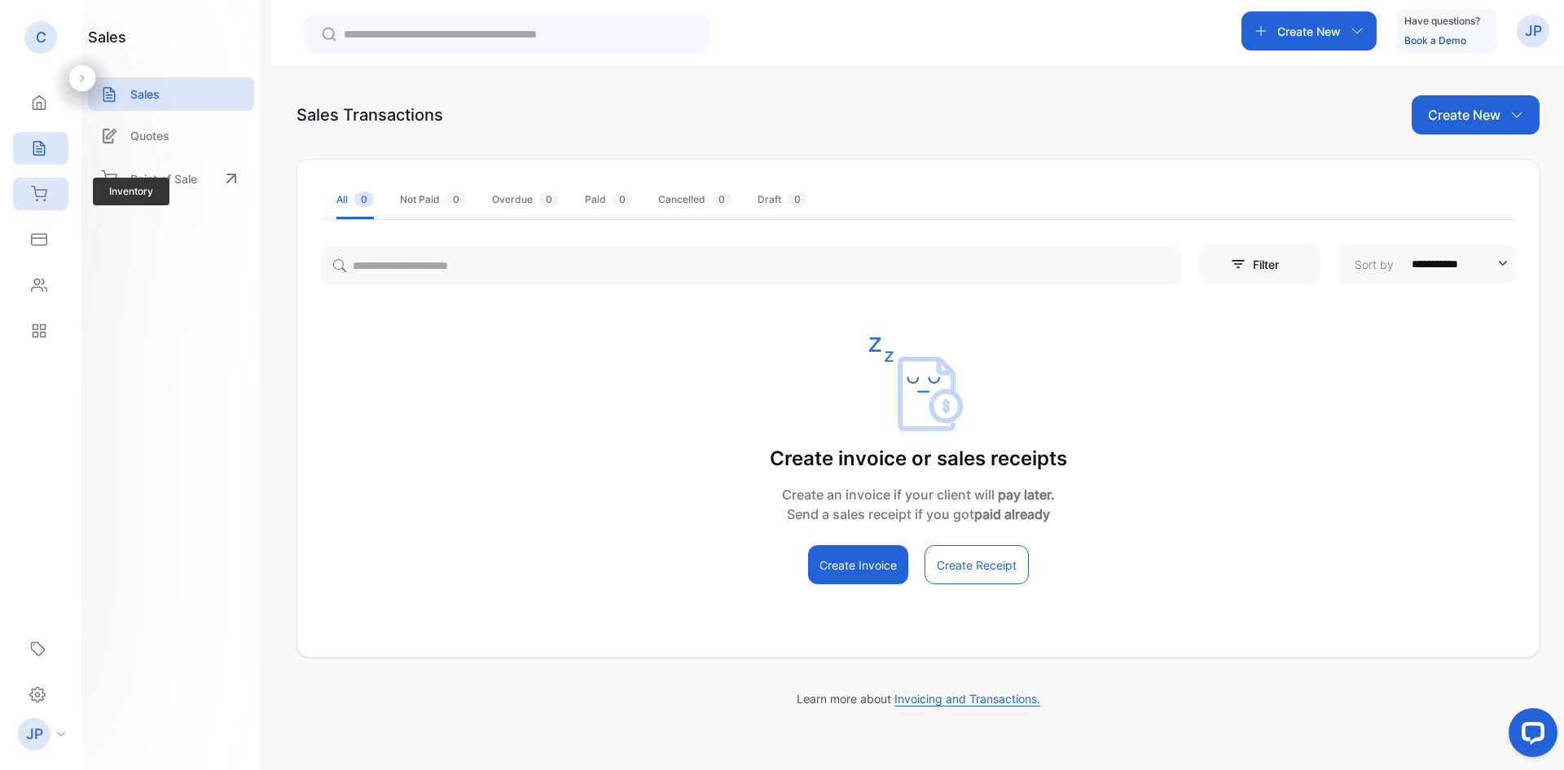
click at [39, 184] on div "Inventory" at bounding box center [40, 194] width 55 height 33
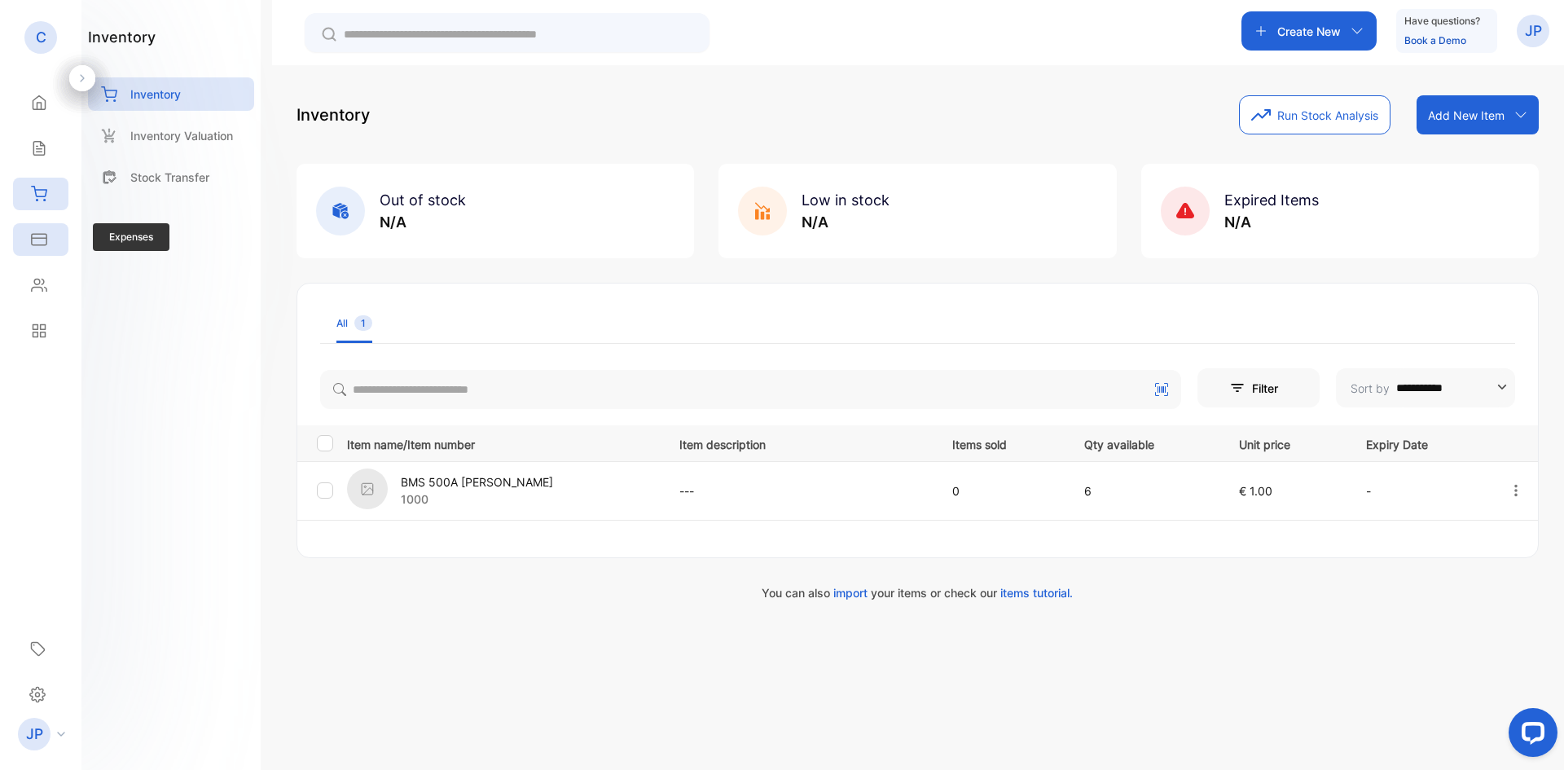
click at [41, 224] on div "Expenses" at bounding box center [40, 239] width 55 height 33
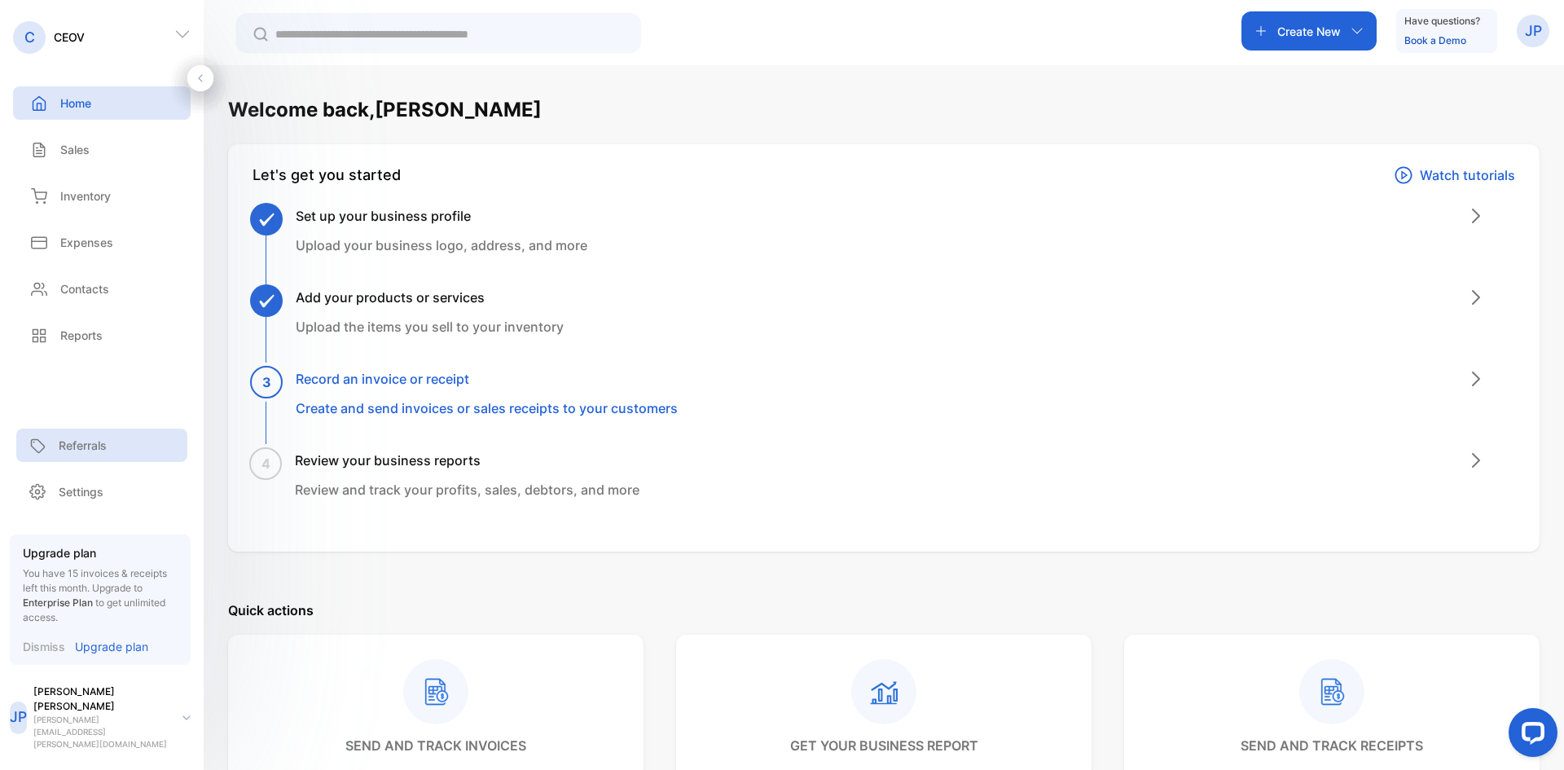
click at [105, 454] on p "Referrals" at bounding box center [83, 445] width 48 height 17
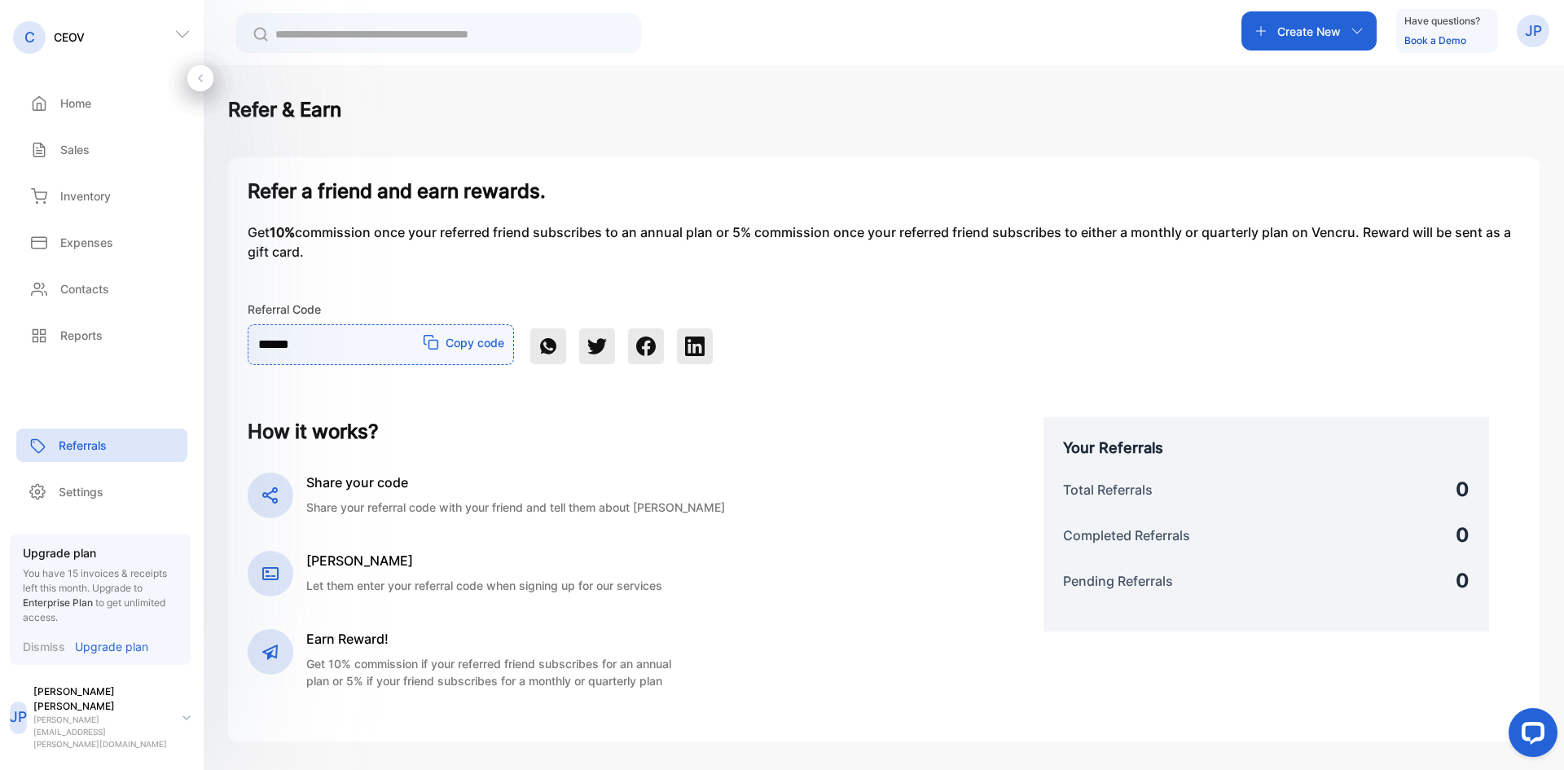
click at [37, 655] on p "Dismiss" at bounding box center [44, 646] width 42 height 17
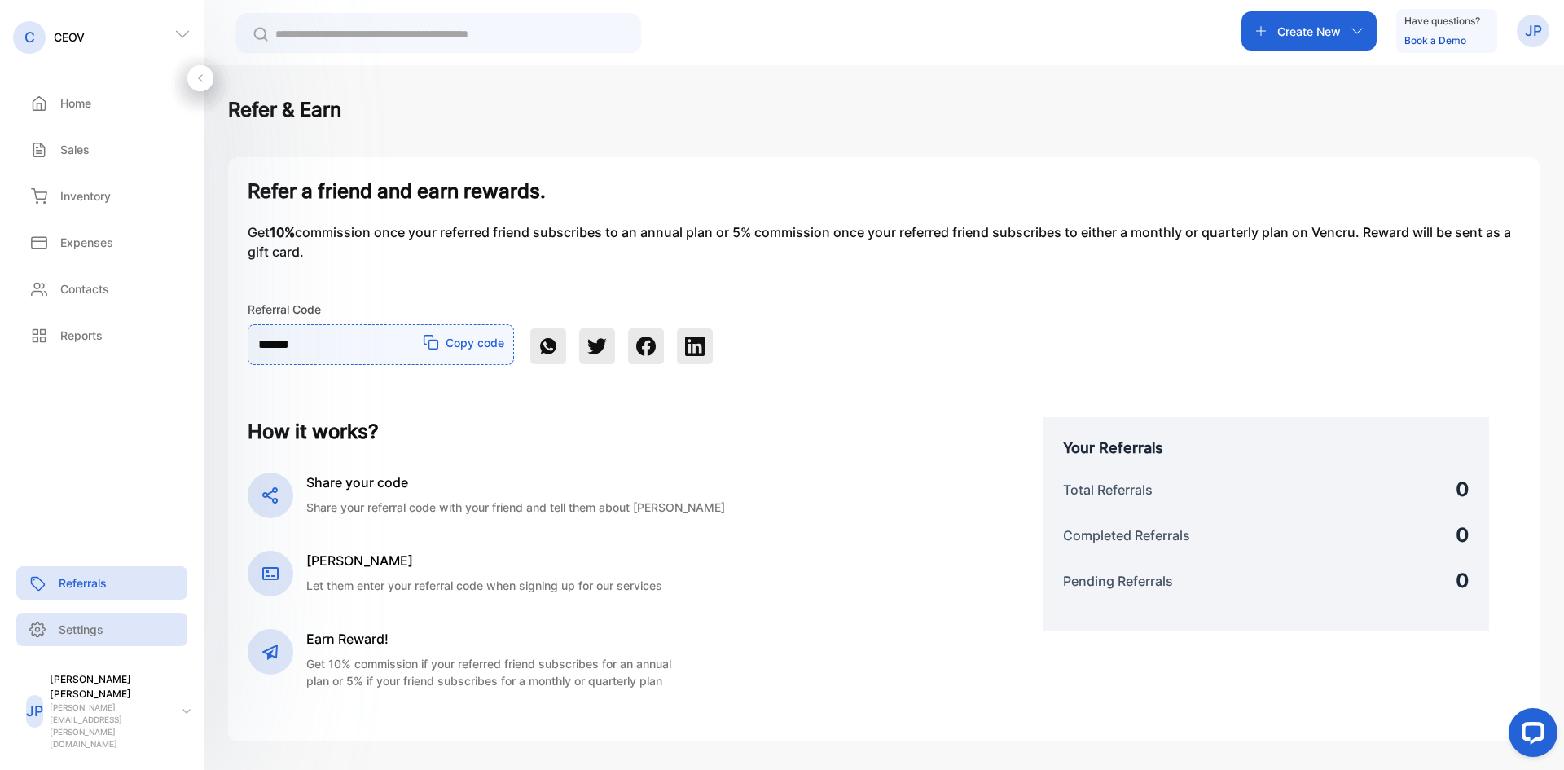
click at [106, 646] on div "Settings" at bounding box center [101, 629] width 171 height 33
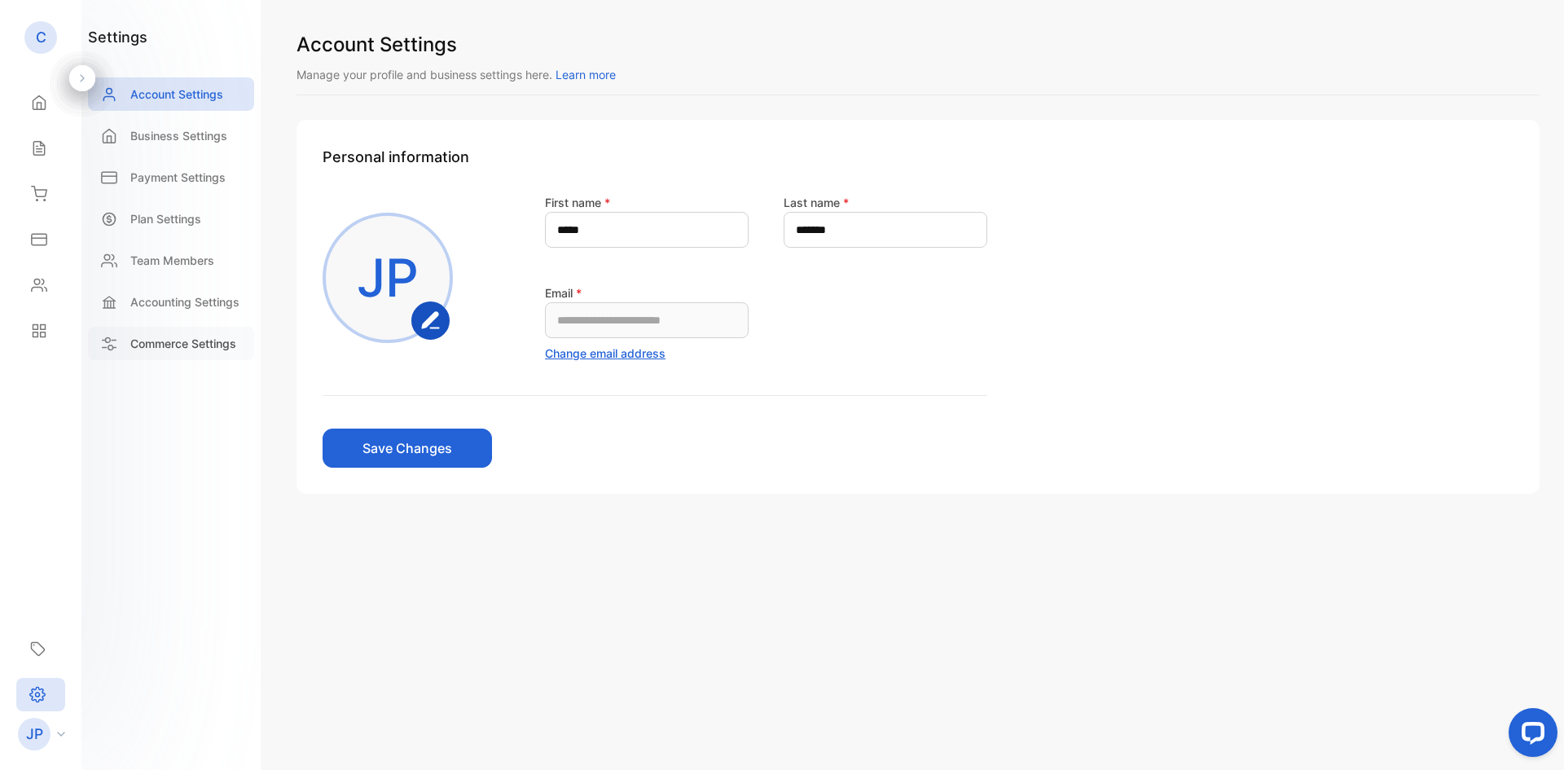
click at [209, 345] on p "Commerce Settings" at bounding box center [183, 343] width 106 height 17
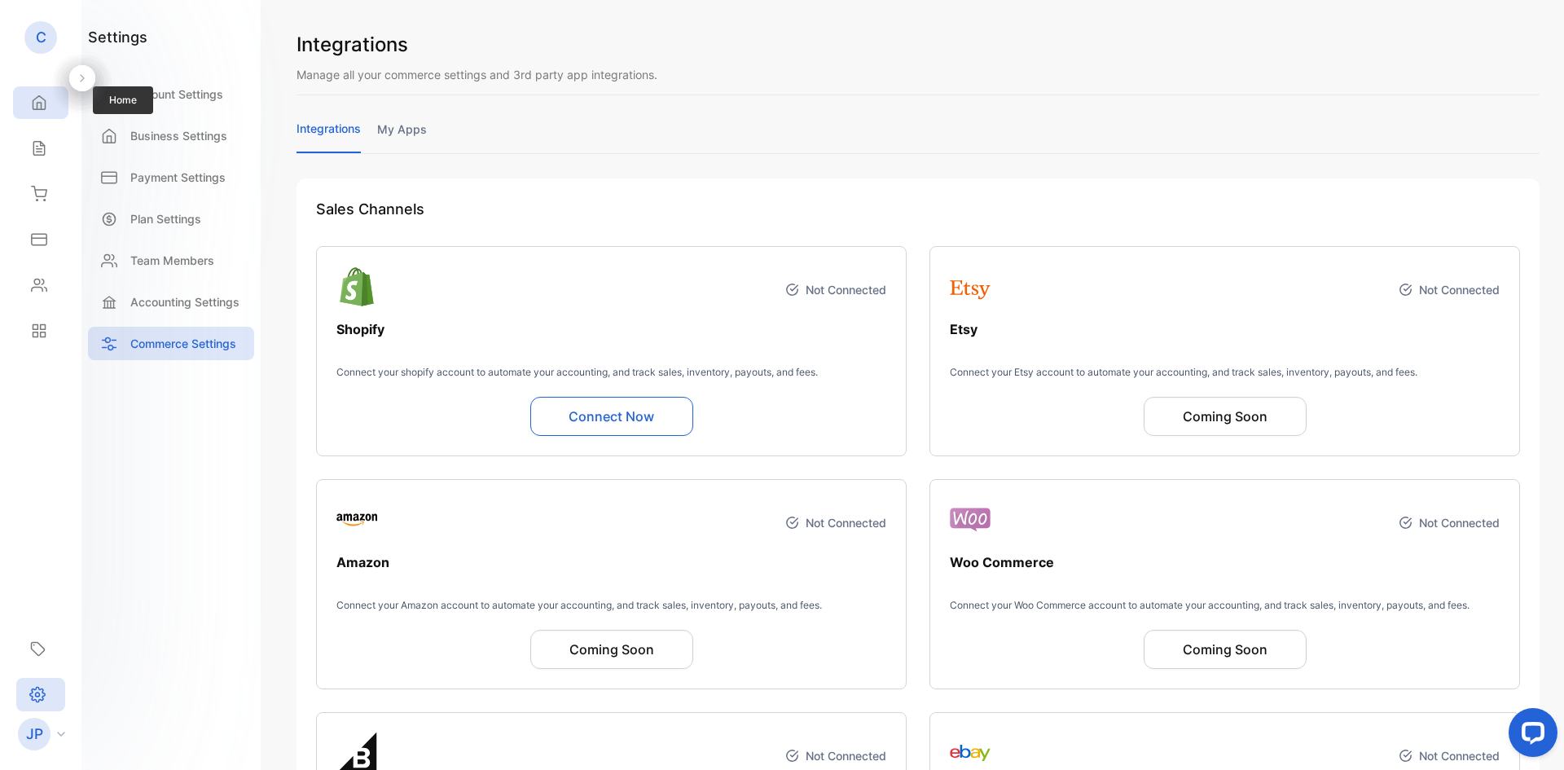
click at [55, 101] on div "Home" at bounding box center [40, 102] width 55 height 33
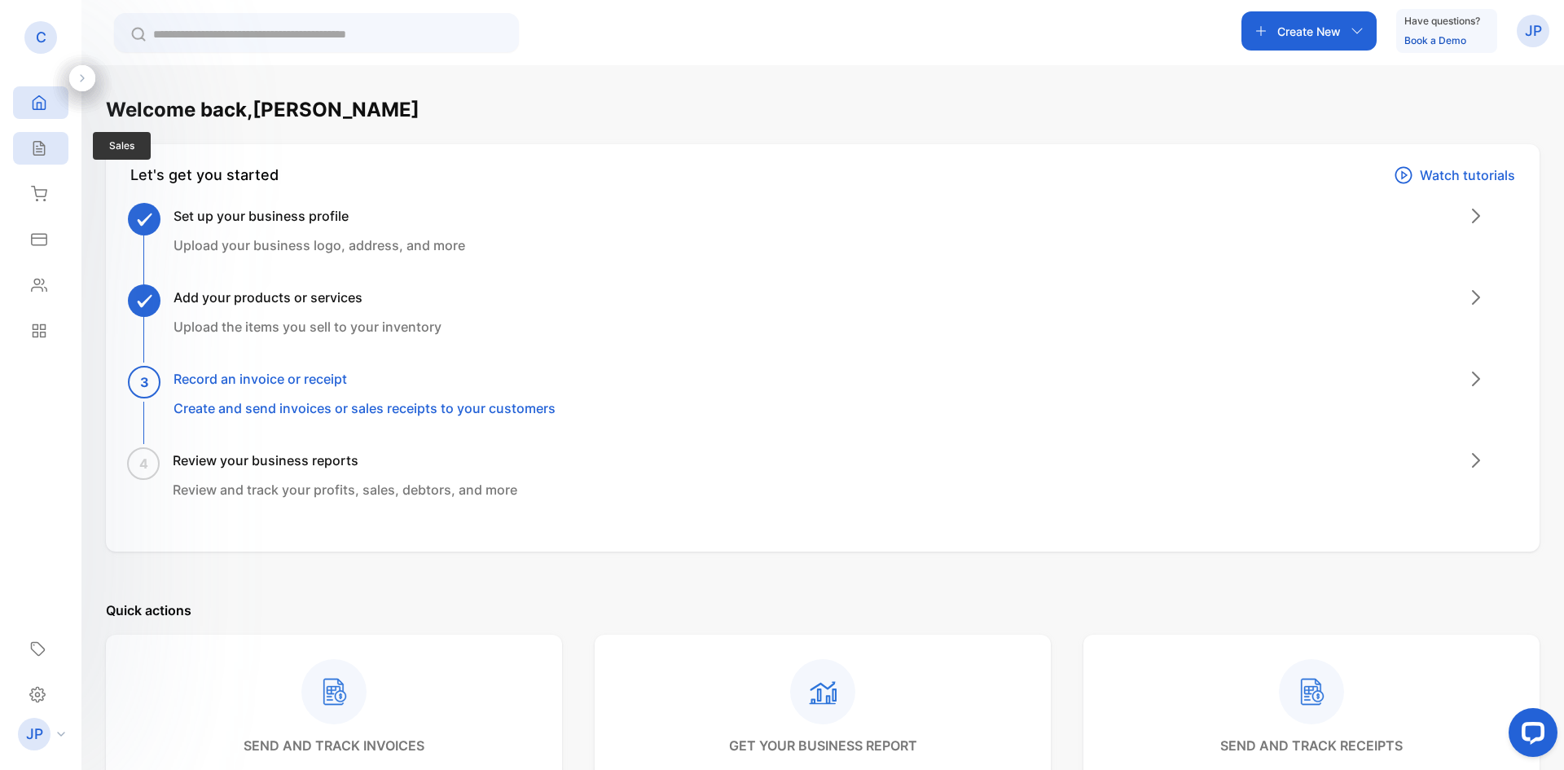
click at [55, 147] on div "Sales" at bounding box center [40, 148] width 55 height 33
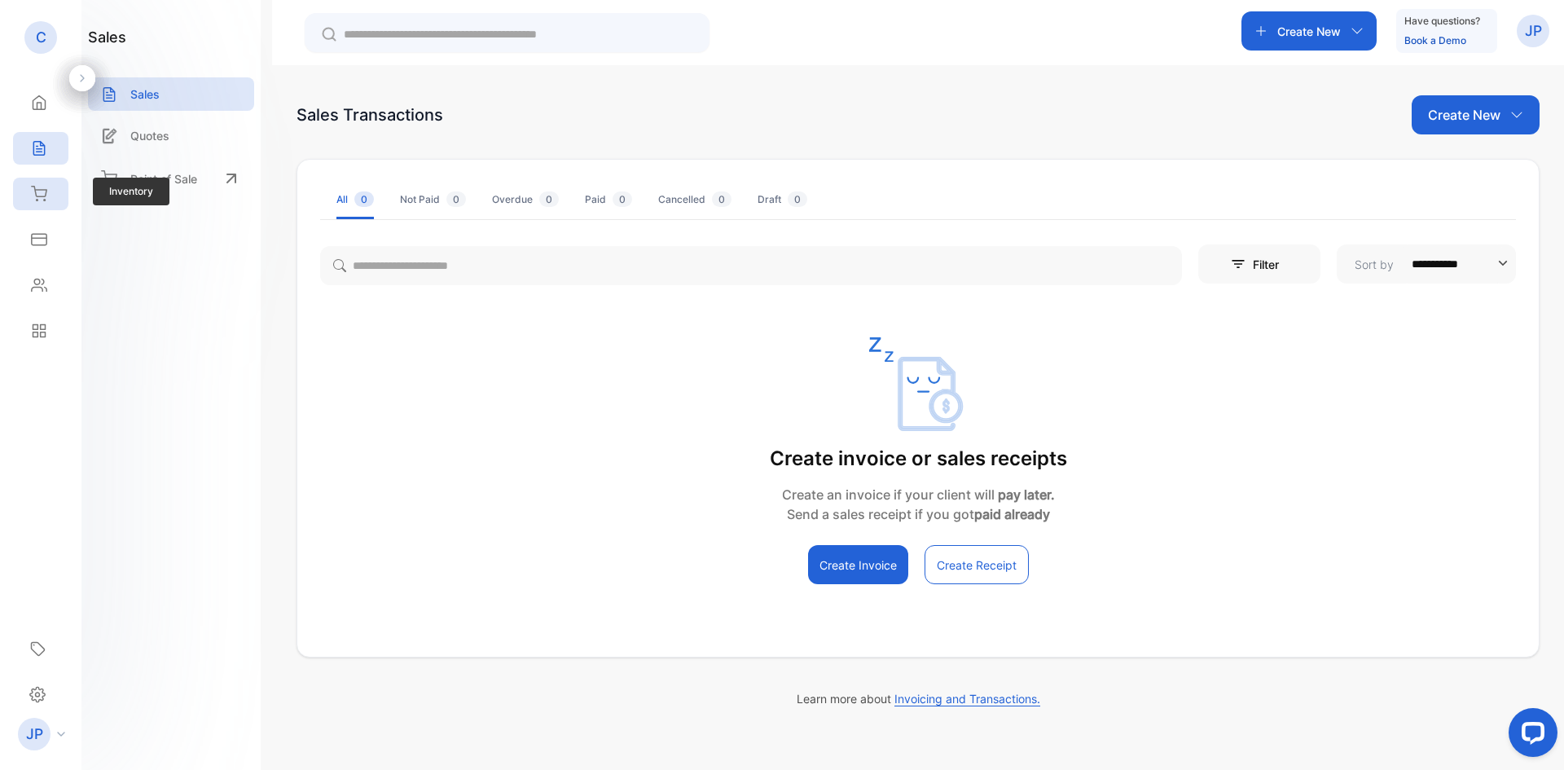
click at [38, 188] on icon at bounding box center [39, 194] width 16 height 16
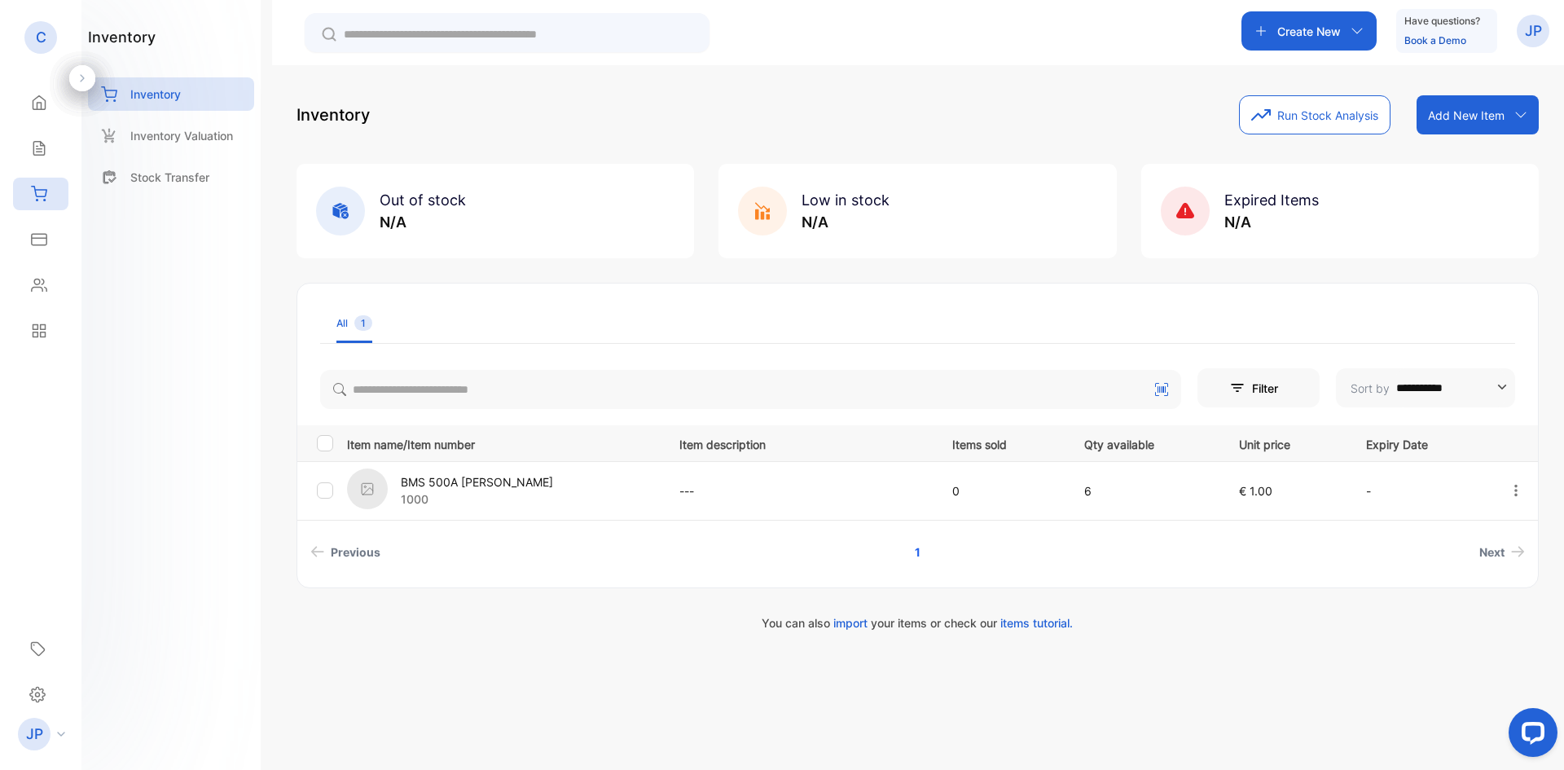
click at [1355, 33] on icon "button" at bounding box center [1356, 30] width 13 height 13
click at [1480, 154] on div "**********" at bounding box center [917, 363] width 1242 height 536
click at [1065, 490] on td "6" at bounding box center [1142, 490] width 155 height 59
drag, startPoint x: 1058, startPoint y: 490, endPoint x: 958, endPoint y: 486, distance: 100.3
click at [958, 486] on tr "BMS 500A DALY 1000 --- 0 6 € 1.00 -" at bounding box center [917, 490] width 1240 height 59
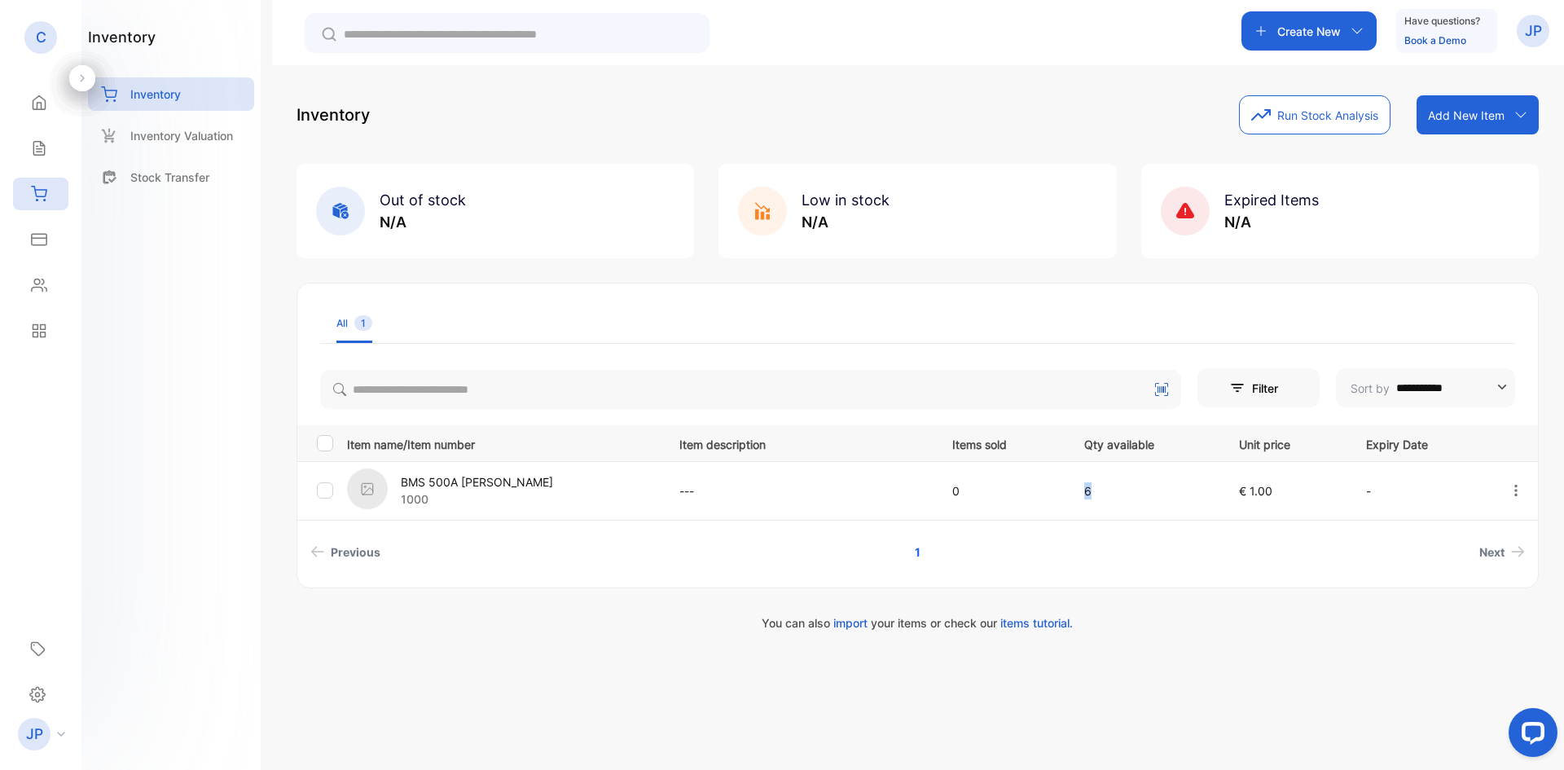
click at [1111, 494] on p "6" at bounding box center [1144, 490] width 121 height 17
click at [952, 490] on p "0" at bounding box center [1001, 490] width 99 height 17
click at [933, 494] on td "0" at bounding box center [999, 490] width 132 height 59
click at [1486, 109] on p "Add New Item" at bounding box center [1466, 115] width 77 height 17
click at [1163, 120] on div "Inventory Run Stock Analysis Add New Item Add item manually Import item Scan ba…" at bounding box center [917, 114] width 1242 height 39
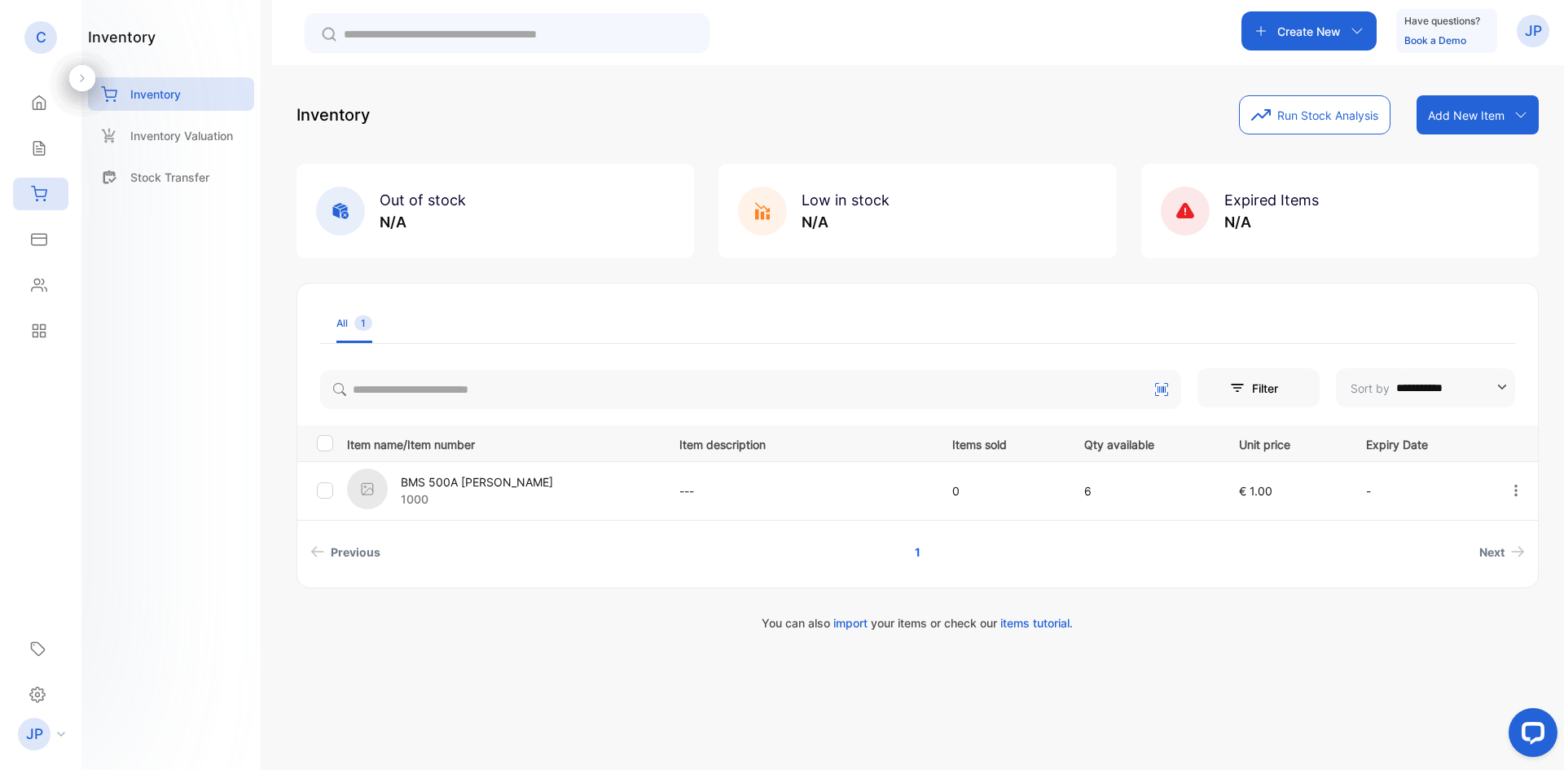
click at [1448, 116] on p "Add New Item" at bounding box center [1466, 115] width 77 height 17
click at [1464, 216] on div "Scan barcode" at bounding box center [1479, 216] width 117 height 33
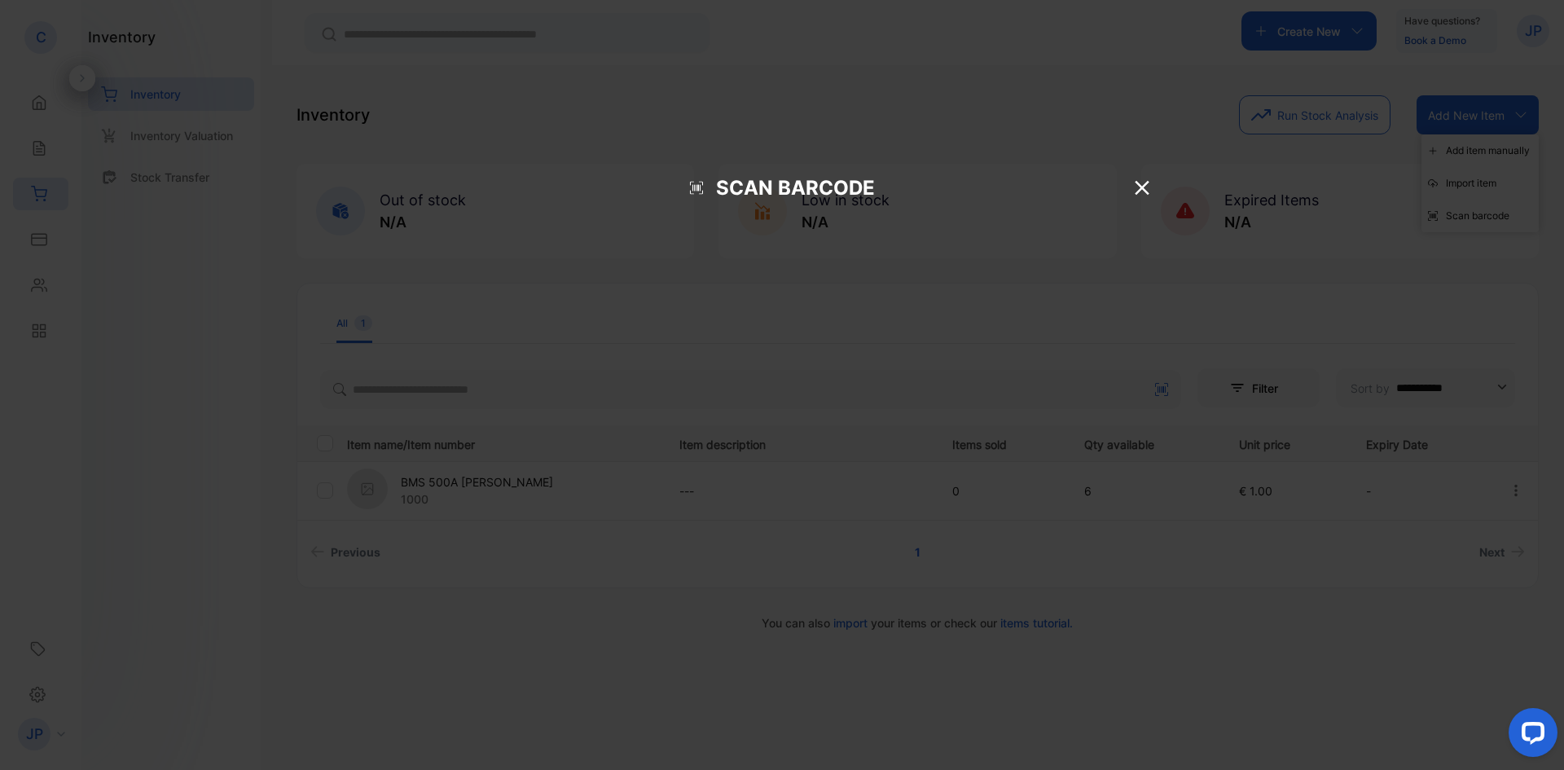
drag, startPoint x: 1049, startPoint y: 316, endPoint x: 1058, endPoint y: 314, distance: 9.3
click at [1050, 218] on div "Scan Barcode" at bounding box center [781, 187] width 757 height 62
click at [1157, 218] on div "Scan Barcode" at bounding box center [781, 187] width 757 height 62
click at [1136, 200] on icon at bounding box center [1142, 187] width 24 height 24
